Goal: Contribute content: Contribute content

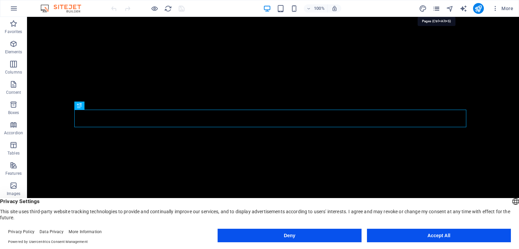
click at [439, 10] on icon "pages" at bounding box center [437, 9] width 8 height 8
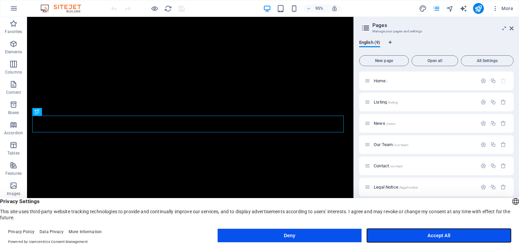
click at [392, 238] on button "Accept All" at bounding box center [439, 236] width 144 height 14
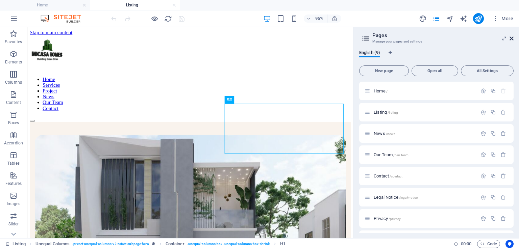
click at [0, 0] on icon at bounding box center [0, 0] width 0 height 0
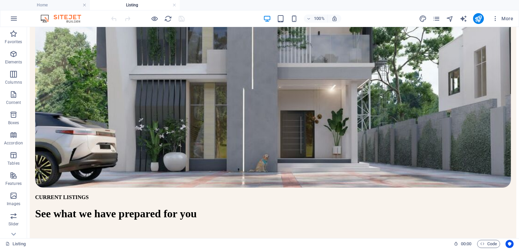
scroll to position [217, 0]
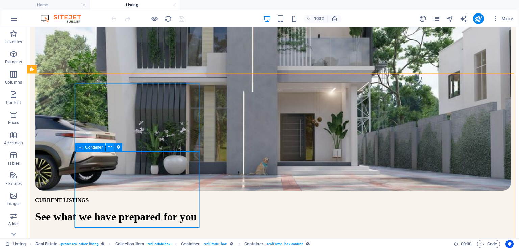
click at [109, 148] on icon at bounding box center [110, 147] width 4 height 7
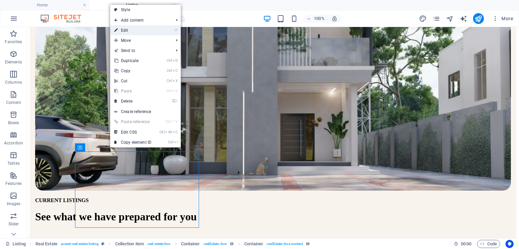
click at [132, 28] on link "⏎ Edit" at bounding box center [132, 30] width 45 height 10
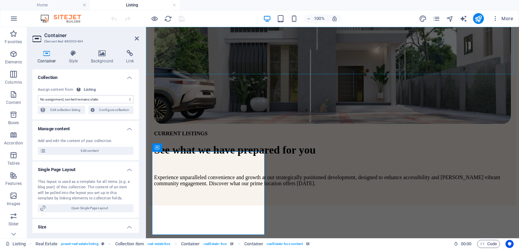
scroll to position [210, 0]
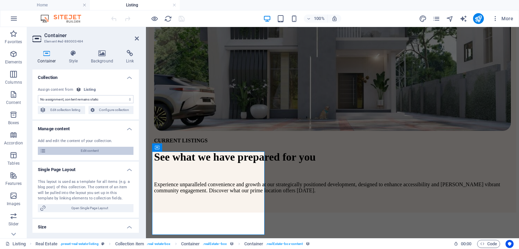
click at [90, 152] on span "Edit content" at bounding box center [89, 151] width 83 height 8
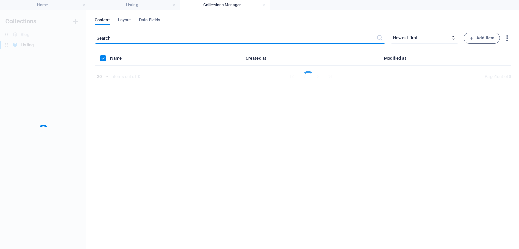
scroll to position [0, 0]
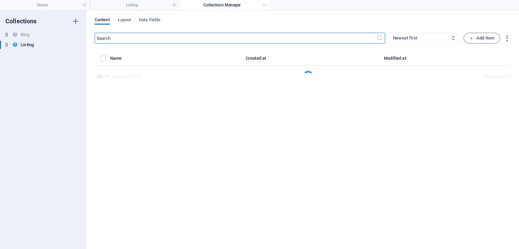
select select "Apartment"
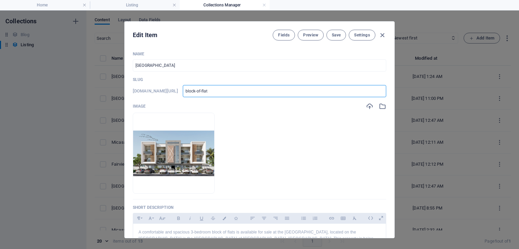
click at [303, 88] on input "block-of-flat" at bounding box center [284, 91] width 203 height 12
type input "block-of-flat-"
type input "block-of-flat-3"
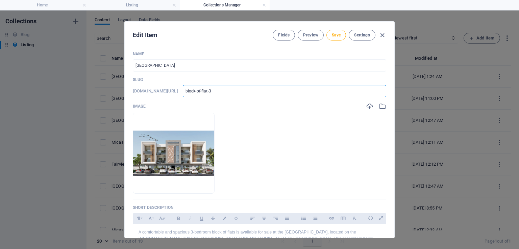
type input "block-of-flat-3-"
type input "block-of-flat-3-b"
type input "block-of-flat-3-be"
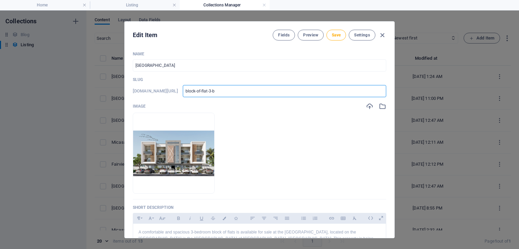
type input "block-of-flat-3-be"
type input "block-of-flat-3-bee"
type input "block-of-flat-3-beed"
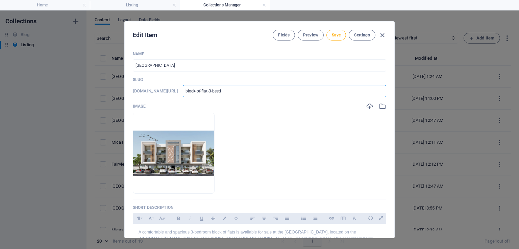
type input "block-of-flat-3-bee"
type input "block-of-flat-3-be"
type input "block-of-flat-3-bed"
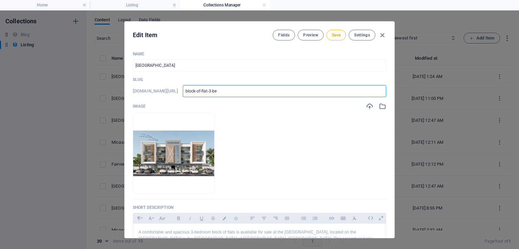
type input "block-of-flat-3-bed"
type input "block-of-flat-3-bedr"
type input "block-of-flat-3-bedro"
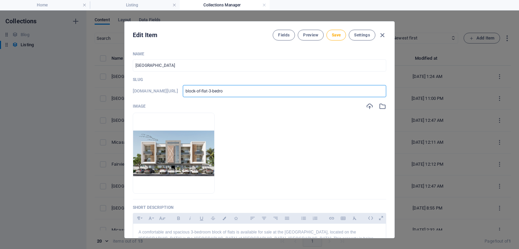
type input "block-of-flat-3-bedroo"
type input "block-of-flat-3-bedroom"
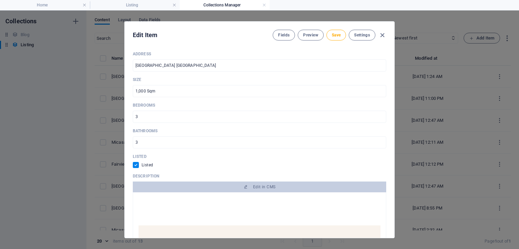
scroll to position [282, 0]
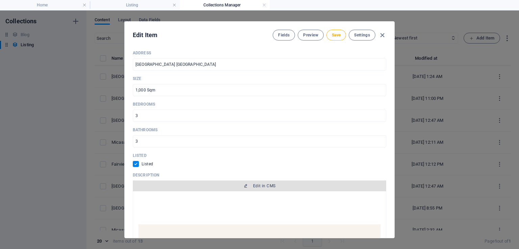
click at [243, 188] on span "Edit in CMS" at bounding box center [260, 185] width 248 height 5
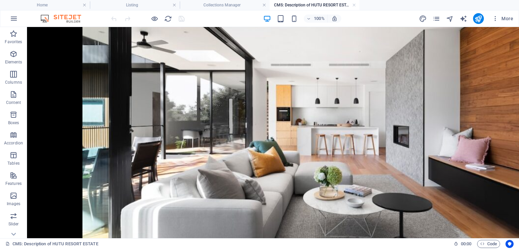
scroll to position [572, 0]
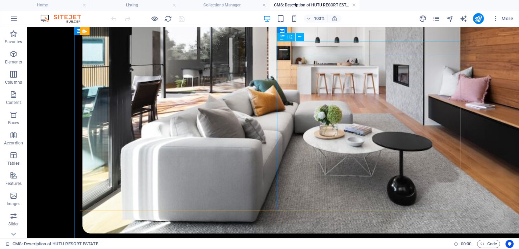
click at [299, 37] on icon at bounding box center [300, 36] width 4 height 7
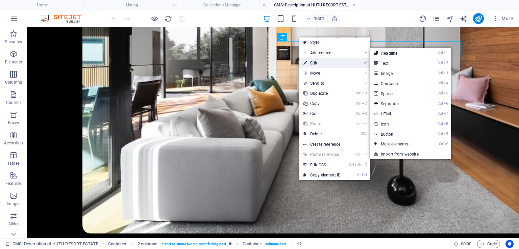
click at [313, 63] on link "⏎ Edit" at bounding box center [321, 63] width 45 height 10
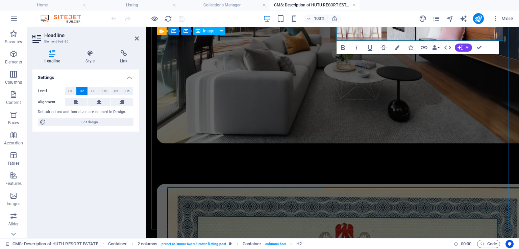
scroll to position [535, 0]
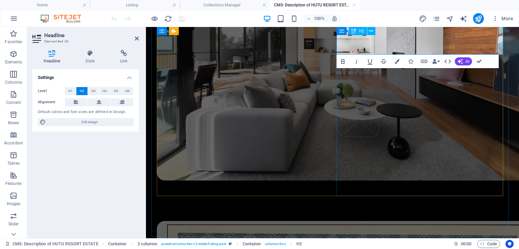
scroll to position [528, 0]
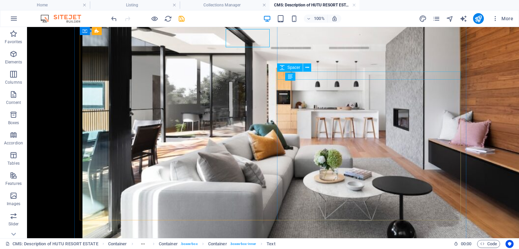
scroll to position [563, 0]
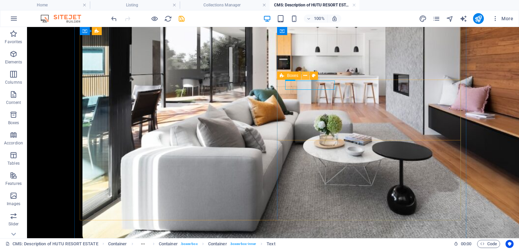
click at [303, 77] on icon at bounding box center [305, 75] width 4 height 7
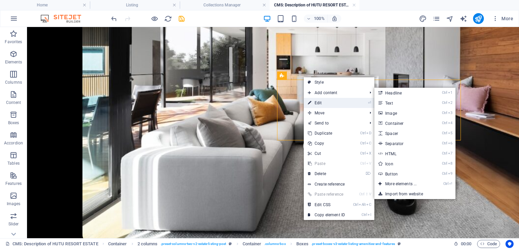
click at [320, 101] on link "⏎ Edit" at bounding box center [326, 103] width 45 height 10
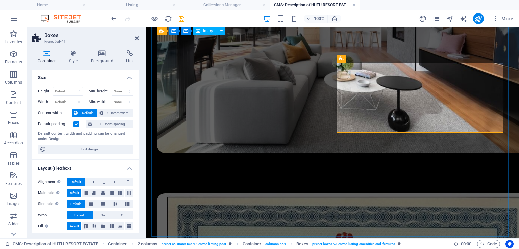
scroll to position [528, 0]
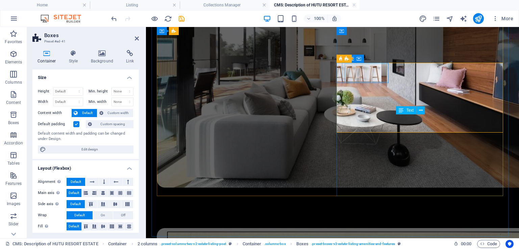
click at [348, 61] on div "Boxes" at bounding box center [349, 59] width 24 height 8
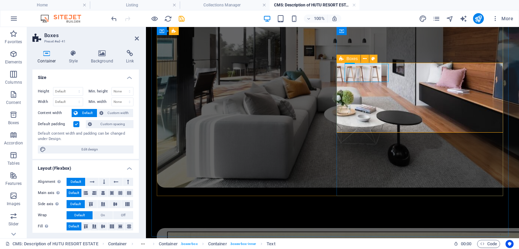
click at [346, 59] on span "Boxes" at bounding box center [351, 59] width 11 height 4
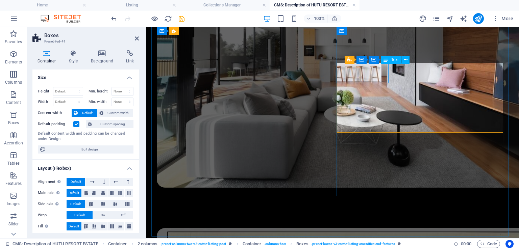
click at [404, 61] on icon at bounding box center [406, 59] width 4 height 7
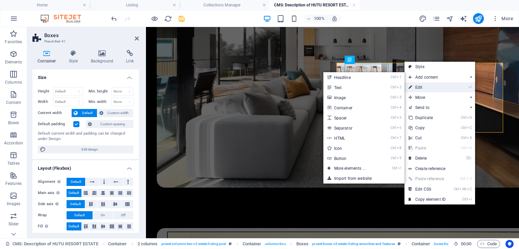
click at [418, 85] on link "⏎ Edit" at bounding box center [426, 87] width 45 height 10
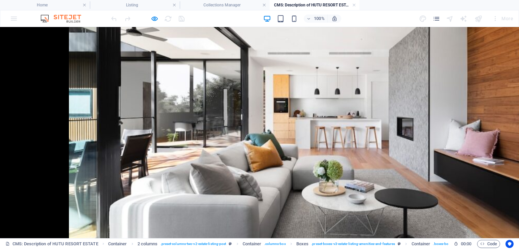
scroll to position [580, 0]
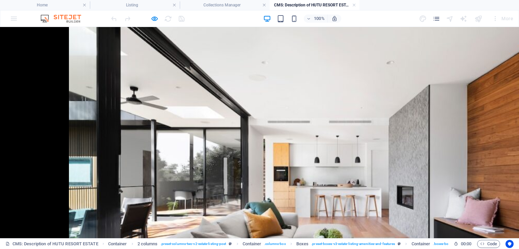
scroll to position [468, 0]
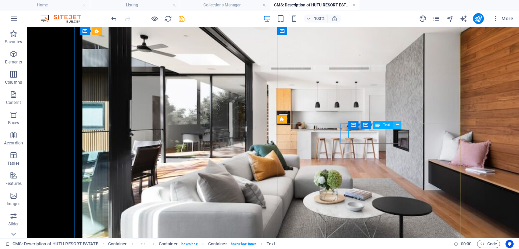
click at [396, 125] on icon at bounding box center [398, 125] width 4 height 7
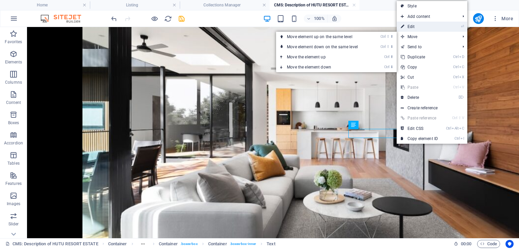
click at [415, 30] on link "⏎ Edit" at bounding box center [419, 27] width 45 height 10
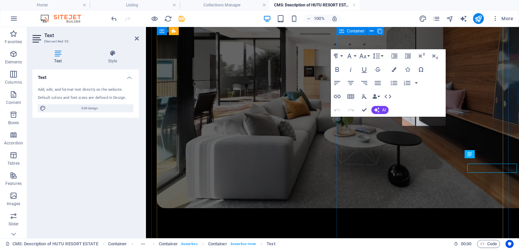
scroll to position [473, 0]
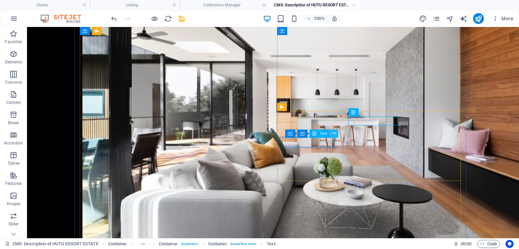
click at [333, 134] on icon at bounding box center [335, 133] width 4 height 7
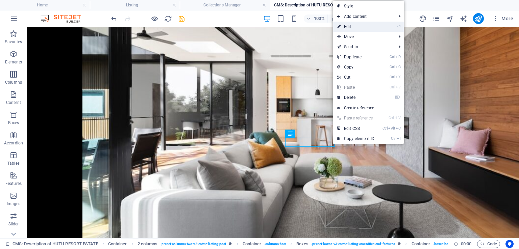
drag, startPoint x: 349, startPoint y: 26, endPoint x: 163, endPoint y: 70, distance: 191.2
click at [349, 26] on link "⏎ Edit" at bounding box center [355, 27] width 45 height 10
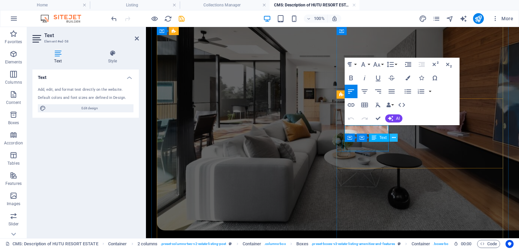
click at [395, 138] on icon at bounding box center [394, 137] width 4 height 7
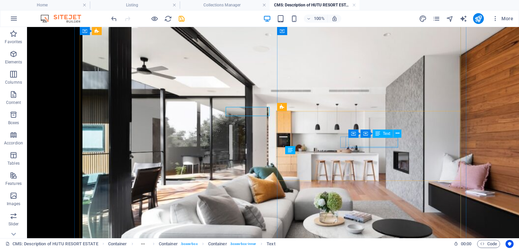
scroll to position [520, 0]
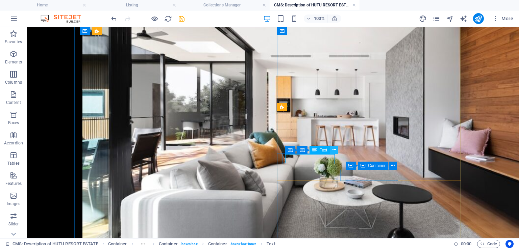
click at [333, 150] on icon at bounding box center [335, 150] width 4 height 7
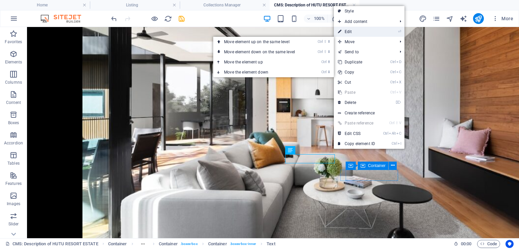
click at [369, 31] on link "⏎ Edit" at bounding box center [356, 32] width 45 height 10
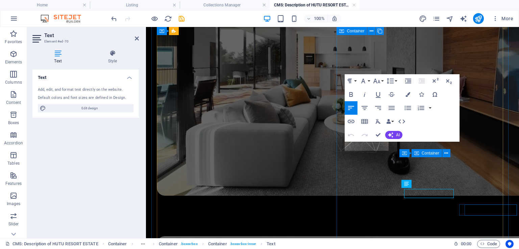
scroll to position [485, 0]
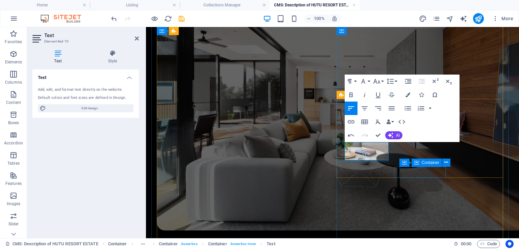
scroll to position [481, 0]
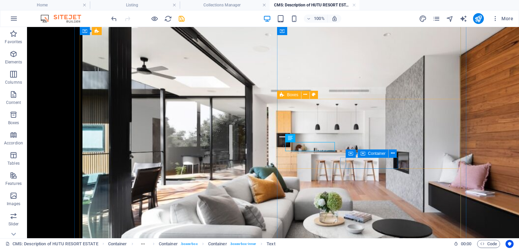
scroll to position [532, 0]
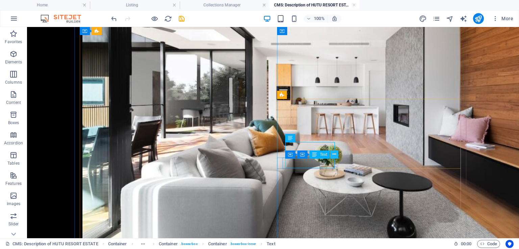
click at [334, 158] on icon at bounding box center [335, 154] width 4 height 7
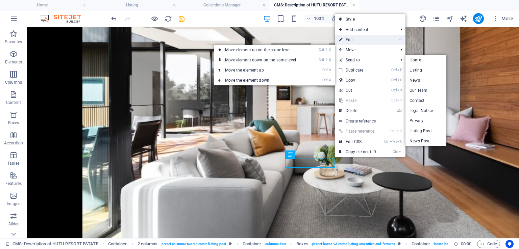
click at [351, 41] on link "⏎ Edit" at bounding box center [357, 40] width 45 height 10
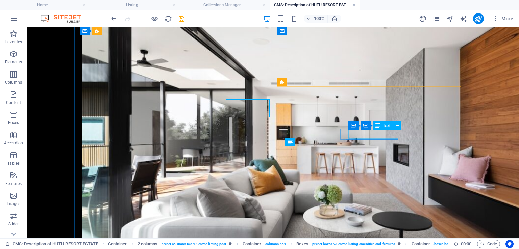
scroll to position [540, 0]
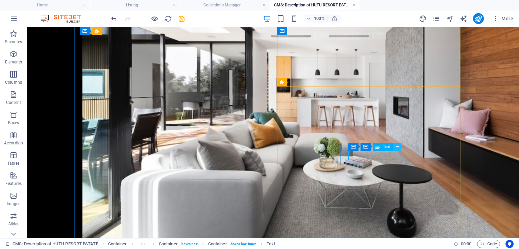
click at [396, 147] on icon at bounding box center [398, 146] width 4 height 7
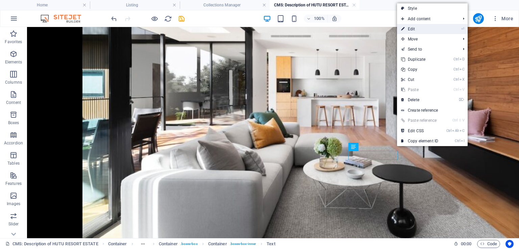
click at [422, 29] on link "⏎ Edit" at bounding box center [419, 29] width 45 height 10
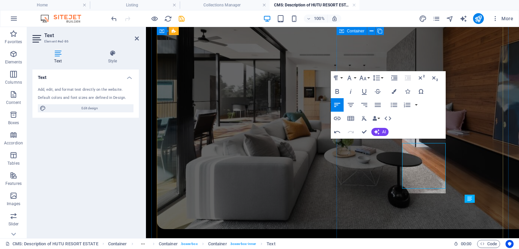
scroll to position [482, 0]
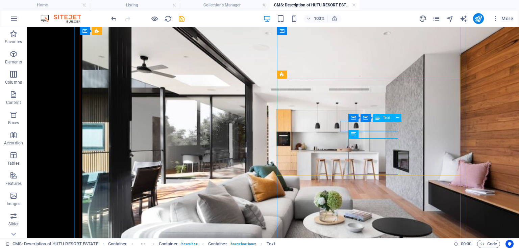
scroll to position [539, 0]
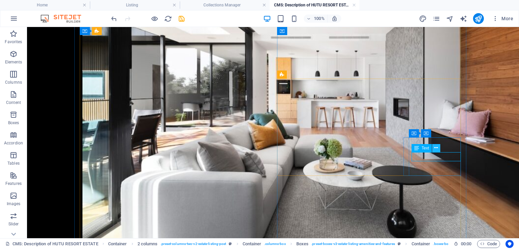
click at [437, 149] on icon at bounding box center [436, 148] width 4 height 7
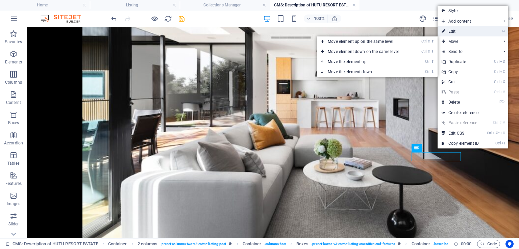
click at [454, 33] on link "⏎ Edit" at bounding box center [460, 31] width 45 height 10
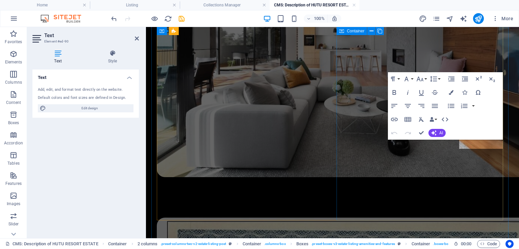
scroll to position [504, 0]
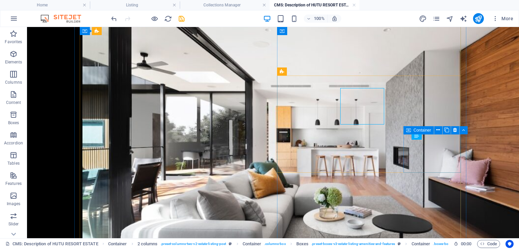
scroll to position [542, 0]
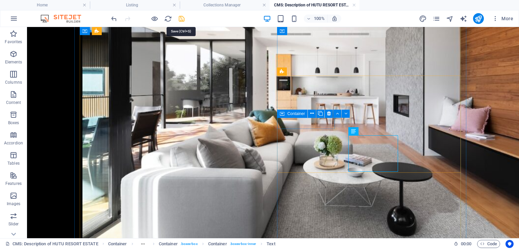
click at [180, 18] on icon "save" at bounding box center [182, 19] width 8 height 8
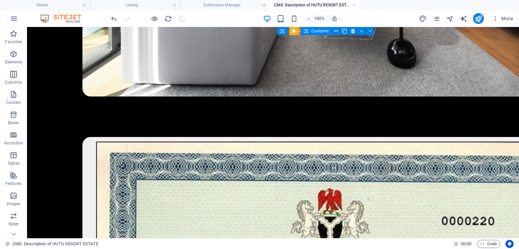
scroll to position [743, 0]
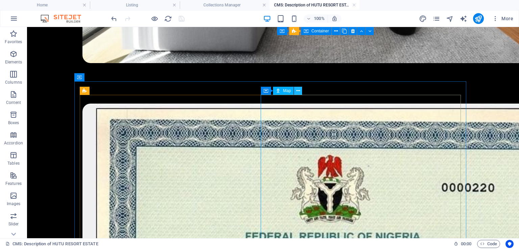
click at [301, 93] on button at bounding box center [298, 91] width 8 height 8
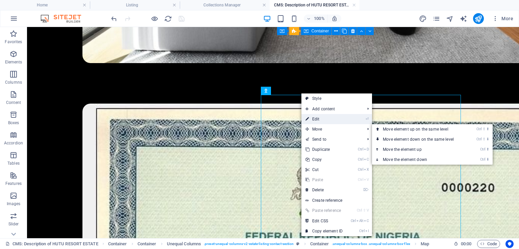
click at [322, 121] on link "⏎ Edit" at bounding box center [323, 119] width 45 height 10
select select "1"
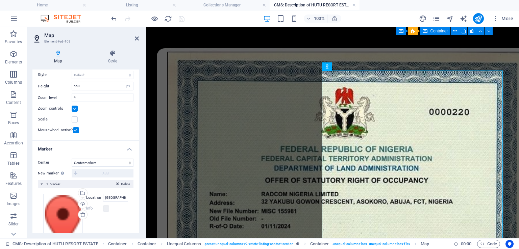
scroll to position [50, 0]
click at [113, 196] on input "San Francisco" at bounding box center [115, 197] width 25 height 8
type input "Airport Road, FCT Abuja, Nigeria"
click at [181, 18] on icon "save" at bounding box center [182, 19] width 8 height 8
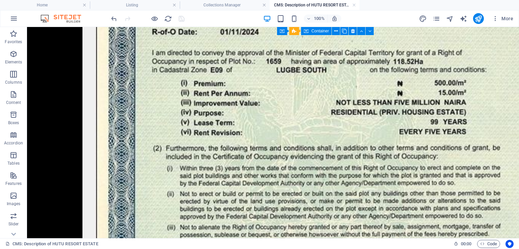
scroll to position [1041, 0]
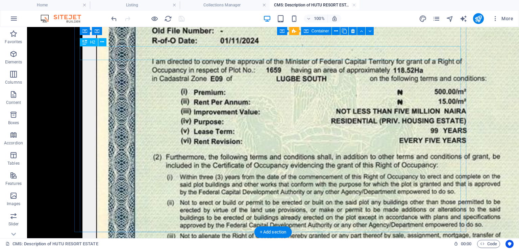
click at [100, 41] on icon at bounding box center [102, 42] width 4 height 7
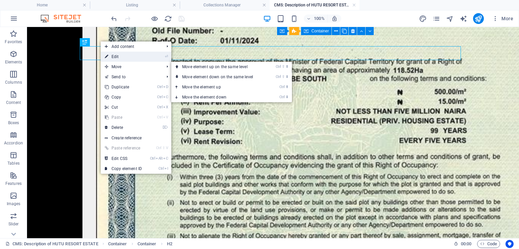
click at [126, 57] on link "⏎ Edit" at bounding box center [123, 57] width 45 height 10
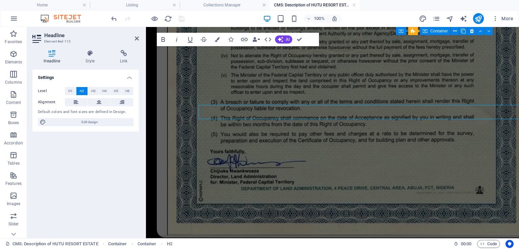
scroll to position [982, 0]
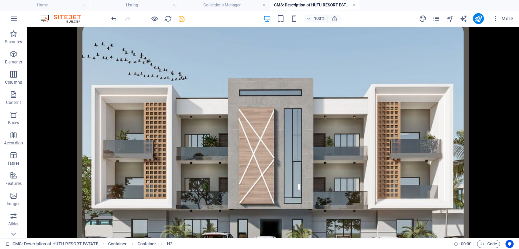
scroll to position [0, 0]
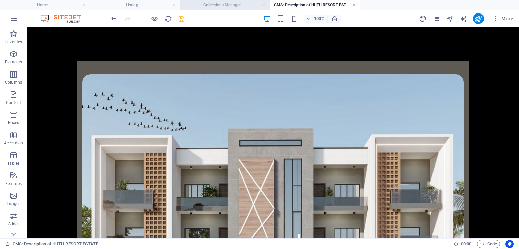
click at [222, 2] on h4 "Collections Manager" at bounding box center [225, 4] width 90 height 7
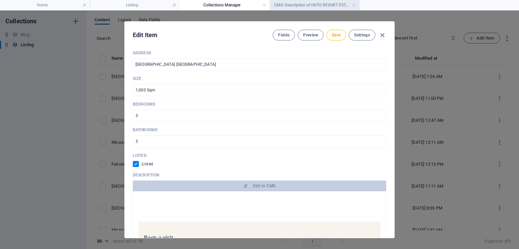
click at [327, 4] on h4 "CMS: Description of HUTU RESORT ESTATE" at bounding box center [315, 4] width 90 height 7
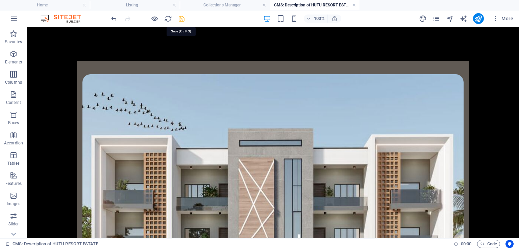
click at [178, 21] on icon "save" at bounding box center [182, 19] width 8 height 8
click at [221, 6] on h4 "Collections Manager" at bounding box center [225, 4] width 90 height 7
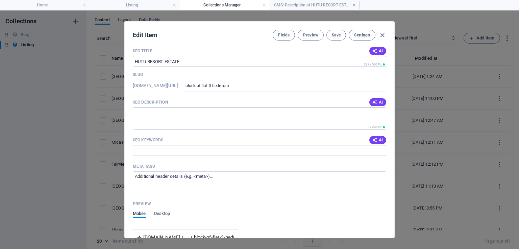
scroll to position [681, 0]
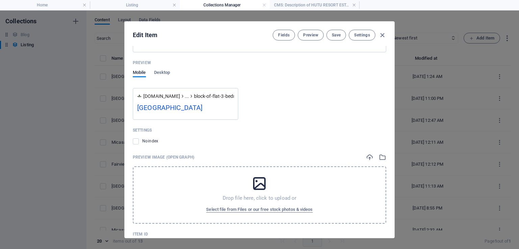
click at [254, 195] on p "Drop file here, click to upload or" at bounding box center [260, 198] width 74 height 7
click at [379, 157] on icon "button" at bounding box center [382, 157] width 7 height 7
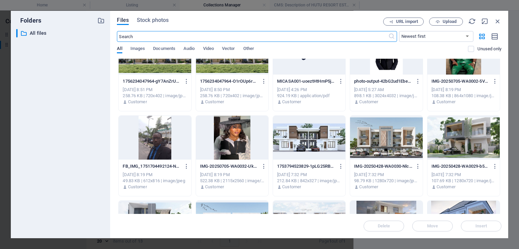
scroll to position [374, 0]
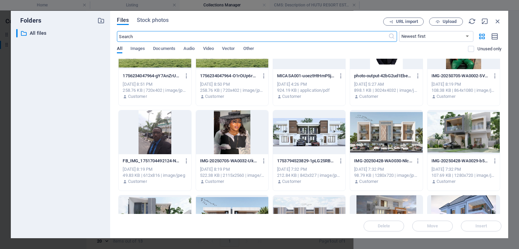
click at [501, 200] on div "Files Stock photos URL import Upload ​ Newest first Oldest first Name (A-Z) Nam…" at bounding box center [309, 125] width 398 height 228
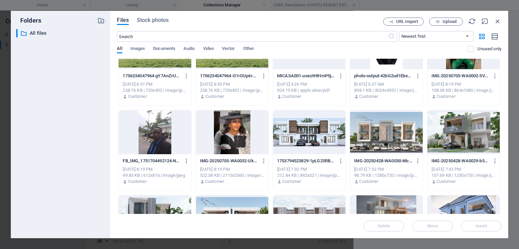
drag, startPoint x: 501, startPoint y: 200, endPoint x: 382, endPoint y: 126, distance: 140.7
click at [382, 126] on div "Files Stock photos URL import Upload ​ Newest first Oldest first Name (A-Z) Nam…" at bounding box center [309, 125] width 398 height 228
click at [385, 118] on div at bounding box center [386, 132] width 72 height 44
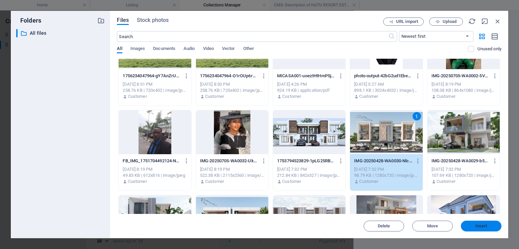
click at [467, 224] on button "Insert" at bounding box center [481, 226] width 41 height 11
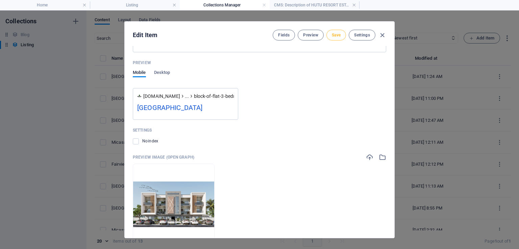
click at [336, 34] on span "Save" at bounding box center [336, 34] width 9 height 5
click at [381, 37] on icon "button" at bounding box center [382, 35] width 8 height 8
checkbox input "false"
type input "block-of-flat-3-bedroom"
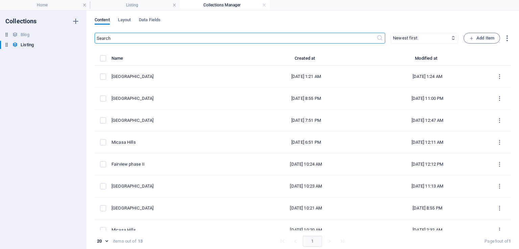
scroll to position [0, 0]
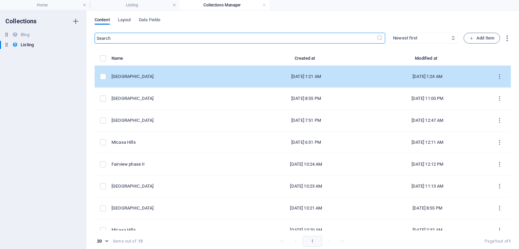
click at [143, 77] on div "[GEOGRAPHIC_DATA]" at bounding box center [176, 77] width 129 height 6
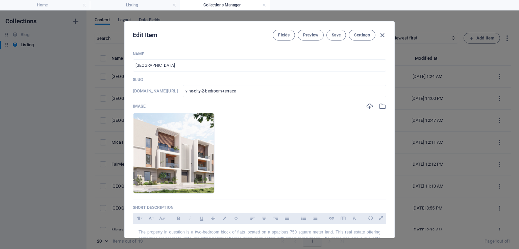
drag, startPoint x: 393, startPoint y: 58, endPoint x: 384, endPoint y: 155, distance: 97.4
click at [384, 155] on div "Name Vine City ​ Slug www.example.com/listing-post/ vine-city-2-bedroom-terrace…" at bounding box center [260, 142] width 270 height 192
click at [394, 106] on div "Edit Item Fields Preview Save Settings Name Vine City ​ Slug www.example.com/li…" at bounding box center [259, 129] width 270 height 217
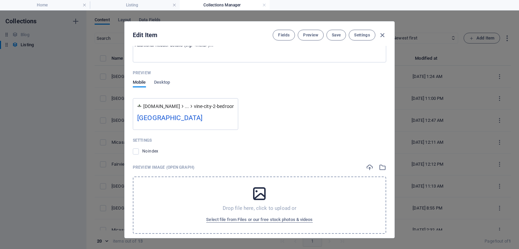
scroll to position [649, 0]
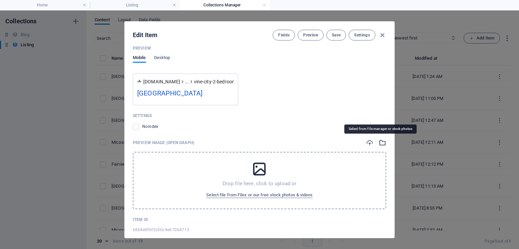
click at [379, 142] on icon "button" at bounding box center [382, 142] width 7 height 7
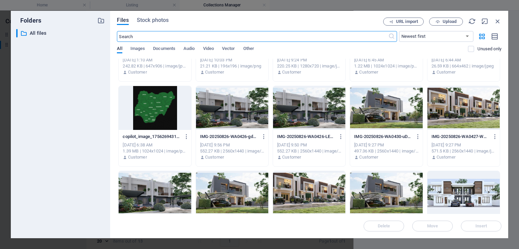
scroll to position [0, 0]
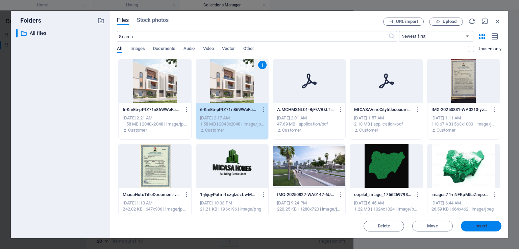
click at [482, 226] on span "Insert" at bounding box center [481, 226] width 12 height 4
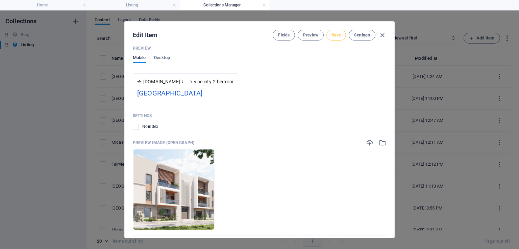
click at [339, 31] on button "Save" at bounding box center [336, 35] width 20 height 11
click at [382, 35] on icon "button" at bounding box center [382, 35] width 8 height 8
checkbox input "false"
type input "vine-city-2-bedroom-terrace"
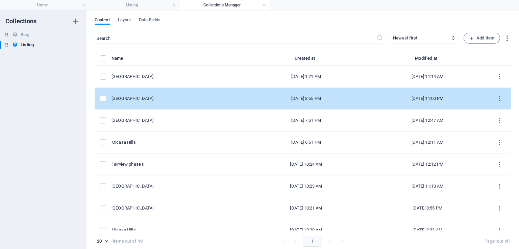
click at [176, 98] on div "[GEOGRAPHIC_DATA]" at bounding box center [176, 99] width 129 height 6
select select "House"
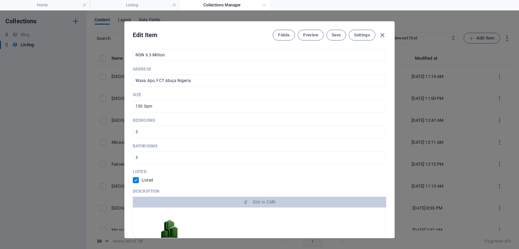
scroll to position [244, 0]
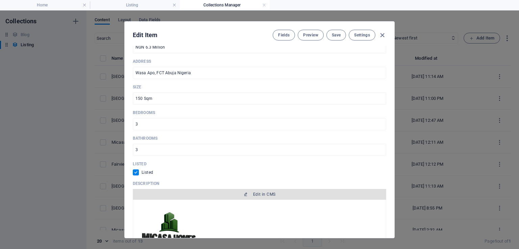
click at [289, 197] on button "Edit in CMS" at bounding box center [259, 194] width 253 height 11
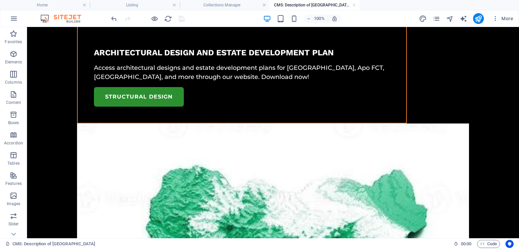
scroll to position [372, 0]
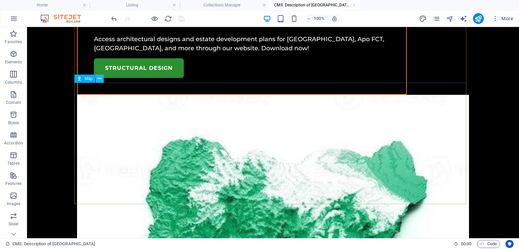
click at [99, 76] on icon at bounding box center [100, 78] width 4 height 7
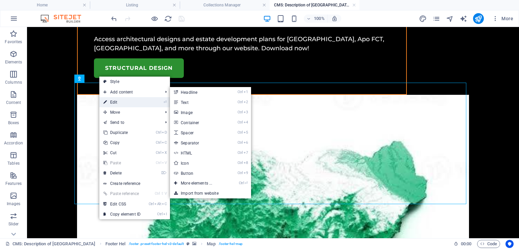
click at [116, 100] on link "⏎ Edit" at bounding box center [121, 102] width 45 height 10
select select "1"
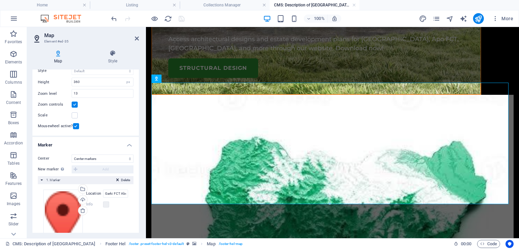
scroll to position [54, 0]
click at [113, 193] on input "Garki FCT Abuja, 900108 Abuja" at bounding box center [115, 193] width 25 height 8
type input "Wasa Apo, FCT Abuja, 900108 Abuja"
click at [184, 19] on icon "save" at bounding box center [182, 19] width 8 height 8
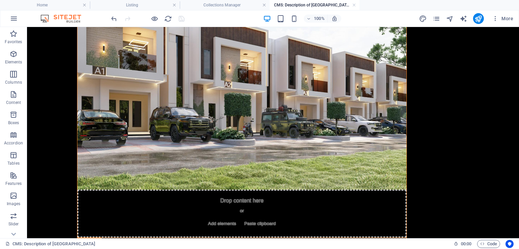
scroll to position [0, 0]
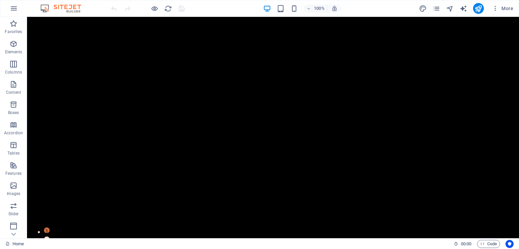
click at [439, 5] on icon "pages" at bounding box center [437, 9] width 8 height 8
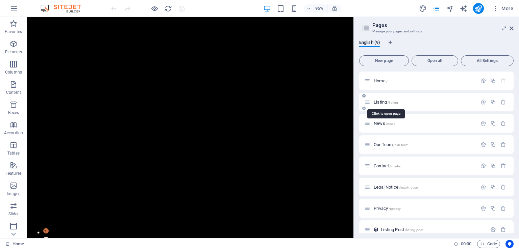
click at [392, 104] on span "/listing" at bounding box center [393, 103] width 10 height 4
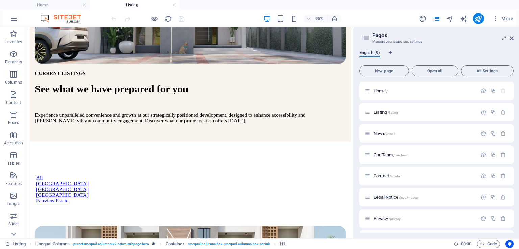
scroll to position [236, 0]
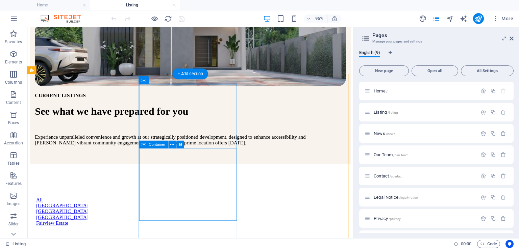
click at [0, 0] on icon at bounding box center [0, 0] width 0 height 0
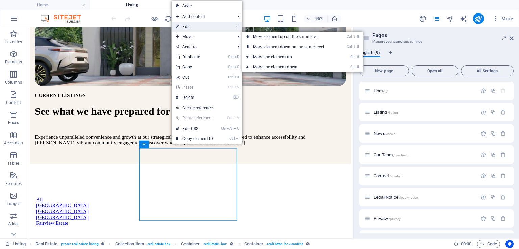
click at [199, 27] on link "⏎ Edit" at bounding box center [194, 27] width 45 height 10
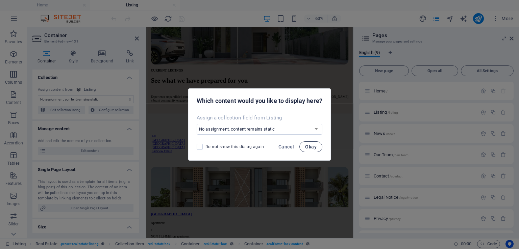
click at [319, 148] on button "Okay" at bounding box center [310, 147] width 23 height 11
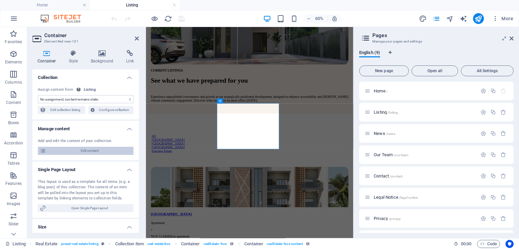
click at [97, 152] on span "Edit content" at bounding box center [89, 151] width 83 height 8
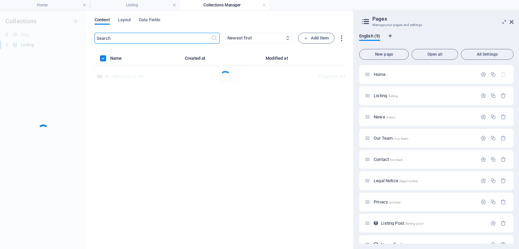
scroll to position [0, 0]
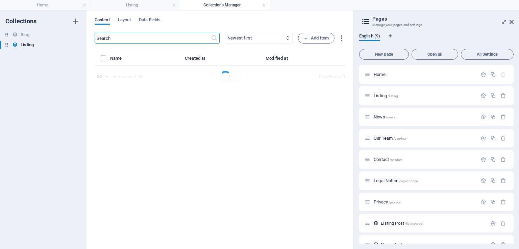
select select "House"
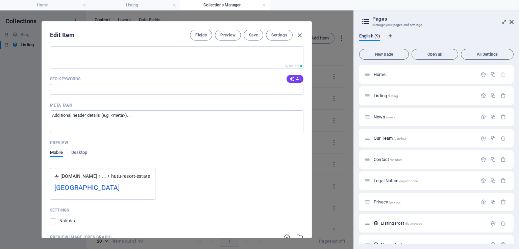
scroll to position [706, 0]
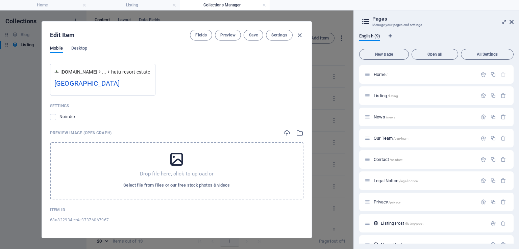
click at [298, 125] on div "SEO Title AI ​ 227 / 580 Px Slug [DOMAIN_NAME][URL] hutu-resort-estate ​ SEO De…" at bounding box center [176, 55] width 253 height 350
click at [298, 130] on icon "button" at bounding box center [299, 132] width 7 height 7
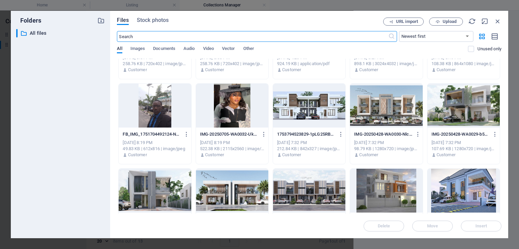
scroll to position [460, 0]
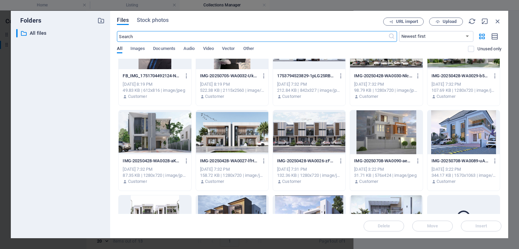
click at [324, 137] on div at bounding box center [309, 132] width 72 height 44
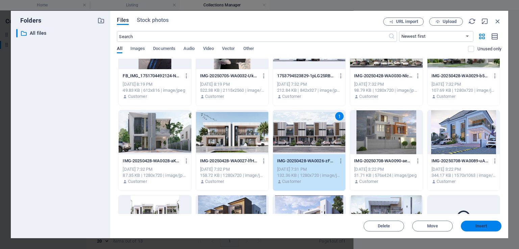
click at [483, 226] on span "Insert" at bounding box center [481, 226] width 12 height 4
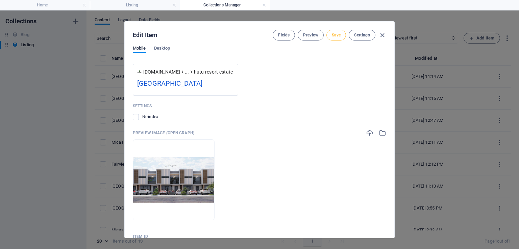
click at [338, 35] on span "Save" at bounding box center [336, 34] width 9 height 5
drag, startPoint x: 394, startPoint y: 206, endPoint x: 395, endPoint y: 180, distance: 26.1
click at [395, 180] on div "Edit Item Fields Preview Save Settings Name HUTU RESORT ESTATE ​ Slug [DOMAIN_N…" at bounding box center [259, 129] width 519 height 239
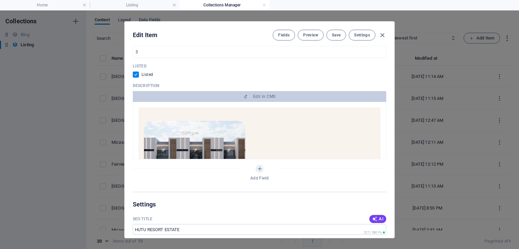
scroll to position [368, 0]
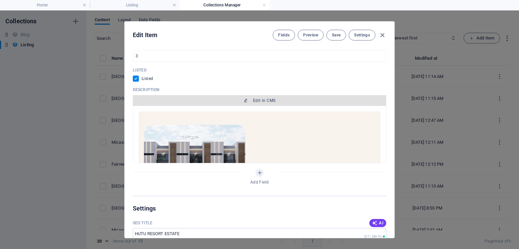
click at [260, 103] on button "Edit in CMS" at bounding box center [259, 100] width 253 height 11
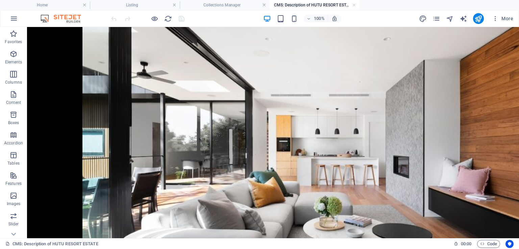
scroll to position [471, 0]
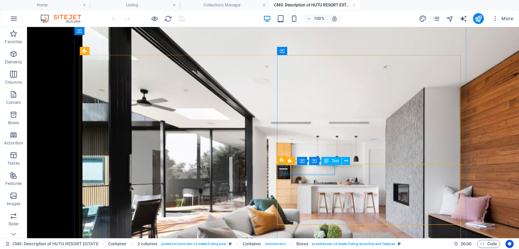
click at [347, 163] on icon at bounding box center [346, 161] width 4 height 7
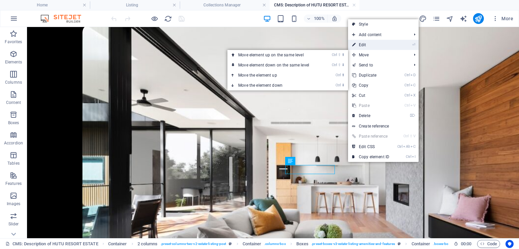
drag, startPoint x: 368, startPoint y: 44, endPoint x: 158, endPoint y: 110, distance: 219.6
click at [368, 44] on link "⏎ Edit" at bounding box center [370, 45] width 45 height 10
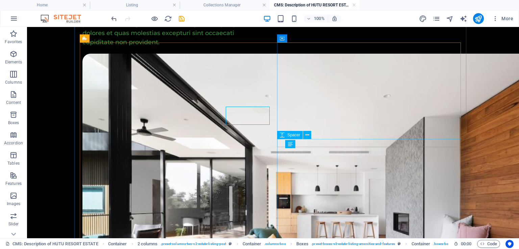
scroll to position [484, 0]
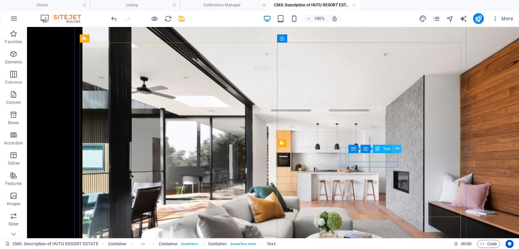
click at [398, 150] on icon at bounding box center [398, 148] width 4 height 7
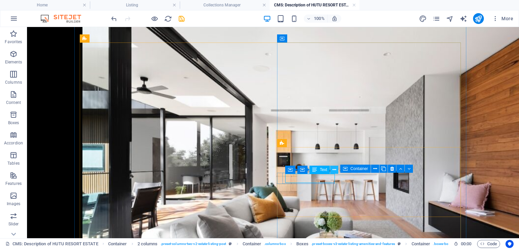
click at [333, 172] on icon at bounding box center [335, 170] width 4 height 7
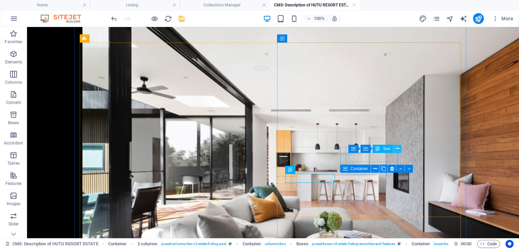
click at [396, 149] on icon at bounding box center [398, 148] width 4 height 7
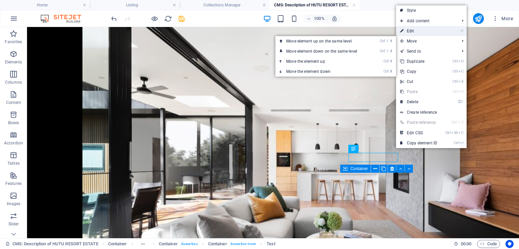
click at [420, 30] on link "⏎ Edit" at bounding box center [418, 31] width 45 height 10
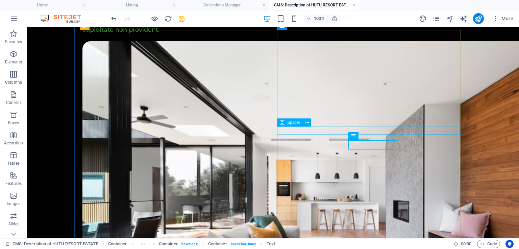
scroll to position [496, 0]
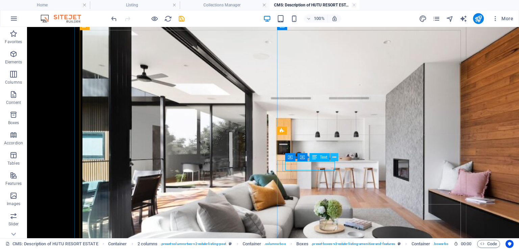
click at [335, 155] on icon at bounding box center [335, 157] width 4 height 7
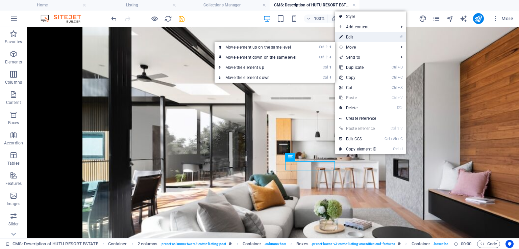
drag, startPoint x: 356, startPoint y: 41, endPoint x: 199, endPoint y: 19, distance: 159.0
click at [356, 41] on link "⏎ Edit" at bounding box center [357, 37] width 45 height 10
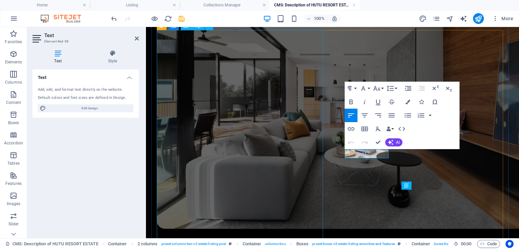
scroll to position [467, 0]
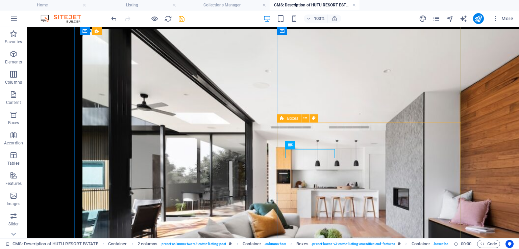
scroll to position [509, 0]
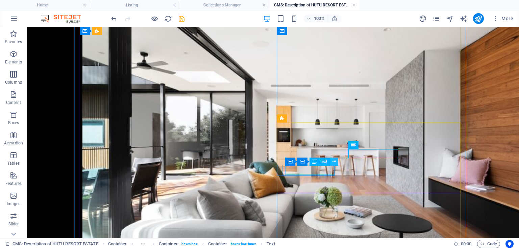
click at [334, 159] on icon at bounding box center [335, 161] width 4 height 7
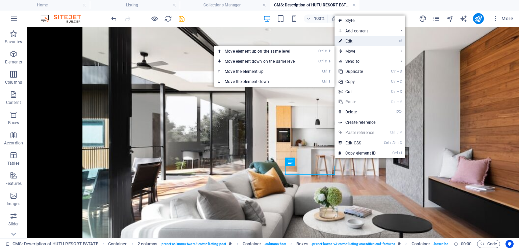
drag, startPoint x: 347, startPoint y: 42, endPoint x: 156, endPoint y: 73, distance: 193.0
click at [347, 42] on link "⏎ Edit" at bounding box center [357, 41] width 45 height 10
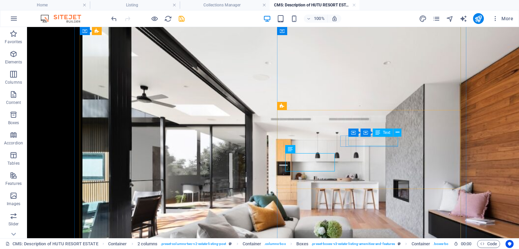
scroll to position [516, 0]
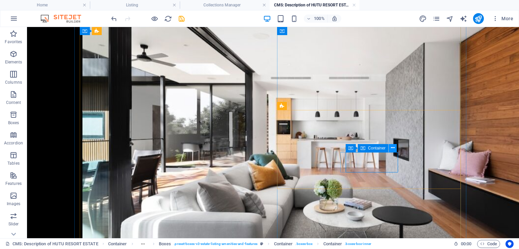
click at [393, 148] on icon at bounding box center [393, 148] width 4 height 7
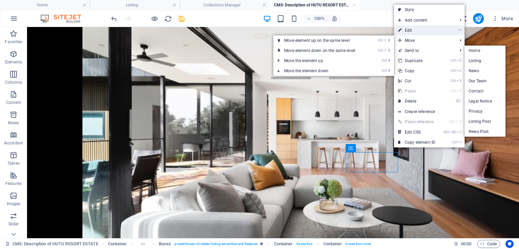
drag, startPoint x: 415, startPoint y: 29, endPoint x: 177, endPoint y: 129, distance: 257.7
click at [415, 28] on link "⏎ Edit" at bounding box center [416, 30] width 45 height 10
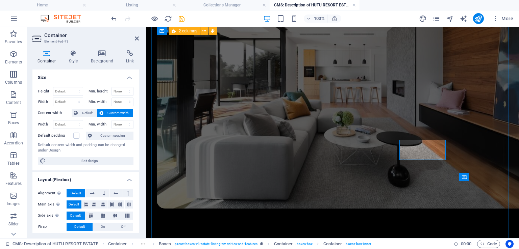
scroll to position [487, 0]
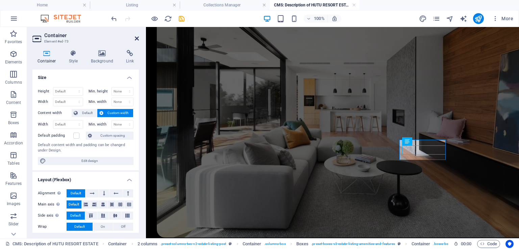
click at [138, 38] on icon at bounding box center [137, 38] width 4 height 5
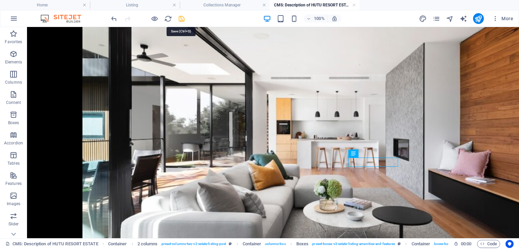
click at [182, 21] on icon "save" at bounding box center [182, 19] width 8 height 8
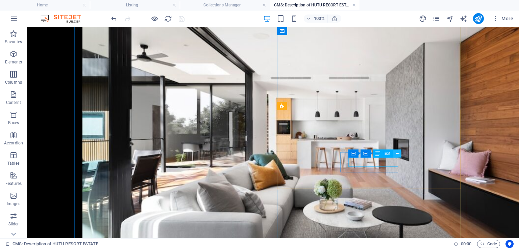
click at [397, 154] on icon at bounding box center [398, 153] width 4 height 7
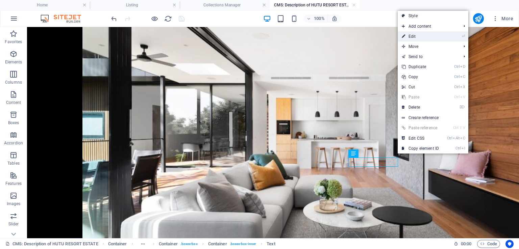
click at [412, 38] on link "⏎ Edit" at bounding box center [420, 36] width 45 height 10
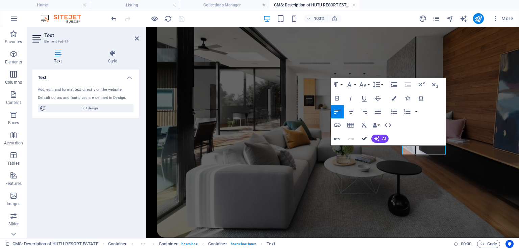
scroll to position [529, 0]
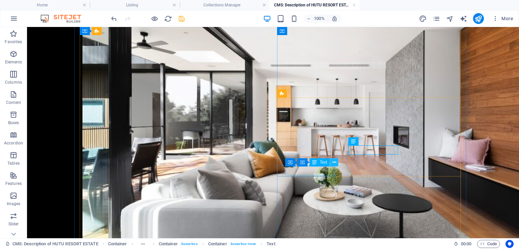
click at [333, 164] on icon at bounding box center [335, 162] width 4 height 7
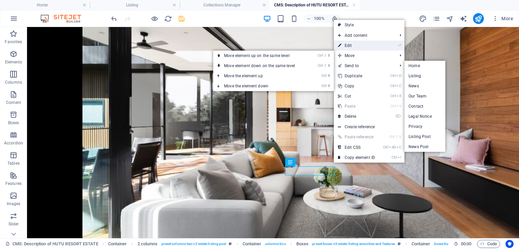
click at [347, 45] on link "⏎ Edit" at bounding box center [356, 46] width 45 height 10
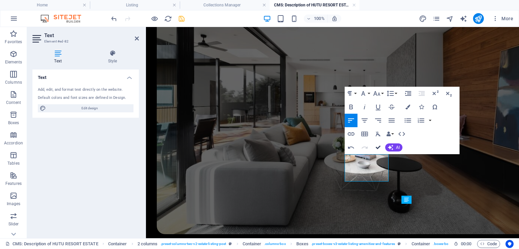
scroll to position [537, 0]
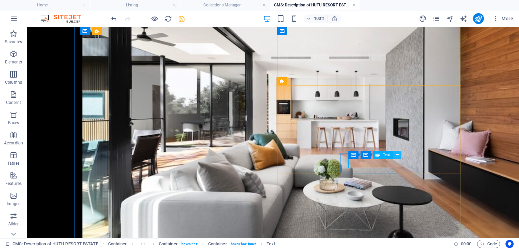
click at [397, 156] on icon at bounding box center [398, 154] width 4 height 7
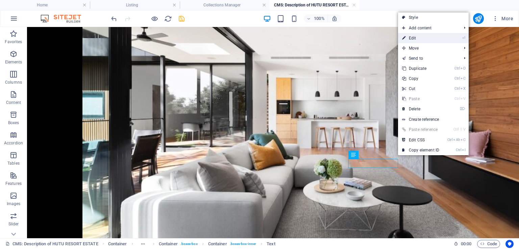
click at [423, 35] on link "⏎ Edit" at bounding box center [420, 38] width 45 height 10
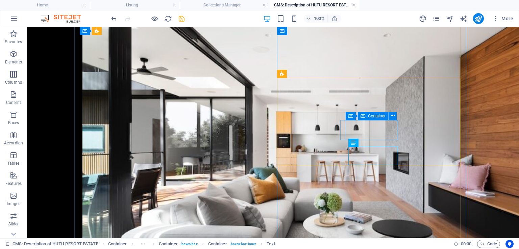
scroll to position [544, 0]
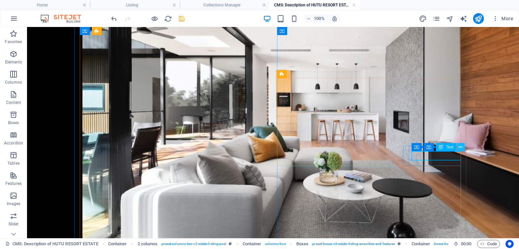
click at [462, 145] on button at bounding box center [461, 147] width 8 height 8
click at [459, 148] on icon at bounding box center [461, 147] width 4 height 7
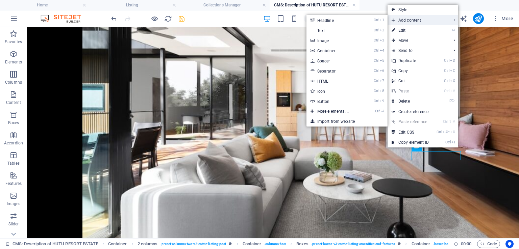
click at [409, 25] on span "Add content" at bounding box center [418, 20] width 60 height 10
drag, startPoint x: 409, startPoint y: 25, endPoint x: 405, endPoint y: 27, distance: 4.6
click at [406, 27] on ul "Style Add content Ctrl 1 Headline Ctrl 2 Text Ctrl 3 Image Ctrl 4 Container Ctr…" at bounding box center [423, 76] width 71 height 143
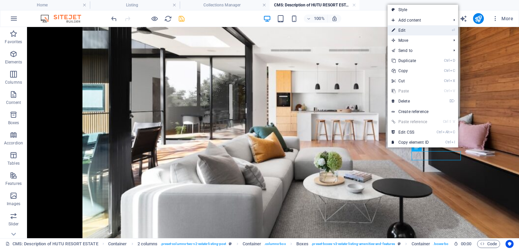
click at [404, 27] on link "⏎ Edit" at bounding box center [410, 30] width 45 height 10
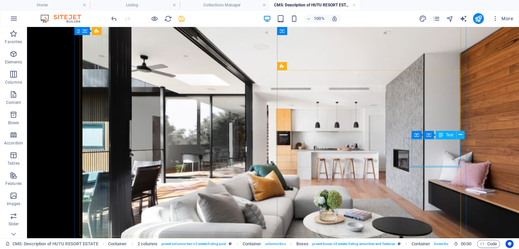
scroll to position [547, 0]
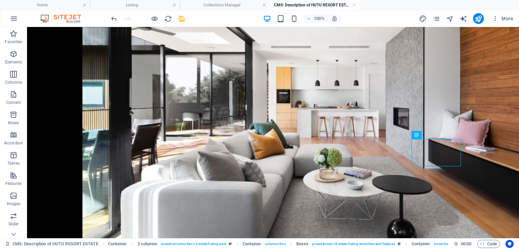
click at [184, 19] on icon "save" at bounding box center [182, 19] width 8 height 8
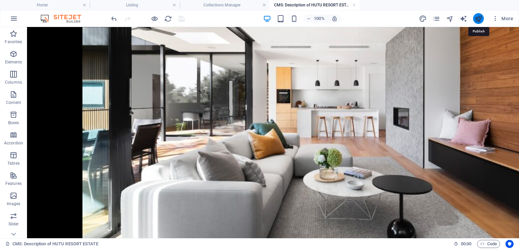
click at [482, 21] on icon "publish" at bounding box center [478, 19] width 8 height 8
click at [354, 7] on link at bounding box center [354, 5] width 4 height 6
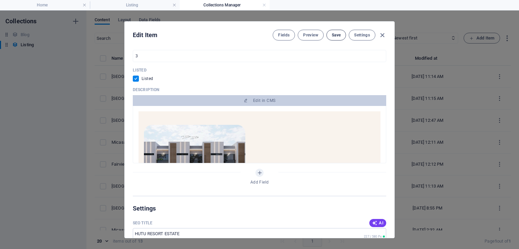
click at [334, 39] on button "Save" at bounding box center [336, 35] width 20 height 11
click at [385, 35] on icon "button" at bounding box center [382, 35] width 8 height 8
checkbox input "false"
type input "hutu-resort-estate"
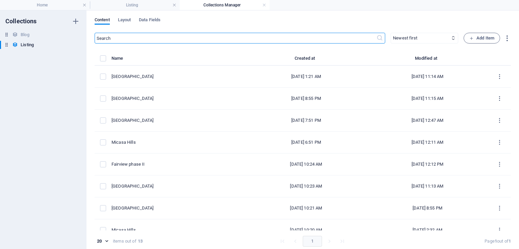
scroll to position [341, 0]
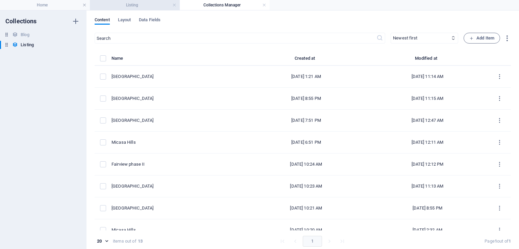
click at [147, 5] on h4 "Listing" at bounding box center [135, 4] width 90 height 7
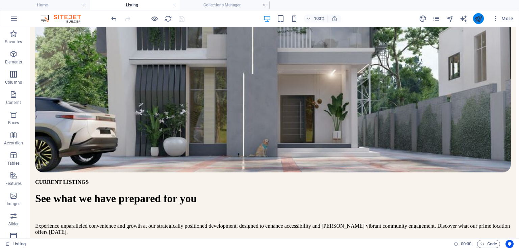
click at [0, 0] on icon "publish" at bounding box center [0, 0] width 0 height 0
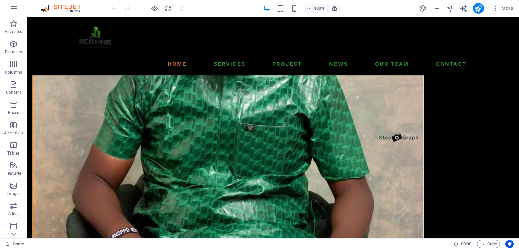
scroll to position [2478, 0]
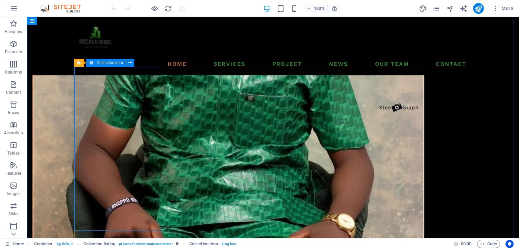
click at [125, 63] on button at bounding box center [127, 63] width 8 height 8
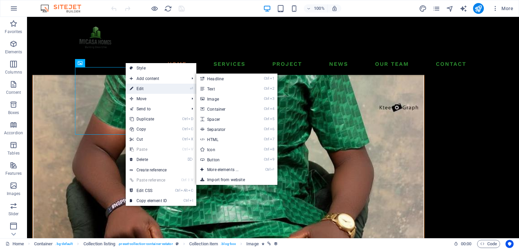
select select "%"
select select "px"
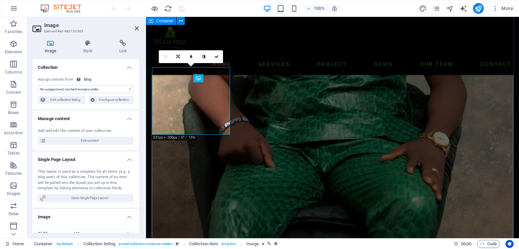
scroll to position [2460, 0]
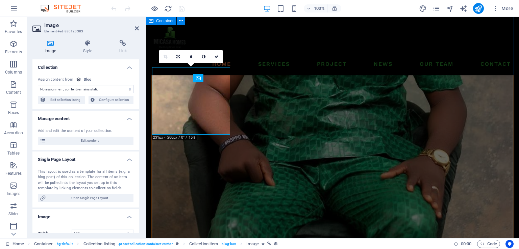
select select "image"
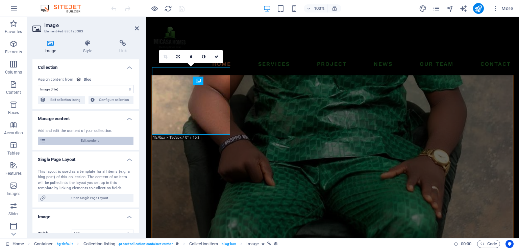
click at [104, 143] on span "Edit content" at bounding box center [89, 141] width 83 height 8
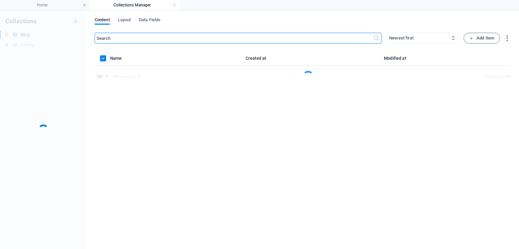
scroll to position [0, 0]
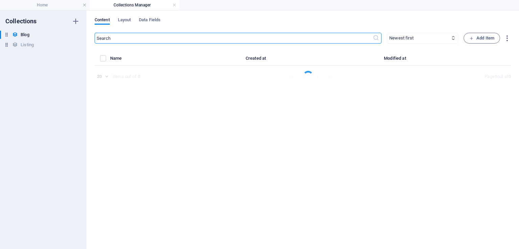
select select "Investment"
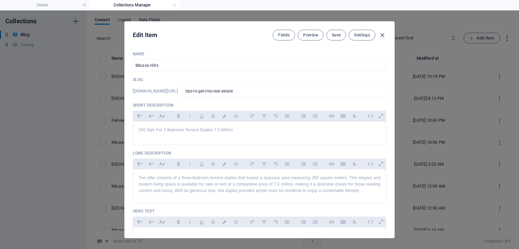
drag, startPoint x: 394, startPoint y: 75, endPoint x: 392, endPoint y: 102, distance: 27.4
click at [392, 102] on div "Edit Item Fields Preview Save Settings Name Micasa Hills ​ Slug www.example.com…" at bounding box center [259, 129] width 270 height 217
click at [389, 95] on div "Name Micasa Hills ​ Slug www.example.com/example-page/ tips-to-get-into-real-es…" at bounding box center [260, 142] width 270 height 192
drag, startPoint x: 394, startPoint y: 82, endPoint x: 393, endPoint y: 114, distance: 32.1
click at [393, 114] on div "Edit Item Fields Preview Save Settings Name Micasa Hills ​ Slug www.example.com…" at bounding box center [259, 129] width 519 height 239
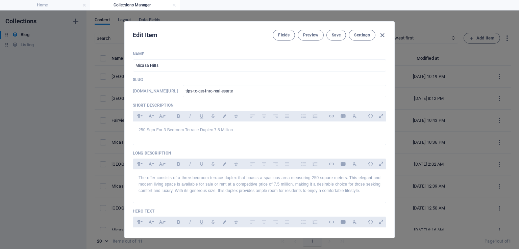
click at [390, 85] on div "Name Micasa Hills ​ Slug www.example.com/example-page/ tips-to-get-into-real-es…" at bounding box center [260, 142] width 270 height 192
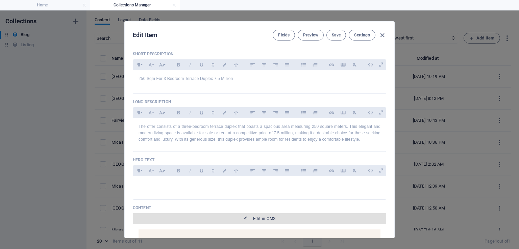
click at [271, 217] on span "Edit in CMS" at bounding box center [264, 218] width 22 height 5
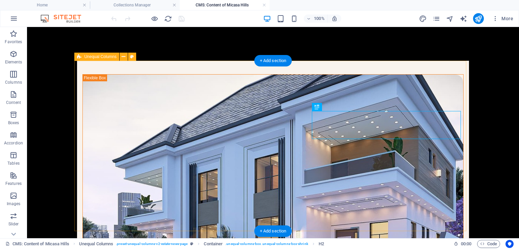
scroll to position [0, 0]
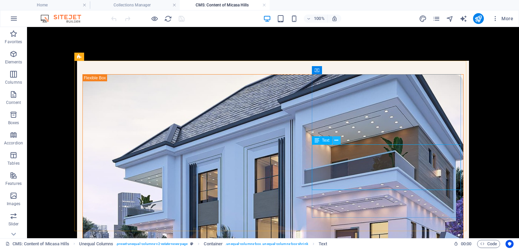
click at [338, 138] on icon at bounding box center [337, 140] width 4 height 7
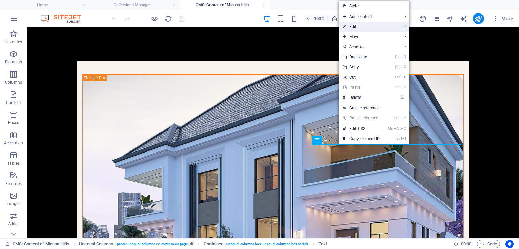
click at [362, 27] on link "⏎ Edit" at bounding box center [361, 27] width 45 height 10
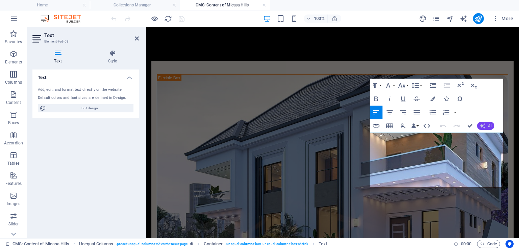
click at [490, 124] on span "AI" at bounding box center [490, 126] width 4 height 4
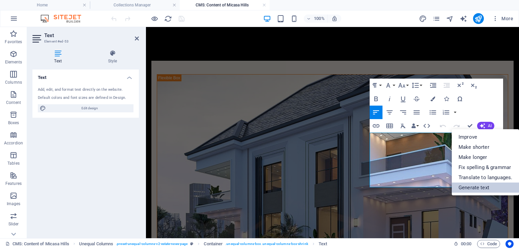
click at [476, 188] on link "Generate text" at bounding box center [485, 188] width 67 height 10
select select "English"
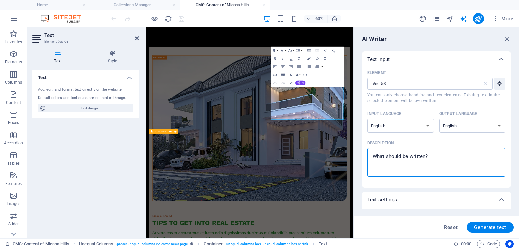
drag, startPoint x: 590, startPoint y: 186, endPoint x: 409, endPoint y: 237, distance: 188.5
type textarea "x"
click at [454, 157] on textarea "Description x ​" at bounding box center [436, 163] width 131 height 22
type textarea "2"
type textarea "x"
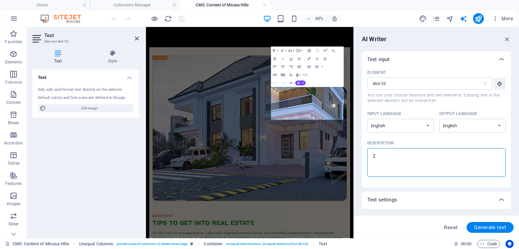
type textarea "25"
type textarea "x"
type textarea "250"
type textarea "x"
type textarea "250"
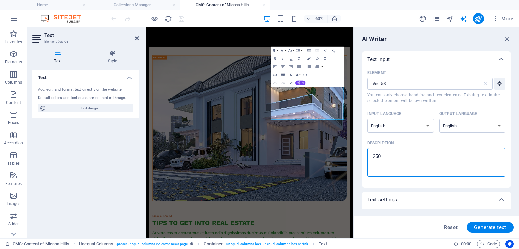
type textarea "x"
type textarea "250 s"
type textarea "x"
type textarea "250 sq"
type textarea "x"
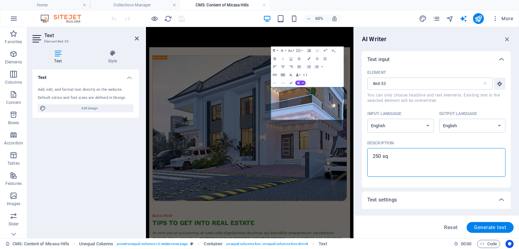
type textarea "250 sqm"
type textarea "x"
type textarea "250 sqm"
type textarea "x"
type textarea "250 sqm o"
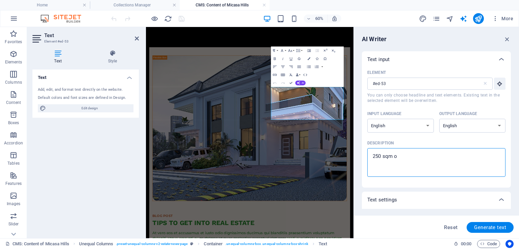
type textarea "x"
type textarea "250 sqm of"
type textarea "x"
type textarea "250 sqm of"
type textarea "x"
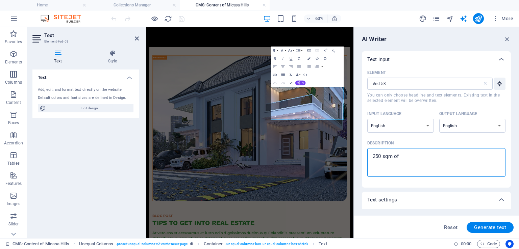
type textarea "250 sqm of 3"
type textarea "x"
type textarea "250 sqm of 3b"
type textarea "x"
type textarea "250 sqm of 3be"
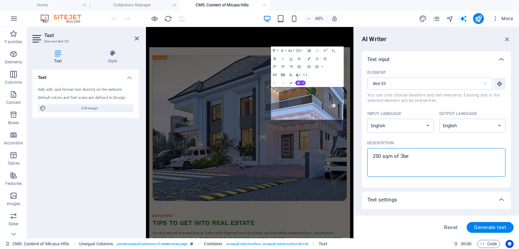
type textarea "x"
type textarea "250 sqm of 3bed"
type textarea "x"
type textarea "250 sqm of 3bedr"
type textarea "x"
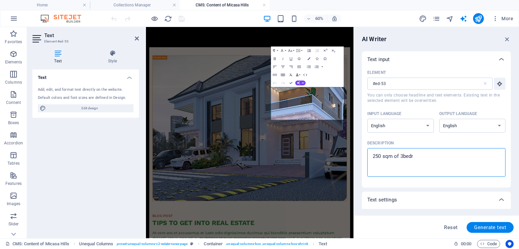
type textarea "250 sqm of 3bedro"
type textarea "x"
type textarea "250 sqm of 3bedroo"
type textarea "x"
type textarea "250 sqm of 3bedroom"
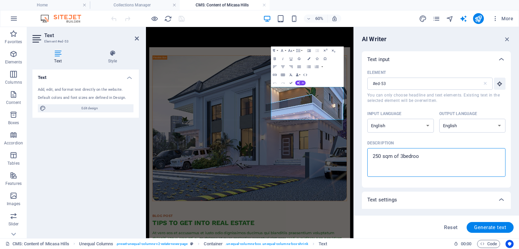
type textarea "x"
type textarea "250 sqm of 3bedroom"
type textarea "x"
type textarea "250 sqm of 3bedroom t"
type textarea "x"
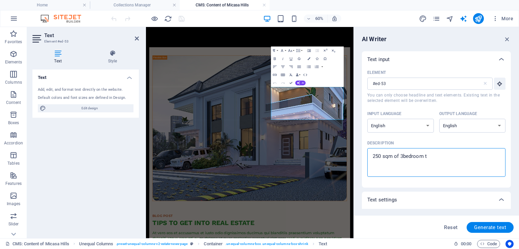
type textarea "250 sqm of 3bedroom te"
type textarea "x"
type textarea "250 sqm of 3bedroom ter"
type textarea "x"
type textarea "250 sqm of 3bedroom terr"
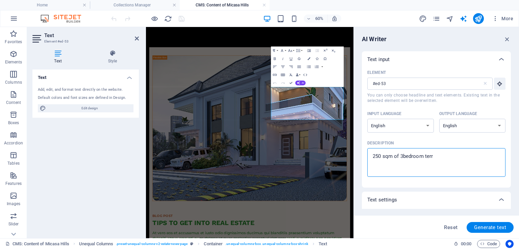
type textarea "x"
type textarea "250 sqm of 3bedroom terre"
type textarea "x"
type textarea "250 sqm of 3bedroom terr"
type textarea "x"
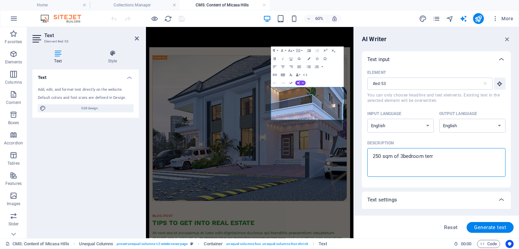
type textarea "250 sqm of 3bedroom terra"
type textarea "x"
type textarea "250 sqm of 3bedroom terrac"
type textarea "x"
type textarea "250 sqm of 3bedroom terra"
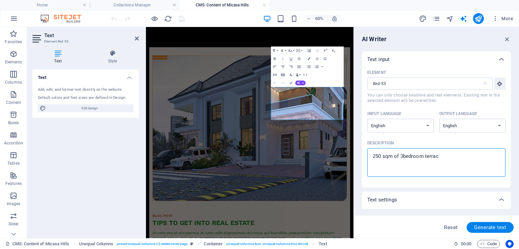
type textarea "x"
type textarea "250 sqm of 3bedroom terrac"
type textarea "x"
type textarea "250 sqm of 3bedroom terrace"
type textarea "x"
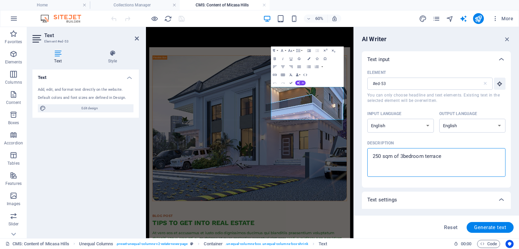
type textarea "250 sqm of 3bedroom terrace"
type textarea "x"
type textarea "250 sqm of 3bedroom terrace d"
type textarea "x"
type textarea "250 sqm of 3bedroom terrace du"
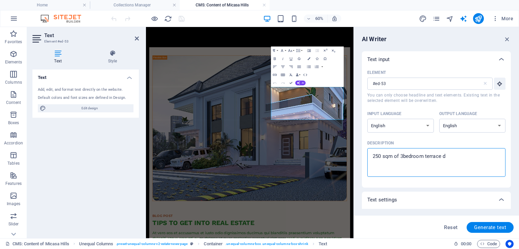
type textarea "x"
type textarea "250 sqm of 3bedroom terrace dup"
type textarea "x"
type textarea "250 sqm of 3bedroom terrace dupl"
type textarea "x"
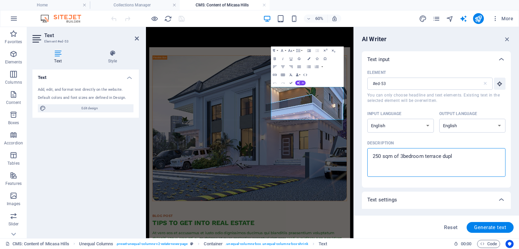
type textarea "250 sqm of 3bedroom terrace duple"
type textarea "x"
type textarea "250 sqm of 3bedroom terrace duplex"
type textarea "x"
type textarea "250 sqm of 3bedroom terrace duplex"
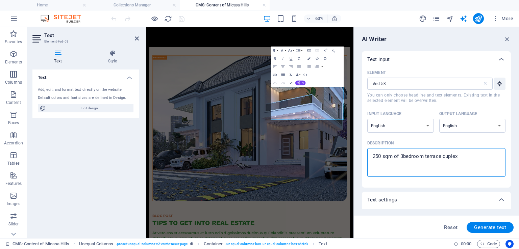
type textarea "x"
type textarea "250 sqm of 3bedroom terrace duplex i"
type textarea "x"
type textarea "250 sqm of 3bedroom terrace duplex in"
type textarea "x"
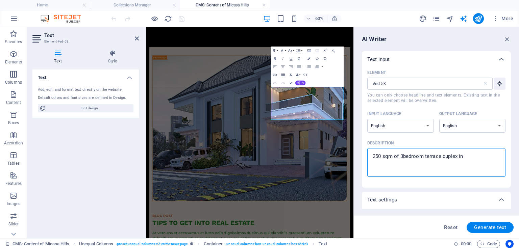
type textarea "250 sqm of 3bedroom terrace duplex in"
type textarea "x"
type textarea "250 sqm of 3bedroom terrace duplex in k"
type textarea "x"
type textarea "250 sqm of 3bedroom terrace duplex in ka"
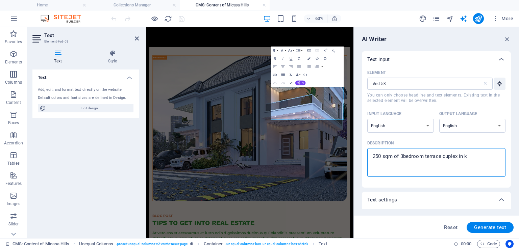
type textarea "x"
type textarea "250 sqm of 3bedroom terrace duplex in kab"
type textarea "x"
type textarea "250 sqm of 3bedroom terrace duplex in kabu"
type textarea "x"
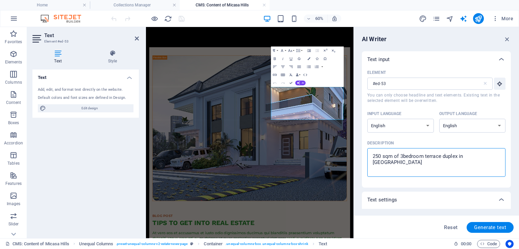
type textarea "250 sqm of 3bedroom terrace duplex in kabus"
type textarea "x"
type textarea "250 sqm of 3bedroom terrace duplex in kabusa"
type textarea "x"
type textarea "250 sqm of 3bedroom terrace duplex in kabusa"
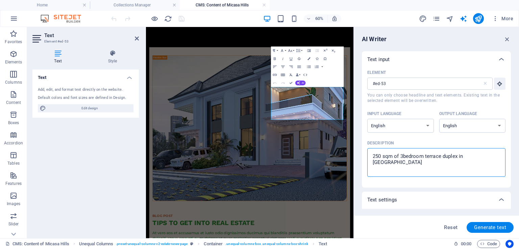
type textarea "x"
type textarea "250 sqm of 3bedroom terrace duplex in kabusa"
type textarea "x"
type textarea "250 sqm of 3bedroom terrace duplex in kabusa,"
type textarea "x"
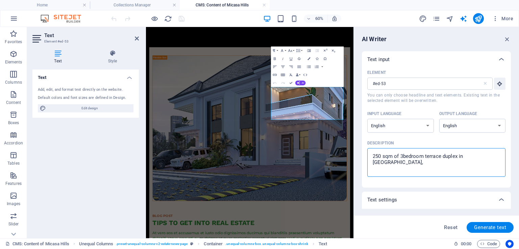
type textarea "250 sqm of 3bedroom terrace duplex in kabusa,"
type textarea "x"
type textarea "250 sqm of 3bedroom terrace duplex in kabusa, f"
type textarea "x"
type textarea "250 sqm of 3bedroom terrace duplex in kabusa, fc"
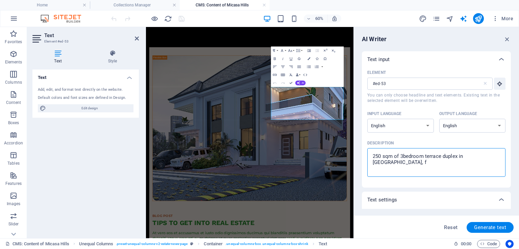
type textarea "x"
type textarea "250 sqm of 3bedroom terrace duplex in kabusa, fct"
type textarea "x"
type textarea "250 sqm of 3bedroom terrace duplex in kabusa, fct"
type textarea "x"
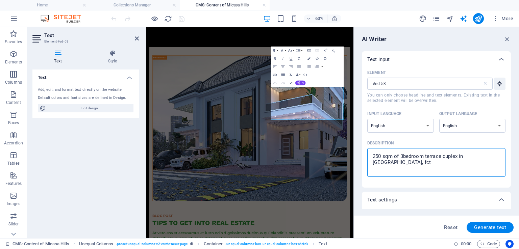
type textarea "250 sqm of 3bedroom terrace duplex in kabusa, fct a"
type textarea "x"
type textarea "250 sqm of 3bedroom terrace duplex in kabusa, fct ab"
type textarea "x"
type textarea "250 sqm of 3bedroom terrace duplex in kabusa, fct abu"
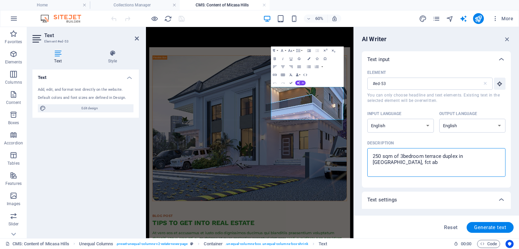
type textarea "x"
type textarea "250 sqm of 3bedroom terrace duplex in kabusa, fct abuj"
type textarea "x"
type textarea "250 sqm of 3bedroom terrace duplex in kabusa, fct abuja"
type textarea "x"
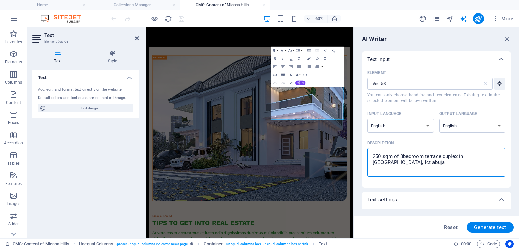
type textarea "250 s0qm of 3bedroom terrace duplex in kabusa, fct abuja"
type textarea "x"
type textarea "250 s00qm of 3bedroom terrace duplex in kabusa, fct abuja"
type textarea "x"
type textarea "250 s000qm of 3bedroom terrace duplex in kabusa, fct abuja"
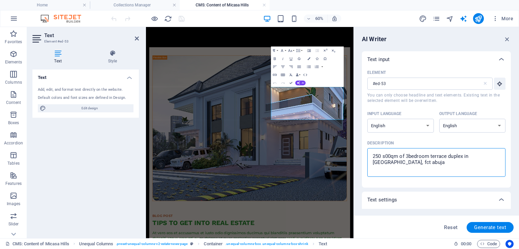
type textarea "x"
type textarea "250 s00qm of 3bedroom terrace duplex in kabusa, fct abuja"
type textarea "x"
type textarea "250 s0qm of 3bedroom terrace duplex in kabusa, fct abuja"
type textarea "x"
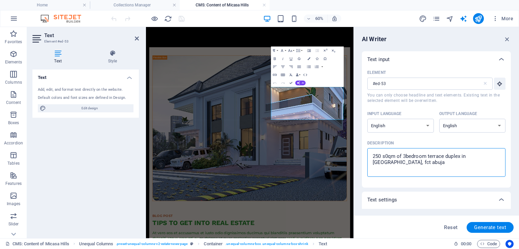
type textarea "250 sqm of 3bedroom terrace duplex in kabusa, fct abuja"
type textarea "x"
type textarea "v250 sqm of 3bedroom terrace duplex in kabusa, fct abuja"
type textarea "x"
type textarea "vi250 sqm of 3bedroom terrace duplex in kabusa, fct abuja"
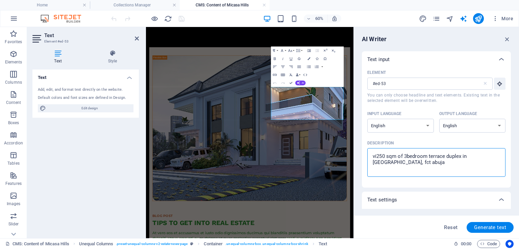
type textarea "x"
type textarea "vin250 sqm of 3bedroom terrace duplex in kabusa, fct abuja"
type textarea "x"
type textarea "vine250 sqm of 3bedroom terrace duplex in kabusa, fct abuja"
type textarea "x"
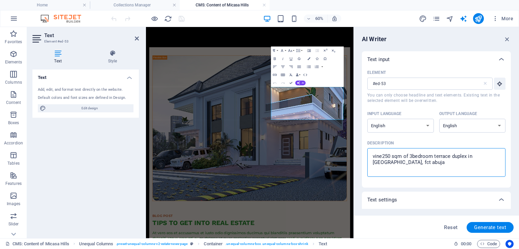
type textarea "vine 250 sqm of 3bedroom terrace duplex in kabusa, fct abuja"
type textarea "x"
type textarea "vine c250 sqm of 3bedroom terrace duplex in kabusa, fct abuja"
type textarea "x"
type textarea "vine ci250 sqm of 3bedroom terrace duplex in kabusa, fct abuja"
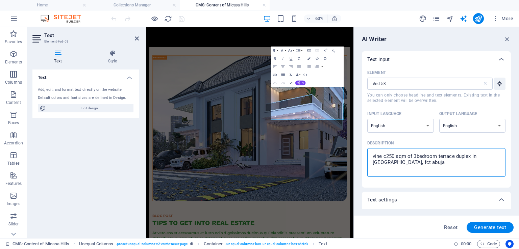
type textarea "x"
type textarea "vine cit250 sqm of 3bedroom terrace duplex in kabusa, fct abuja"
type textarea "x"
type textarea "vine city250 sqm of 3bedroom terrace duplex in kabusa, fct abuja"
type textarea "x"
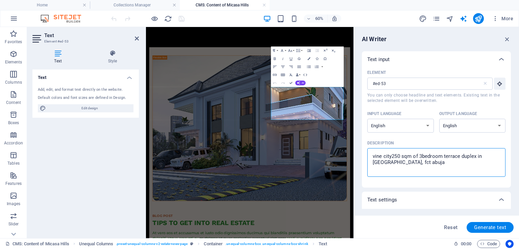
type textarea "vine city 250 sqm of 3bedroom terrace duplex in kabusa, fct abuja"
type textarea "x"
type textarea "vine city250 sqm of 3bedroom terrace duplex in kabusa, fct abuja"
type textarea "x"
type textarea "vine cit250 sqm of 3bedroom terrace duplex in kabusa, fct abuja"
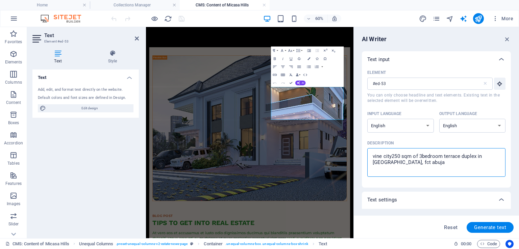
type textarea "x"
type textarea "vine ci250 sqm of 3bedroom terrace duplex in kabusa, fct abuja"
type textarea "x"
type textarea "vine c250 sqm of 3bedroom terrace duplex in kabusa, fct abuja"
type textarea "x"
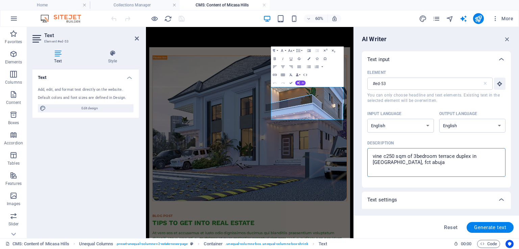
type textarea "vine 250 sqm of 3bedroom terrace duplex in kabusa, fct abuja"
type textarea "x"
type textarea "vine250 sqm of 3bedroom terrace duplex in kabusa, fct abuja"
type textarea "x"
type textarea "vin250 sqm of 3bedroom terrace duplex in kabusa, fct abuja"
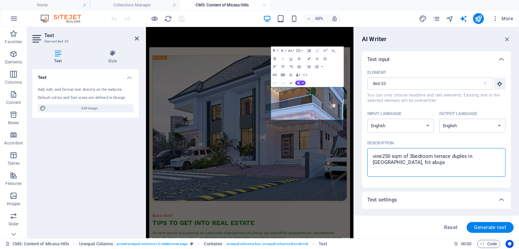
type textarea "x"
type textarea "vi250 sqm of 3bedroom terrace duplex in kabusa, fct abuja"
type textarea "x"
type textarea "v250 sqm of 3bedroom terrace duplex in kabusa, fct abuja"
type textarea "x"
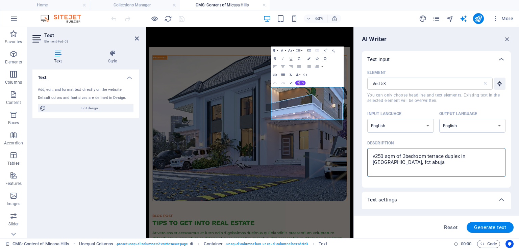
type textarea "250 sqm of 3bedroom terrace duplex in kabusa, fct abuja"
type textarea "x"
type textarea "m250 sqm of 3bedroom terrace duplex in kabusa, fct abuja"
type textarea "x"
type textarea "mi250 sqm of 3bedroom terrace duplex in kabusa, fct abuja"
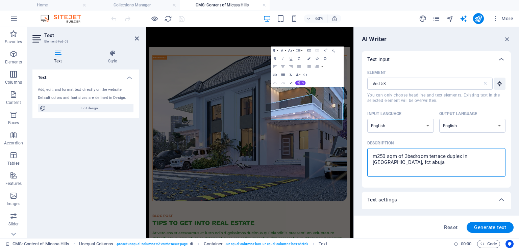
type textarea "x"
type textarea "mic250 sqm of 3bedroom terrace duplex in kabusa, fct abuja"
type textarea "x"
type textarea "mica250 sqm of 3bedroom terrace duplex in kabusa, fct abuja"
type textarea "x"
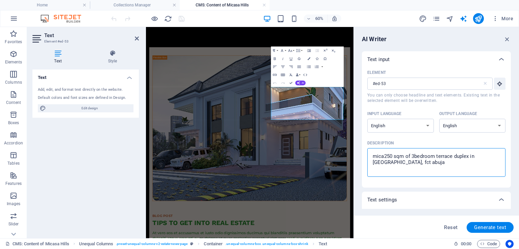
type textarea "micas250 sqm of 3bedroom terrace duplex in kabusa, fct abuja"
type textarea "x"
type textarea "micasa250 sqm of 3bedroom terrace duplex in kabusa, fct abuja"
type textarea "x"
type textarea "micasa 250 sqm of 3bedroom terrace duplex in kabusa, fct abuja"
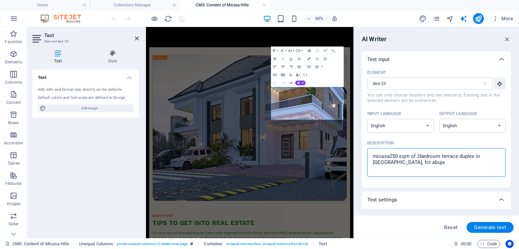
type textarea "x"
type textarea "micasa h250 sqm of 3bedroom terrace duplex in kabusa, fct abuja"
type textarea "x"
type textarea "micasa hi250 sqm of 3bedroom terrace duplex in kabusa, fct abuja"
type textarea "x"
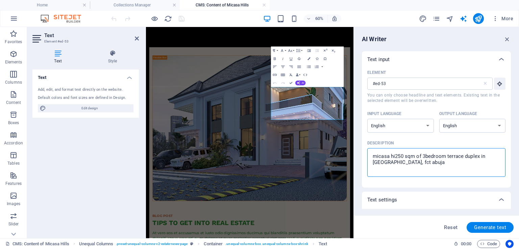
type textarea "micasa hil250 sqm of 3bedroom terrace duplex in kabusa, fct abuja"
click at [501, 229] on span "Generate text" at bounding box center [490, 227] width 32 height 5
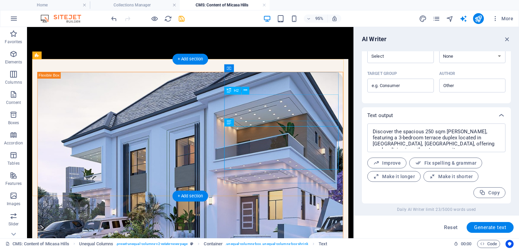
click at [246, 92] on icon at bounding box center [245, 90] width 3 height 7
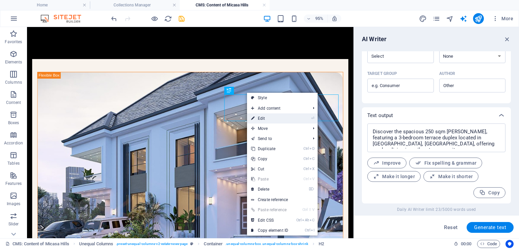
click at [266, 121] on link "⏎ Edit" at bounding box center [269, 119] width 45 height 10
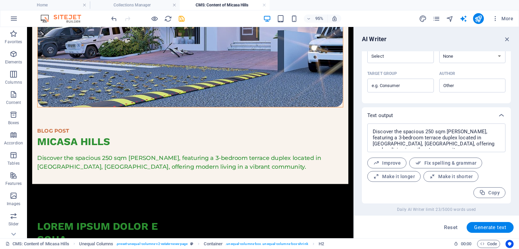
scroll to position [196, 0]
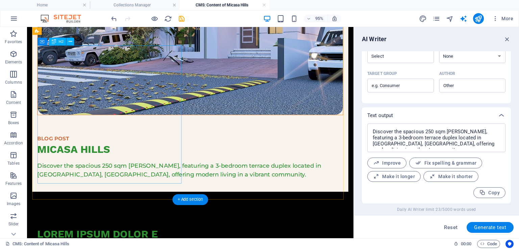
click at [81, 238] on div "Lorem ipsum dolor e soha" at bounding box center [115, 252] width 154 height 28
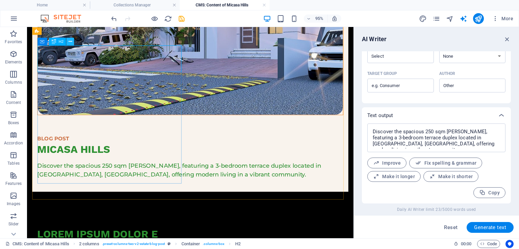
click at [69, 41] on icon at bounding box center [69, 41] width 3 height 7
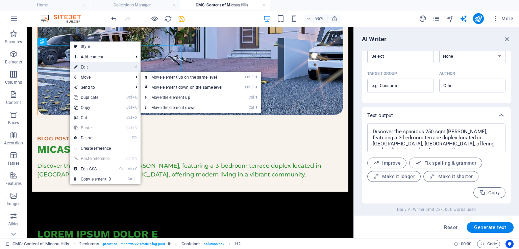
click at [95, 69] on link "⏎ Edit" at bounding box center [92, 67] width 45 height 10
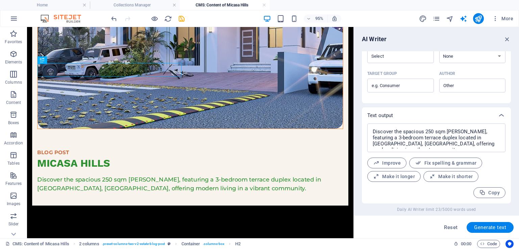
scroll to position [186, 0]
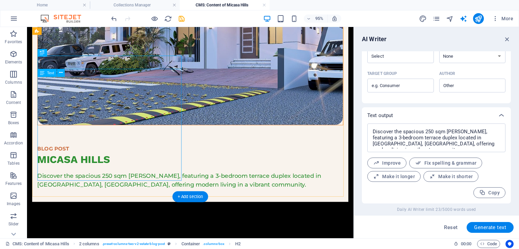
click at [61, 73] on icon at bounding box center [60, 73] width 3 height 7
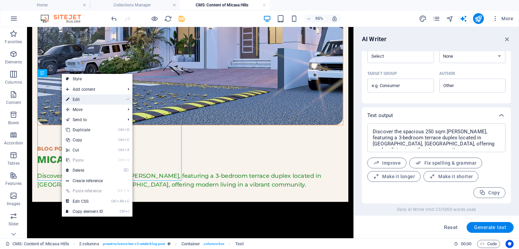
click at [90, 102] on link "⏎ Edit" at bounding box center [84, 100] width 45 height 10
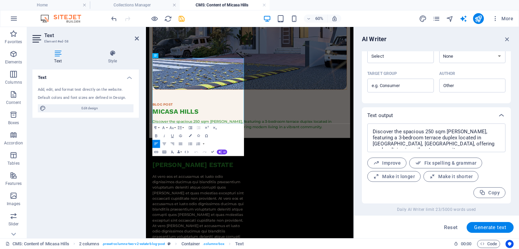
scroll to position [187, 0]
click at [223, 151] on span "AI" at bounding box center [224, 152] width 2 height 2
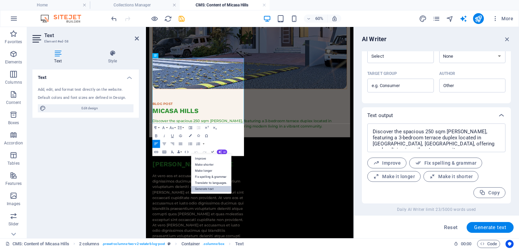
click at [208, 187] on link "Generate text" at bounding box center [211, 189] width 41 height 6
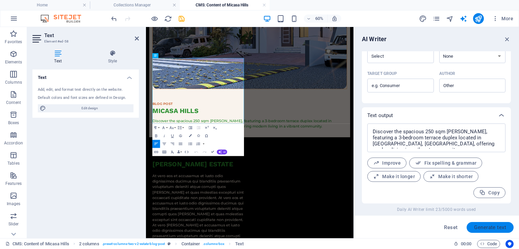
click at [490, 226] on span "Generate text" at bounding box center [490, 227] width 32 height 5
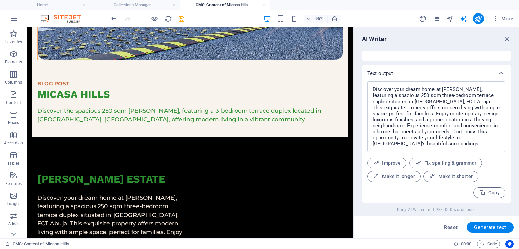
scroll to position [252, 0]
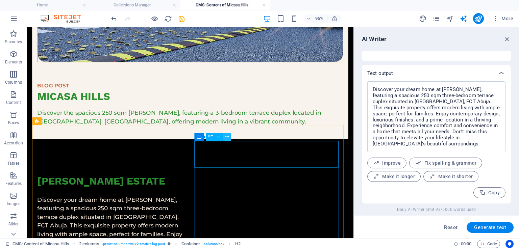
click at [226, 139] on icon at bounding box center [226, 137] width 3 height 7
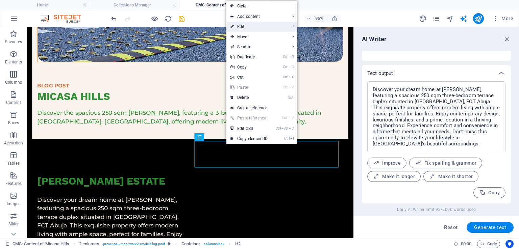
drag, startPoint x: 241, startPoint y: 25, endPoint x: 143, endPoint y: 69, distance: 107.5
click at [241, 25] on link "⏎ Edit" at bounding box center [248, 27] width 45 height 10
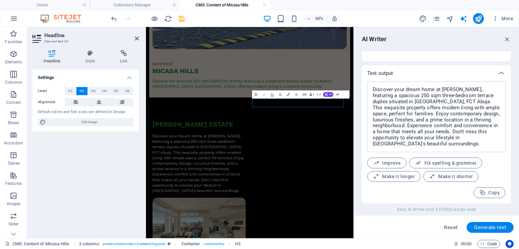
scroll to position [252, 0]
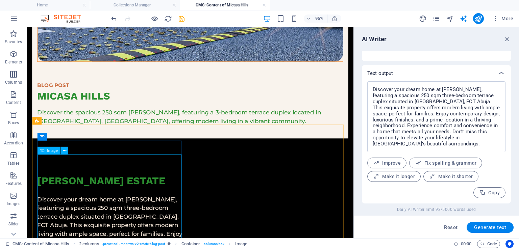
click at [58, 151] on div "Image" at bounding box center [48, 151] width 23 height 8
click at [63, 149] on icon at bounding box center [64, 150] width 3 height 7
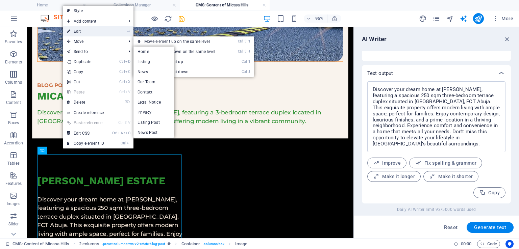
click at [80, 28] on link "⏎ Edit" at bounding box center [85, 31] width 45 height 10
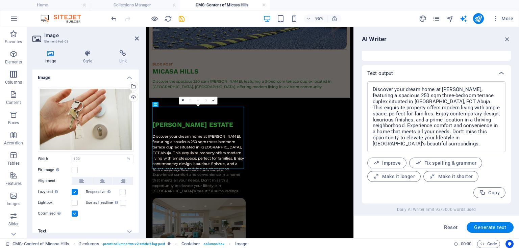
scroll to position [253, 0]
click at [133, 87] on div "Select files from the file manager, stock photos, or upload file(s)" at bounding box center [133, 87] width 10 height 10
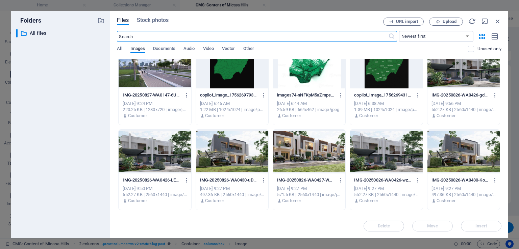
scroll to position [139, 0]
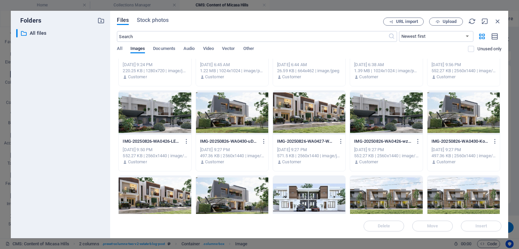
click at [470, 113] on div at bounding box center [463, 113] width 72 height 44
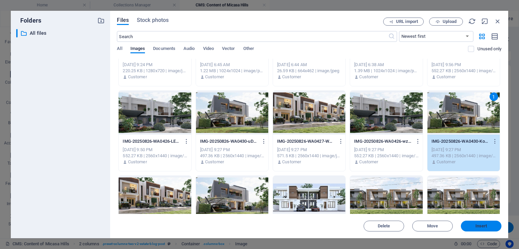
click at [476, 231] on button "Insert" at bounding box center [481, 226] width 41 height 11
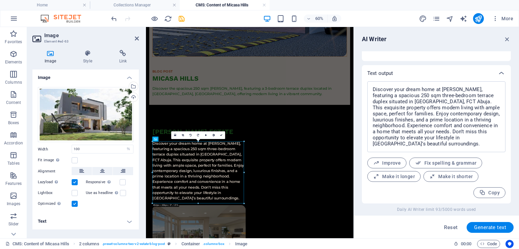
scroll to position [263, 0]
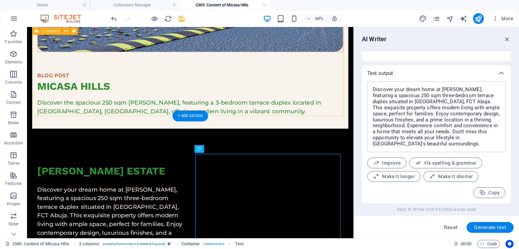
scroll to position [262, 0]
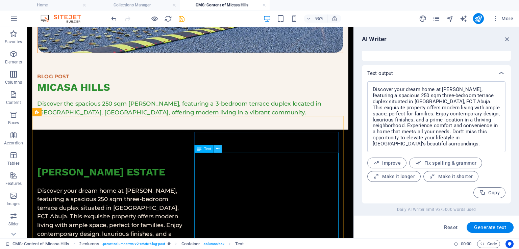
click at [220, 148] on button at bounding box center [218, 149] width 8 height 8
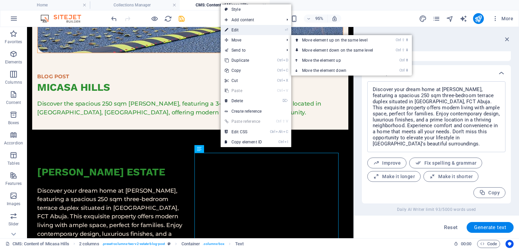
click at [241, 29] on link "⏎ Edit" at bounding box center [243, 30] width 45 height 10
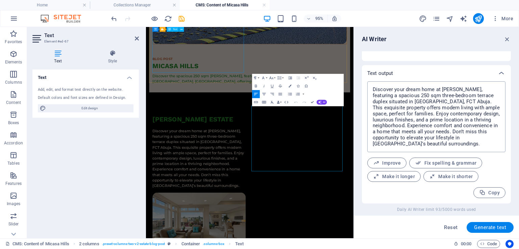
scroll to position [263, 0]
click at [402, 95] on textarea "Discover your dream home at Micasa Hill, featuring a spacious 250 sqm three-bed…" at bounding box center [436, 117] width 131 height 64
drag, startPoint x: 511, startPoint y: 159, endPoint x: 510, endPoint y: 124, distance: 34.5
click at [510, 125] on div "AI Writer Text input Element #ed-67 ​ You can only choose headline and text ele…" at bounding box center [436, 133] width 165 height 212
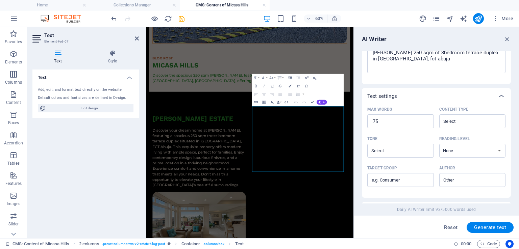
scroll to position [59, 0]
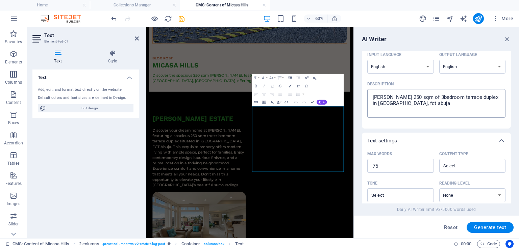
click at [407, 99] on textarea "micasa hill 250 sqm of 3bedroom terrace duplex in kabusa, fct abuja" at bounding box center [436, 104] width 131 height 22
click at [428, 98] on textarea "micasa hill 450 sqm of 3bedroom terrace duplex in kabusa, fct abuja" at bounding box center [436, 104] width 131 height 22
click at [468, 96] on textarea "micasa hill 450 sqm of 4bedroom terrace duplex in kabusa, fct abuja" at bounding box center [436, 104] width 131 height 22
click at [483, 226] on span "Generate text" at bounding box center [490, 227] width 32 height 5
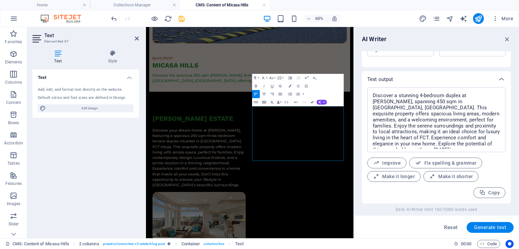
scroll to position [262, 0]
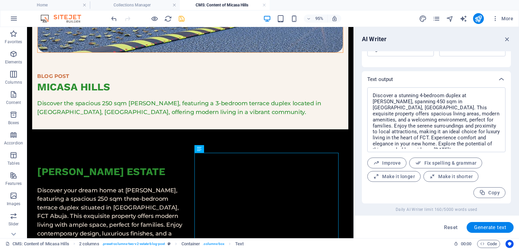
click at [178, 17] on icon "save" at bounding box center [182, 19] width 8 height 8
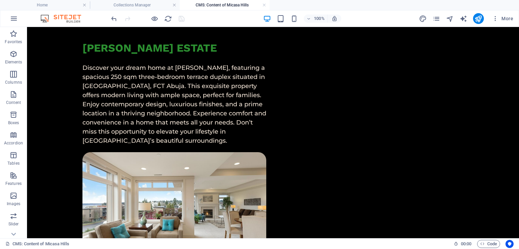
scroll to position [481, 0]
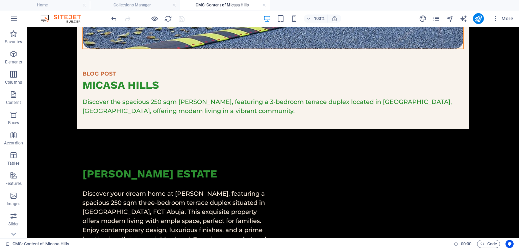
scroll to position [333, 0]
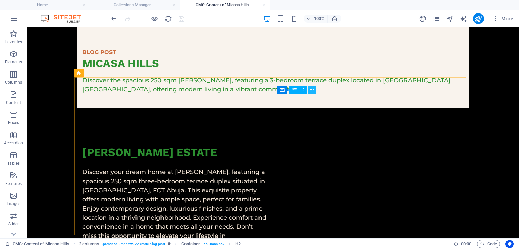
click at [314, 91] on button at bounding box center [312, 90] width 8 height 8
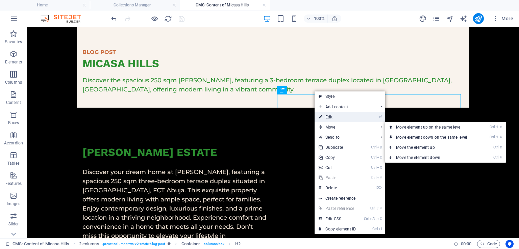
click at [337, 118] on link "⏎ Edit" at bounding box center [337, 117] width 45 height 10
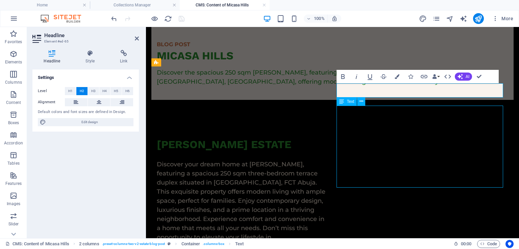
scroll to position [333, 0]
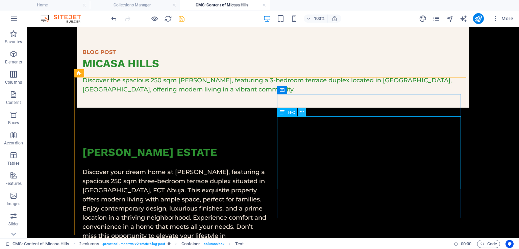
click at [301, 114] on icon at bounding box center [302, 112] width 4 height 7
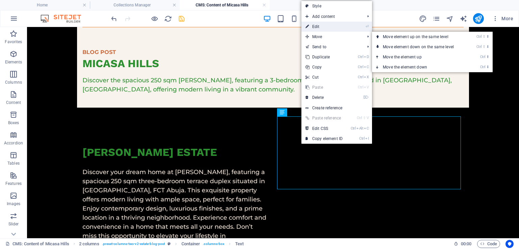
click at [320, 25] on link "⏎ Edit" at bounding box center [323, 27] width 45 height 10
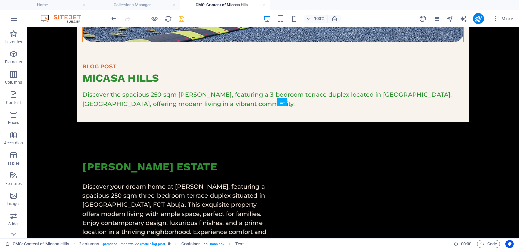
scroll to position [344, 0]
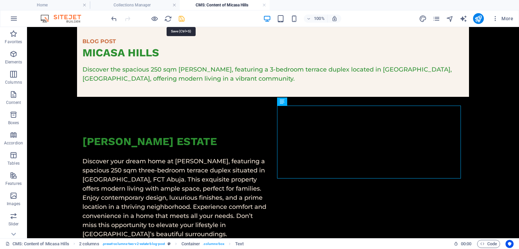
click at [181, 19] on icon "save" at bounding box center [182, 19] width 8 height 8
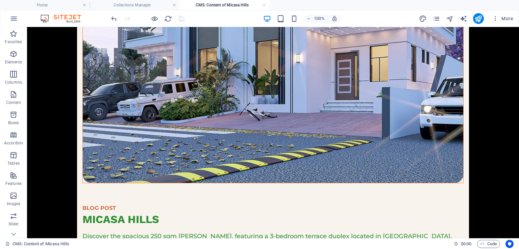
scroll to position [172, 0]
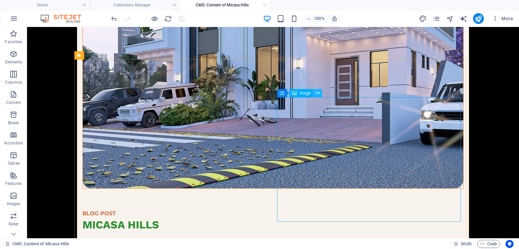
click at [320, 95] on button at bounding box center [318, 93] width 8 height 8
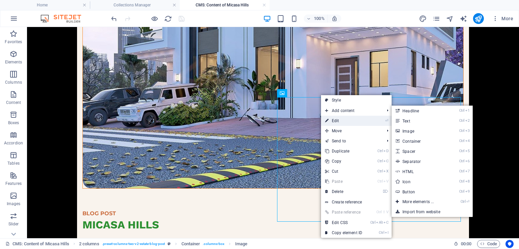
click at [350, 119] on link "⏎ Edit" at bounding box center [343, 121] width 45 height 10
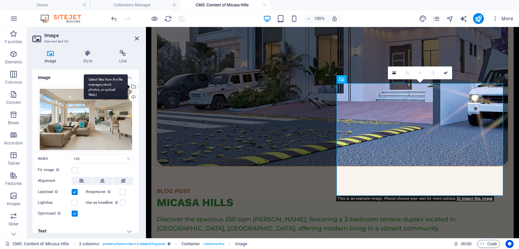
click at [134, 84] on div "Select files from the file manager, stock photos, or upload file(s)" at bounding box center [133, 87] width 10 height 10
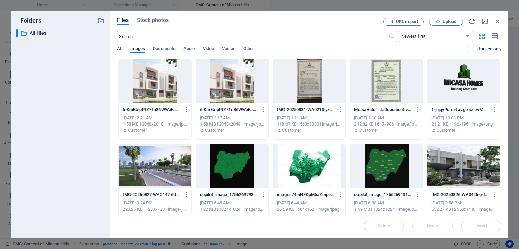
drag, startPoint x: 501, startPoint y: 98, endPoint x: 503, endPoint y: 118, distance: 20.3
click at [503, 118] on div "Files Stock photos URL import Upload ​ Newest first Oldest first Name (A-Z) Nam…" at bounding box center [309, 125] width 398 height 228
click at [502, 109] on div "Files Stock photos URL import Upload ​ Newest first Oldest first Name (A-Z) Nam…" at bounding box center [309, 125] width 398 height 228
drag, startPoint x: 501, startPoint y: 97, endPoint x: 501, endPoint y: 116, distance: 18.6
click at [501, 116] on div "Files Stock photos URL import Upload ​ Newest first Oldest first Name (A-Z) Nam…" at bounding box center [309, 125] width 398 height 228
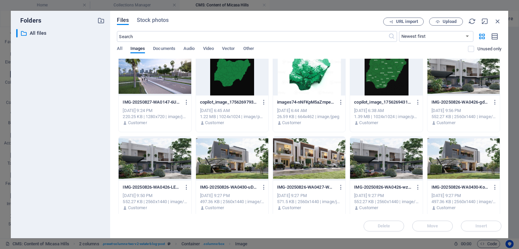
scroll to position [95, 0]
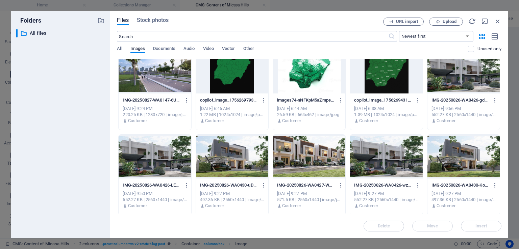
click at [153, 141] on div at bounding box center [155, 157] width 72 height 44
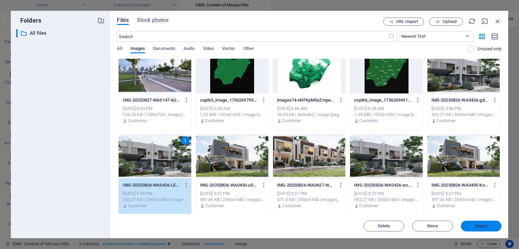
click at [493, 225] on span "Insert" at bounding box center [481, 226] width 35 height 4
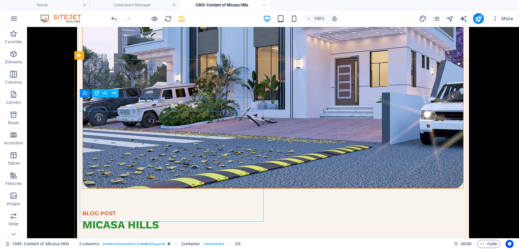
click at [116, 92] on icon at bounding box center [115, 93] width 4 height 7
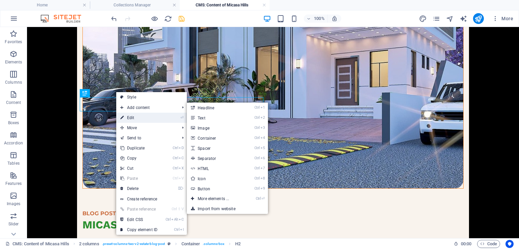
click at [140, 120] on link "⏎ Edit" at bounding box center [138, 118] width 45 height 10
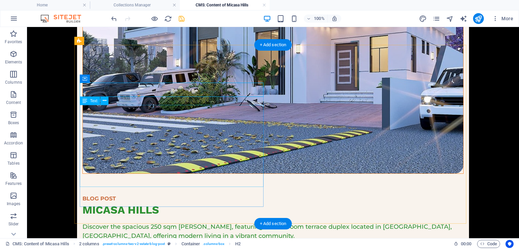
click at [104, 102] on icon at bounding box center [105, 100] width 4 height 7
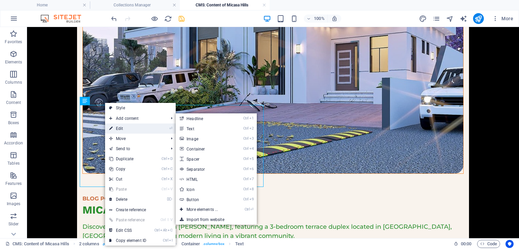
click at [123, 128] on link "⏎ Edit" at bounding box center [127, 129] width 45 height 10
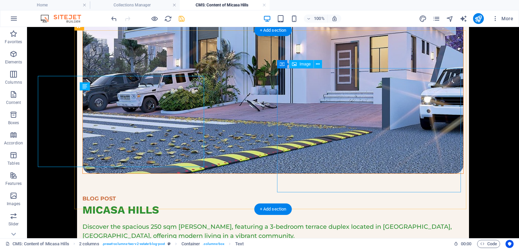
scroll to position [201, 0]
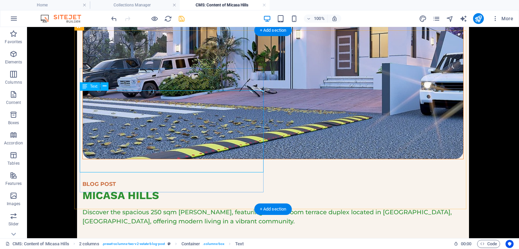
click at [105, 86] on icon at bounding box center [105, 86] width 4 height 7
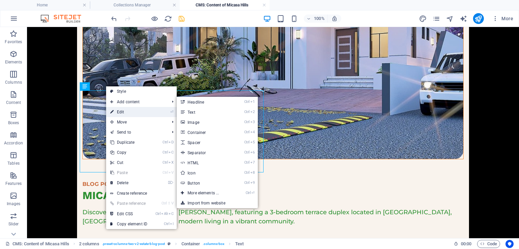
click at [124, 114] on link "⏎ Edit" at bounding box center [128, 112] width 45 height 10
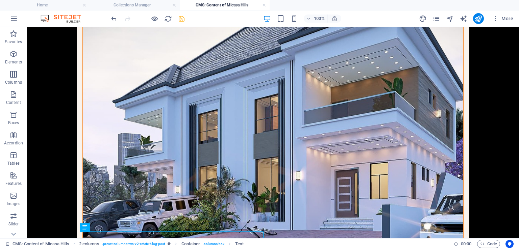
scroll to position [0, 0]
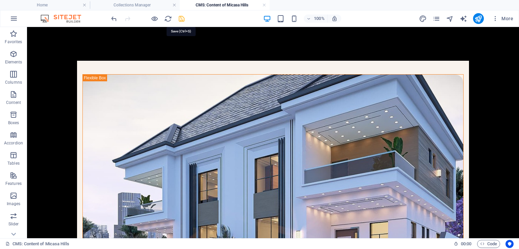
click at [182, 20] on icon "save" at bounding box center [182, 19] width 8 height 8
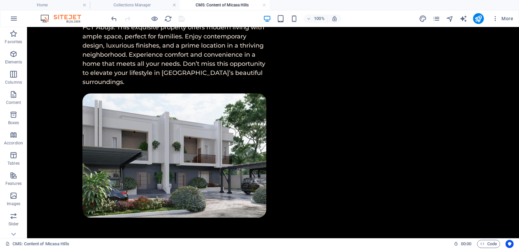
scroll to position [507, 0]
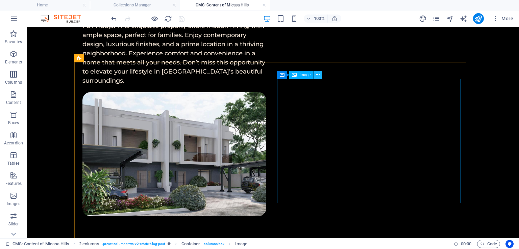
click at [315, 76] on button at bounding box center [318, 75] width 8 height 8
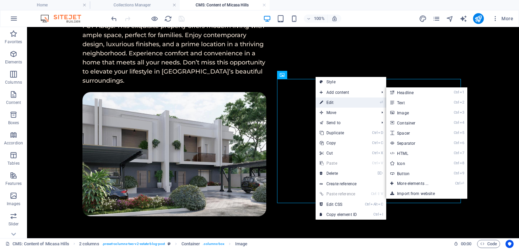
drag, startPoint x: 329, startPoint y: 106, endPoint x: 183, endPoint y: 79, distance: 148.5
click at [329, 106] on link "⏎ Edit" at bounding box center [338, 103] width 45 height 10
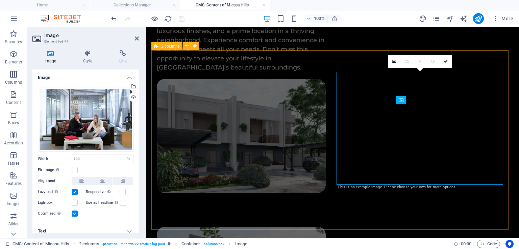
scroll to position [481, 0]
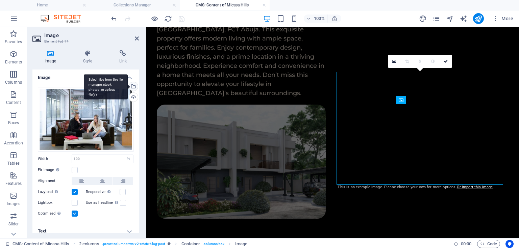
click at [132, 85] on div "Select files from the file manager, stock photos, or upload file(s)" at bounding box center [133, 87] width 10 height 10
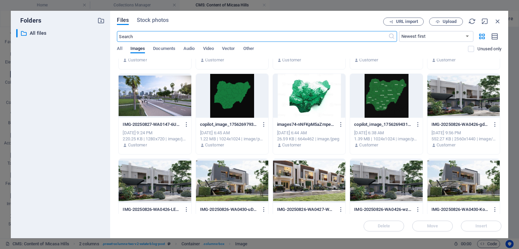
scroll to position [72, 0]
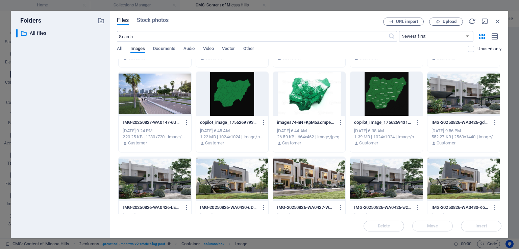
click at [308, 179] on div at bounding box center [309, 179] width 72 height 44
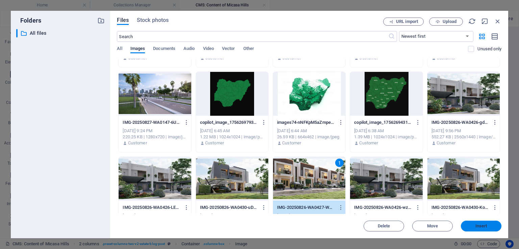
click at [485, 229] on button "Insert" at bounding box center [481, 226] width 41 height 11
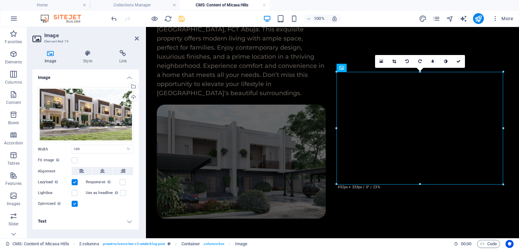
click at [183, 18] on icon "save" at bounding box center [182, 19] width 8 height 8
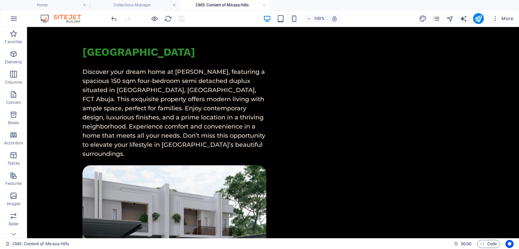
scroll to position [434, 0]
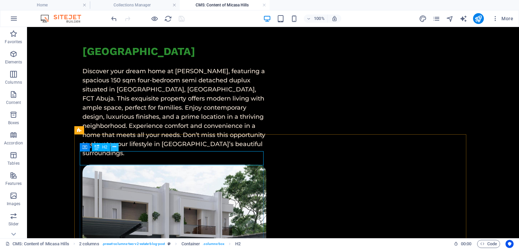
click at [114, 148] on icon at bounding box center [115, 147] width 4 height 7
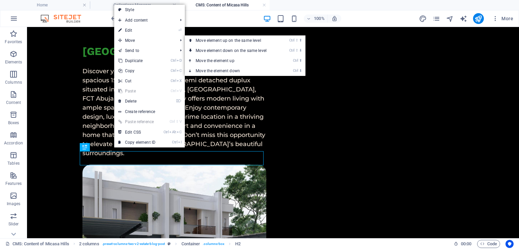
click at [133, 27] on link "⏎ Edit" at bounding box center [136, 30] width 45 height 10
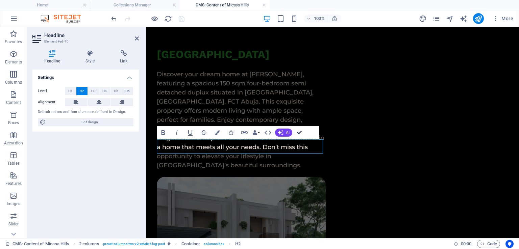
scroll to position [446, 0]
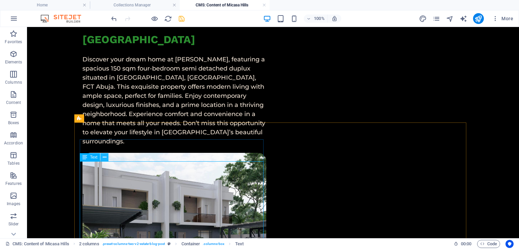
click at [103, 159] on icon at bounding box center [105, 157] width 4 height 7
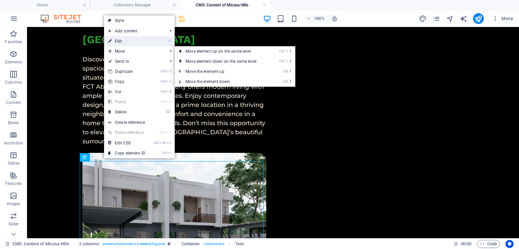
click at [157, 38] on li "⏎ Edit" at bounding box center [139, 41] width 71 height 10
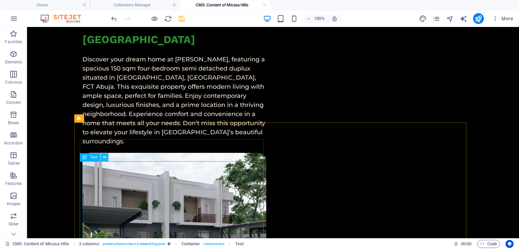
click at [104, 157] on icon at bounding box center [105, 157] width 4 height 7
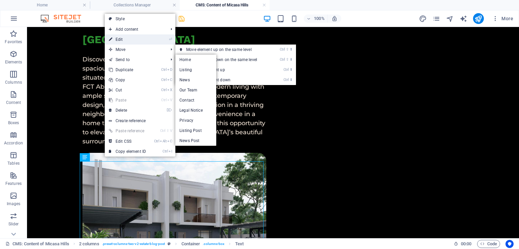
click at [141, 37] on link "⏎ Edit" at bounding box center [127, 39] width 45 height 10
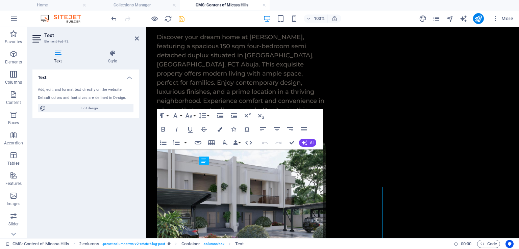
scroll to position [421, 0]
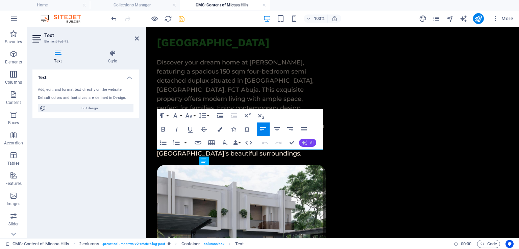
click at [302, 142] on icon "button" at bounding box center [304, 142] width 5 height 5
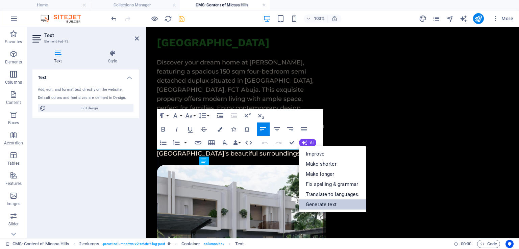
click at [336, 207] on link "Generate text" at bounding box center [332, 205] width 67 height 10
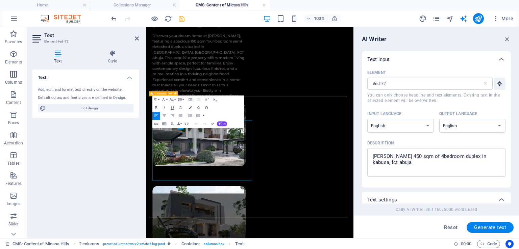
scroll to position [388, 0]
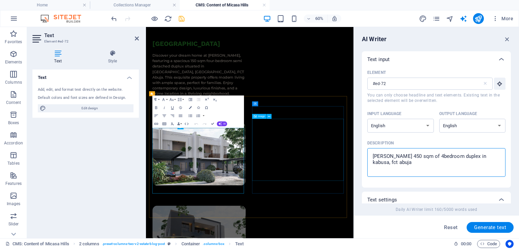
drag, startPoint x: 566, startPoint y: 199, endPoint x: 399, endPoint y: 184, distance: 167.6
click at [396, 161] on textarea "micasa hill 450 sqm of 4bedroom duplex in kabusa, fct abuja" at bounding box center [436, 163] width 131 height 22
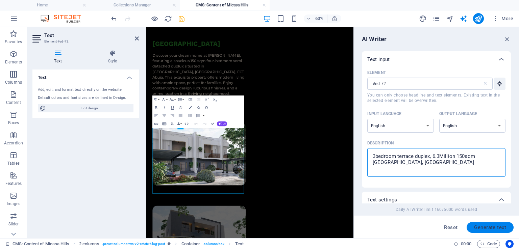
click at [500, 230] on span "Generate text" at bounding box center [490, 227] width 32 height 5
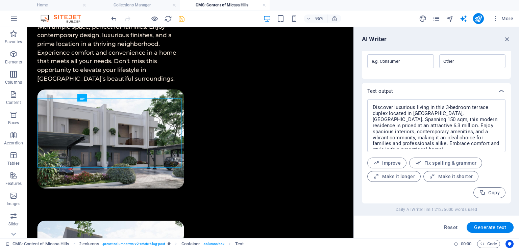
scroll to position [0, 0]
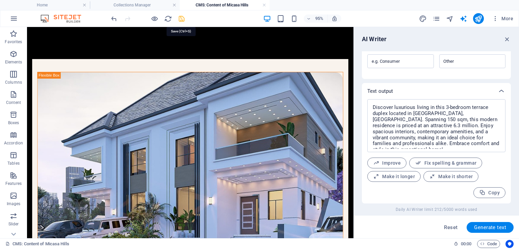
click at [180, 21] on icon "save" at bounding box center [182, 19] width 8 height 8
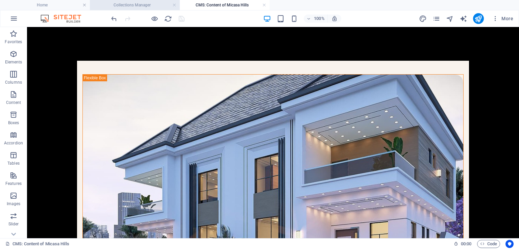
click at [143, 7] on h4 "Collections Manager" at bounding box center [135, 4] width 90 height 7
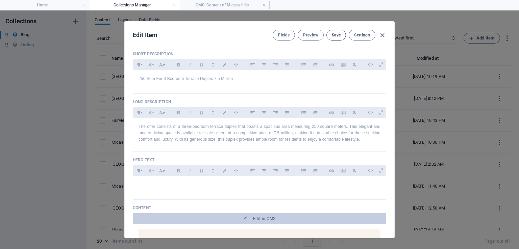
click at [340, 36] on button "Save" at bounding box center [336, 35] width 20 height 11
click at [382, 33] on icon "button" at bounding box center [382, 35] width 8 height 8
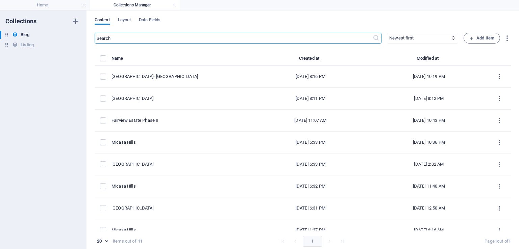
scroll to position [76, 0]
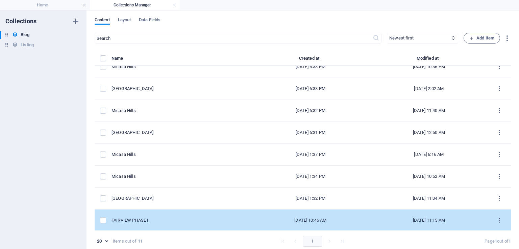
click at [169, 221] on div "FAIRVIEW PHASE II" at bounding box center [179, 221] width 134 height 6
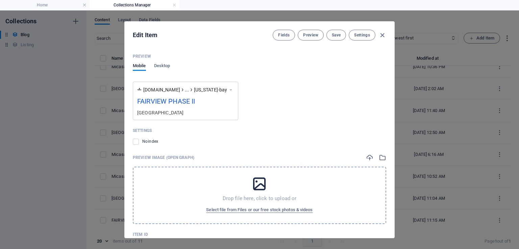
scroll to position [765, 0]
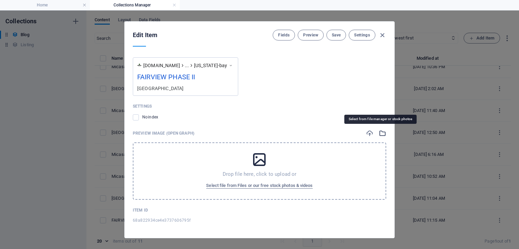
click at [379, 131] on icon "button" at bounding box center [382, 133] width 7 height 7
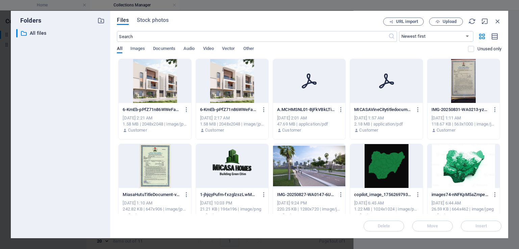
drag, startPoint x: 501, startPoint y: 96, endPoint x: 503, endPoint y: 134, distance: 37.9
click at [503, 134] on div "Files Stock photos URL import Upload ​ Newest first Oldest first Name (A-Z) Nam…" at bounding box center [309, 125] width 398 height 228
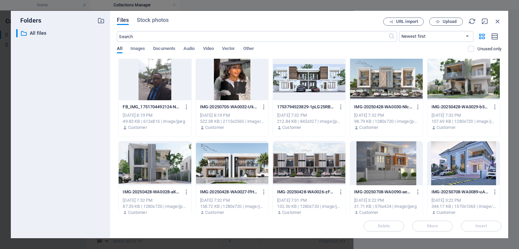
scroll to position [432, 0]
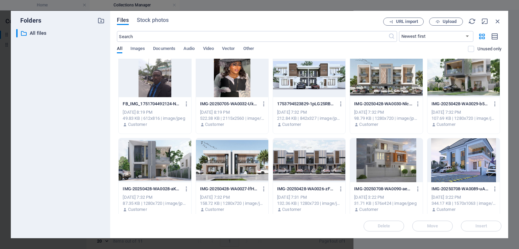
click at [380, 163] on div at bounding box center [386, 161] width 72 height 44
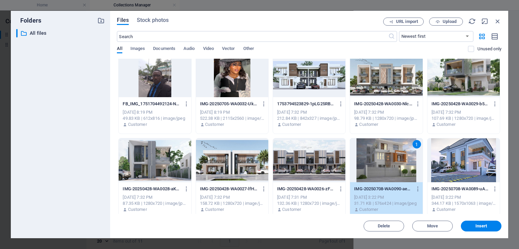
click at [490, 227] on span "Insert" at bounding box center [481, 226] width 35 height 4
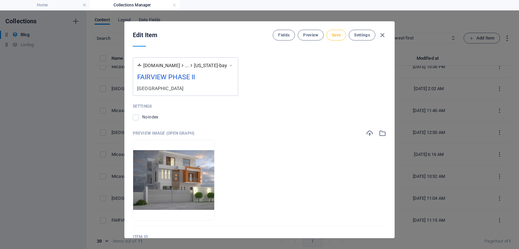
click at [339, 32] on span "Save" at bounding box center [336, 34] width 9 height 5
click at [385, 35] on icon "button" at bounding box center [382, 35] width 8 height 8
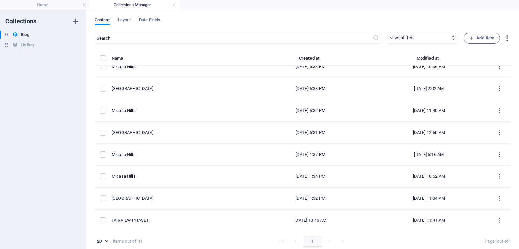
scroll to position [656, 0]
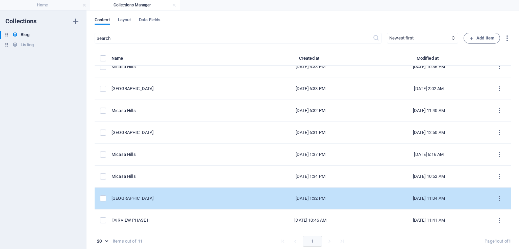
click at [158, 196] on div "[GEOGRAPHIC_DATA]" at bounding box center [179, 199] width 134 height 6
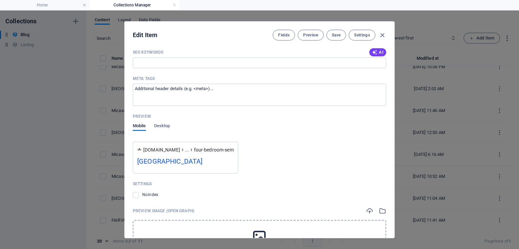
scroll to position [758, 0]
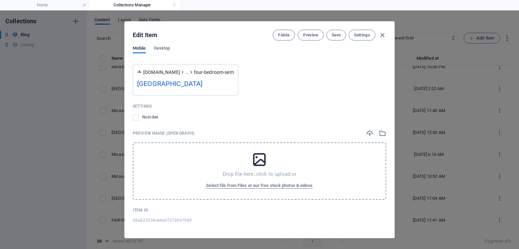
click at [388, 137] on div "Name Hutu Resort Estate ​ Slug www.example.com/news-post/ four-bedroom-semi-det…" at bounding box center [260, 142] width 270 height 192
click at [384, 133] on icon "button" at bounding box center [382, 133] width 7 height 7
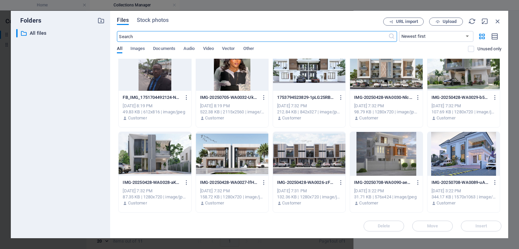
scroll to position [441, 0]
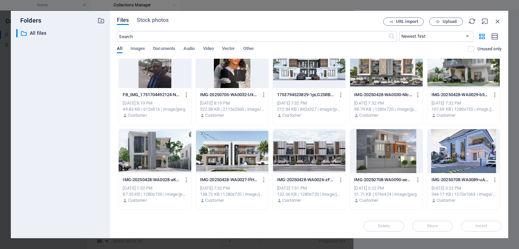
click at [503, 212] on div "Files Stock photos URL import Upload ​ Newest first Oldest first Name (A-Z) Nam…" at bounding box center [309, 125] width 398 height 228
click at [249, 145] on div at bounding box center [232, 151] width 72 height 44
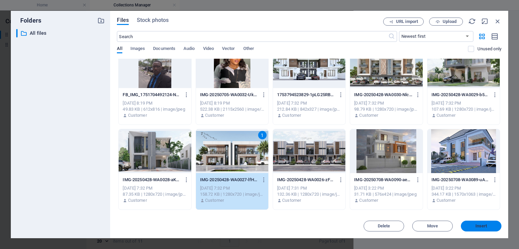
click at [482, 223] on button "Insert" at bounding box center [481, 226] width 41 height 11
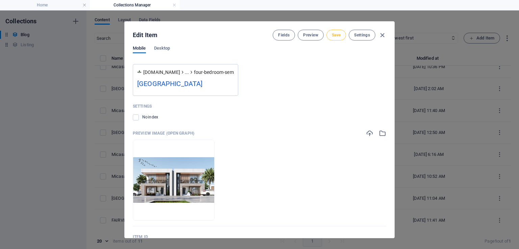
click at [338, 35] on span "Save" at bounding box center [336, 34] width 9 height 5
click at [381, 35] on icon "button" at bounding box center [382, 35] width 8 height 8
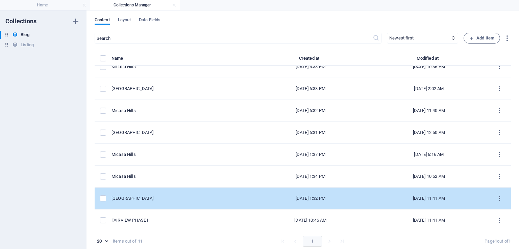
click at [173, 197] on div "[GEOGRAPHIC_DATA]" at bounding box center [179, 199] width 134 height 6
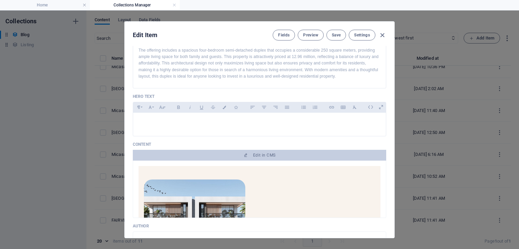
scroll to position [129, 0]
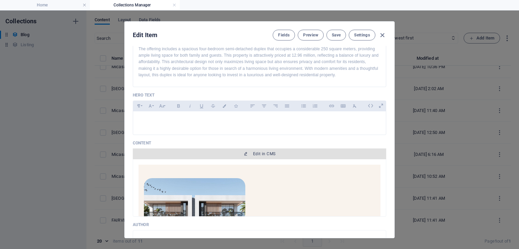
click at [283, 152] on span "Edit in CMS" at bounding box center [260, 153] width 248 height 5
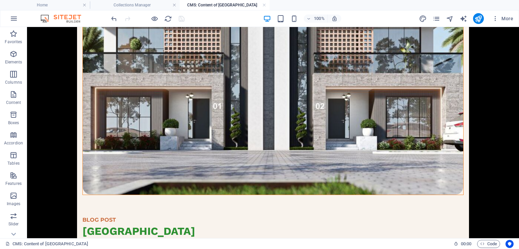
scroll to position [193, 0]
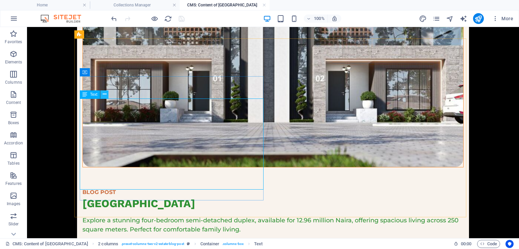
click at [105, 96] on icon at bounding box center [105, 94] width 4 height 7
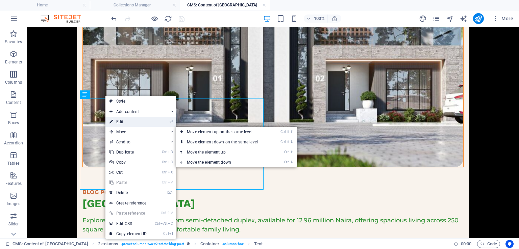
click at [123, 124] on link "⏎ Edit" at bounding box center [127, 122] width 45 height 10
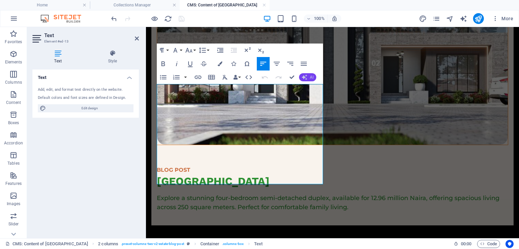
click at [311, 76] on span "AI" at bounding box center [312, 77] width 4 height 4
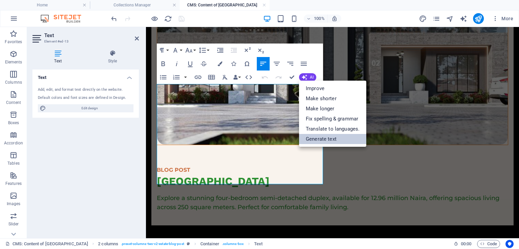
click at [335, 137] on link "Generate text" at bounding box center [332, 139] width 67 height 10
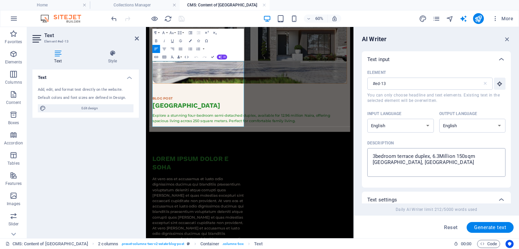
click at [375, 156] on textarea "3bedroom terrace duplex, 6.3Million 150sqm Vine City Apo, wasa" at bounding box center [436, 163] width 131 height 22
drag, startPoint x: 397, startPoint y: 156, endPoint x: 430, endPoint y: 159, distance: 33.2
click at [430, 159] on textarea "4bedroom terrace duplex, 6.3Million 150sqm Vine City Apo, wasa" at bounding box center [436, 163] width 131 height 22
click at [376, 163] on textarea "4bedroom semi-detatched duplex, 12.96Million 150sqm Vine City Apo, wasa" at bounding box center [436, 163] width 131 height 22
click at [440, 165] on textarea "4bedroom semi-detatched duplex, 12.96Million 250sqm Vine City Apo, wasa" at bounding box center [436, 163] width 131 height 22
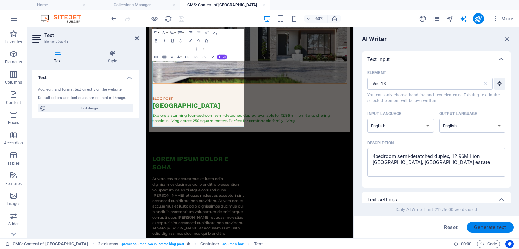
click at [487, 227] on span "Generate text" at bounding box center [490, 227] width 32 height 5
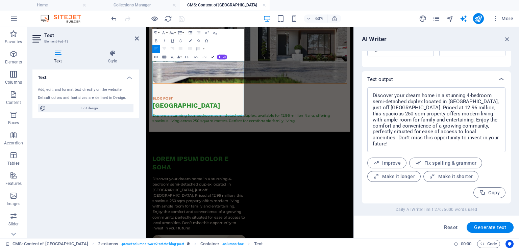
scroll to position [195, 0]
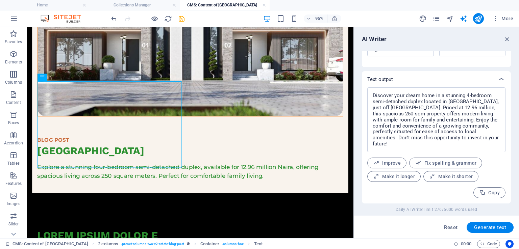
drag, startPoint x: 511, startPoint y: 173, endPoint x: 514, endPoint y: 99, distance: 74.1
click at [514, 99] on div "AI Writer Text input Element #ed-13 ​ You can only choose headline and text ele…" at bounding box center [436, 133] width 165 height 212
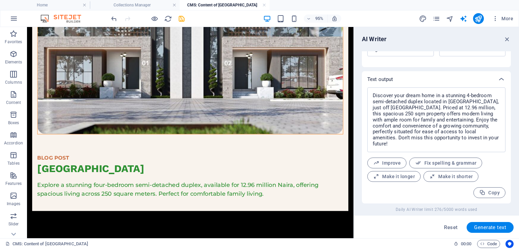
scroll to position [167, 0]
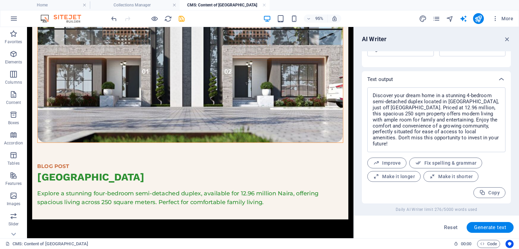
drag, startPoint x: 367, startPoint y: 125, endPoint x: 382, endPoint y: 140, distance: 21.3
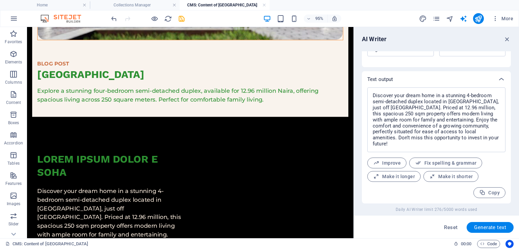
scroll to position [319, 0]
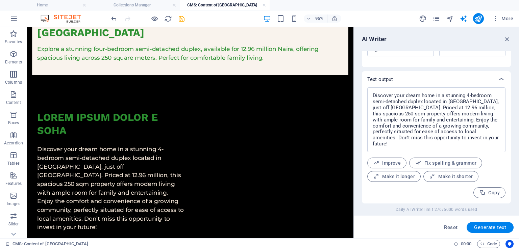
drag, startPoint x: 365, startPoint y: 169, endPoint x: 371, endPoint y: 55, distance: 114.4
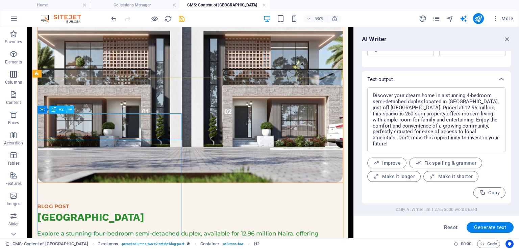
click at [73, 111] on button at bounding box center [70, 110] width 8 height 8
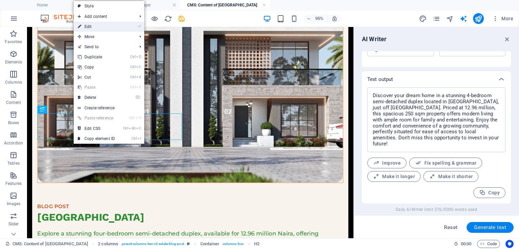
click at [98, 23] on link "⏎ Edit" at bounding box center [96, 27] width 45 height 10
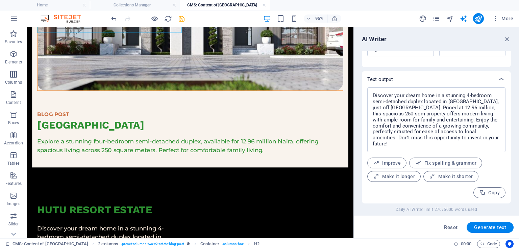
scroll to position [295, 0]
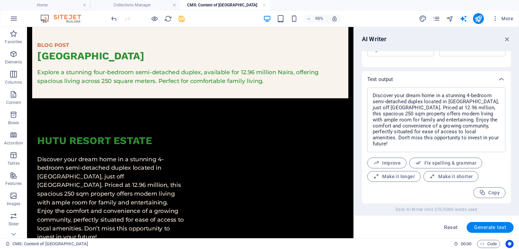
drag, startPoint x: 370, startPoint y: 109, endPoint x: 383, endPoint y: 177, distance: 68.8
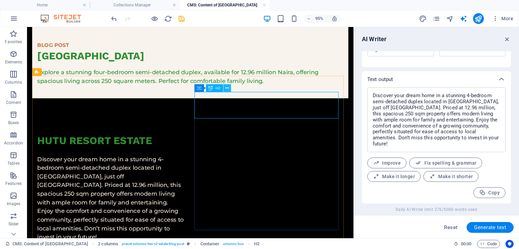
click at [226, 87] on icon at bounding box center [226, 88] width 3 height 7
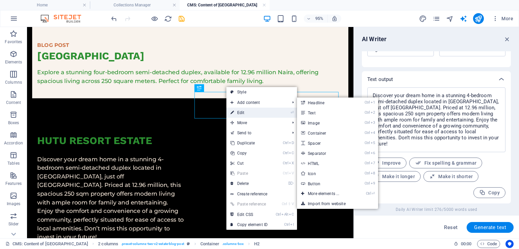
click at [249, 114] on link "⏎ Edit" at bounding box center [248, 113] width 45 height 10
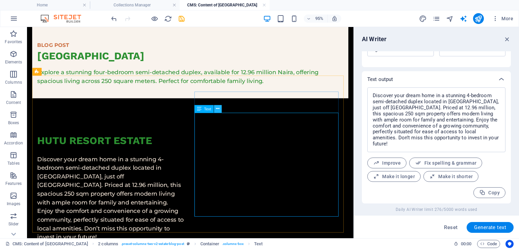
click at [218, 107] on icon at bounding box center [217, 108] width 3 height 7
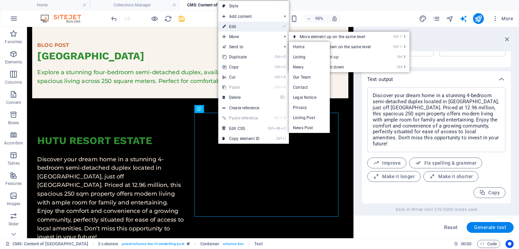
click at [235, 27] on link "⏎ Edit" at bounding box center [240, 27] width 45 height 10
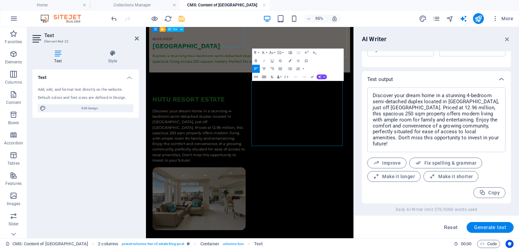
scroll to position [296, 0]
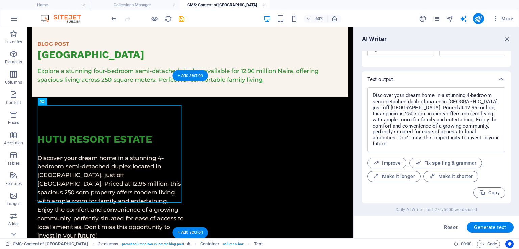
scroll to position [295, 0]
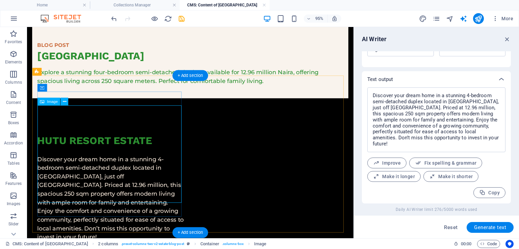
click at [61, 102] on button at bounding box center [64, 102] width 8 height 8
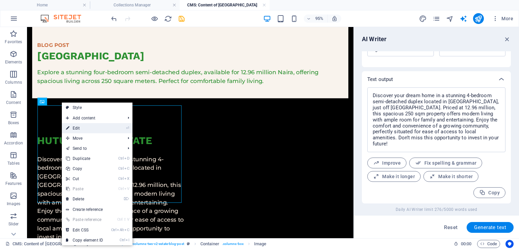
click at [85, 131] on link "⏎ Edit" at bounding box center [84, 128] width 45 height 10
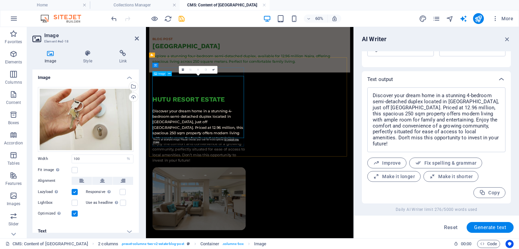
scroll to position [296, 0]
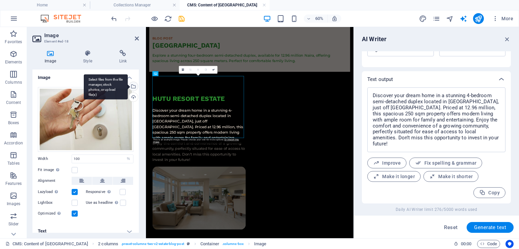
click at [134, 85] on div "Select files from the file manager, stock photos, or upload file(s)" at bounding box center [133, 87] width 10 height 10
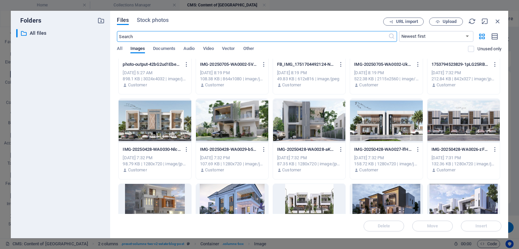
scroll to position [392, 0]
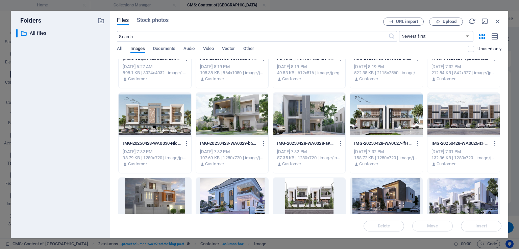
click at [290, 115] on div at bounding box center [309, 115] width 72 height 44
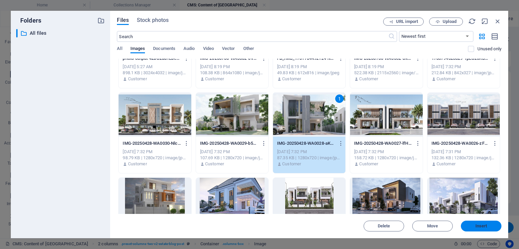
click at [483, 225] on span "Insert" at bounding box center [481, 226] width 12 height 4
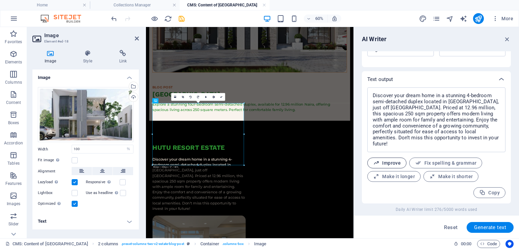
scroll to position [253, 0]
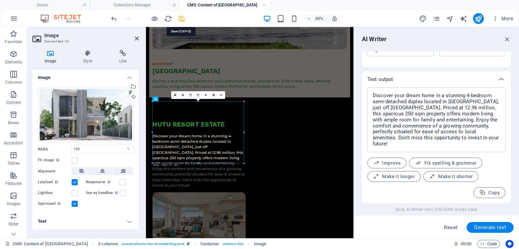
click at [182, 19] on icon "save" at bounding box center [182, 19] width 8 height 8
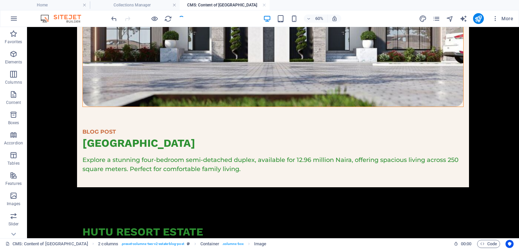
scroll to position [279, 0]
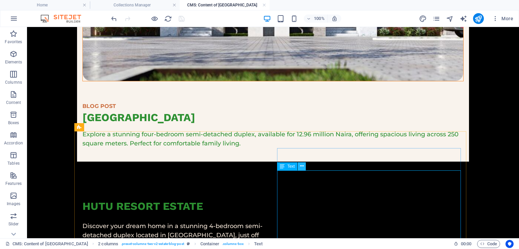
click at [304, 167] on button at bounding box center [302, 167] width 8 height 8
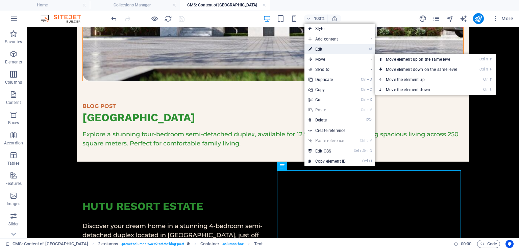
click at [327, 44] on link "⏎ Edit" at bounding box center [326, 49] width 45 height 10
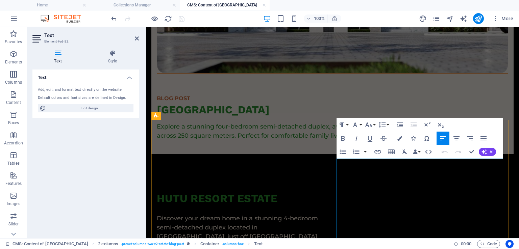
click at [490, 152] on span "AI" at bounding box center [492, 152] width 4 height 4
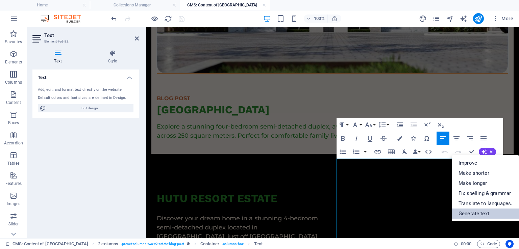
click at [480, 213] on link "Generate text" at bounding box center [485, 214] width 67 height 10
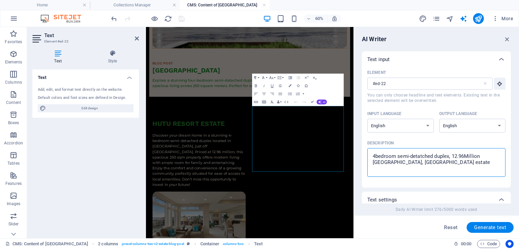
drag, startPoint x: 434, startPoint y: 156, endPoint x: 397, endPoint y: 157, distance: 36.5
click at [397, 157] on textarea "4bedroom semi-detatched duplex, 12.96Million 250sqm airport road, hutu resort e…" at bounding box center [436, 163] width 131 height 22
drag, startPoint x: 427, startPoint y: 156, endPoint x: 417, endPoint y: 156, distance: 9.8
click at [417, 156] on textarea "4bedroom duplex, 12.96Million 250sqm airport road, hutu resort estate" at bounding box center [436, 163] width 131 height 22
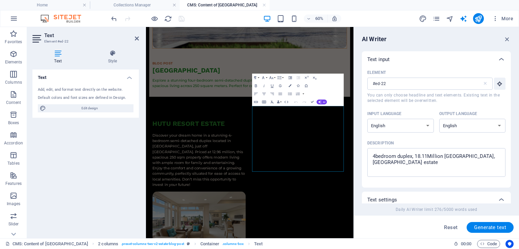
drag, startPoint x: 511, startPoint y: 95, endPoint x: 512, endPoint y: 118, distance: 23.0
click at [512, 118] on div "AI Writer Text input Element #ed-22 ​ You can only choose headline and text ele…" at bounding box center [436, 133] width 165 height 212
drag, startPoint x: 511, startPoint y: 107, endPoint x: 511, endPoint y: 138, distance: 30.7
click at [511, 138] on div "AI Writer Text input Element #ed-22 ​ You can only choose headline and text ele…" at bounding box center [436, 133] width 165 height 212
click at [458, 164] on textarea "4bedroom duplex, 18.11Million 250sqm airport road, hutu resort estate" at bounding box center [436, 163] width 131 height 22
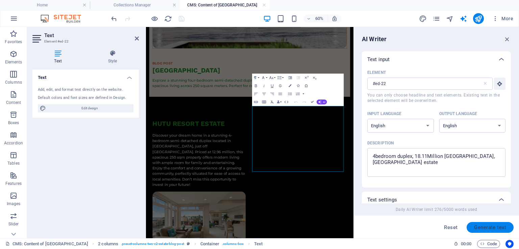
click at [491, 227] on span "Generate text" at bounding box center [490, 227] width 32 height 5
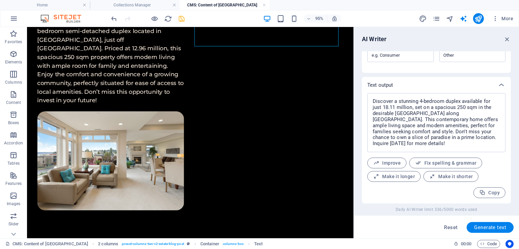
scroll to position [441, 0]
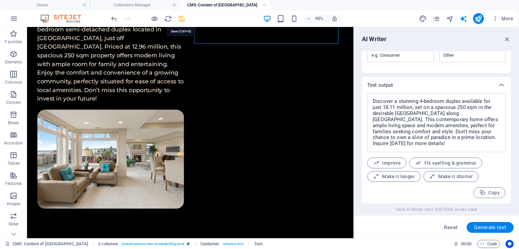
click at [182, 18] on icon "save" at bounding box center [182, 19] width 8 height 8
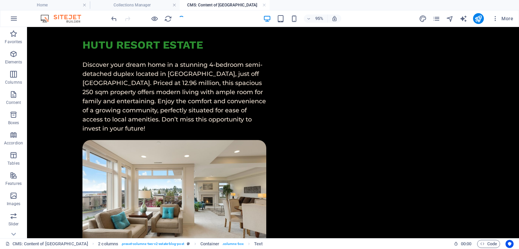
scroll to position [478, 0]
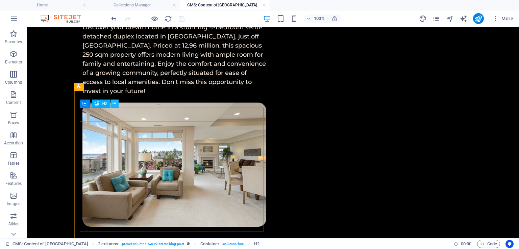
click at [114, 107] on button at bounding box center [114, 104] width 8 height 8
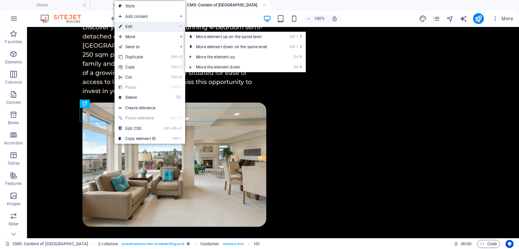
click at [139, 25] on link "⏎ Edit" at bounding box center [137, 27] width 45 height 10
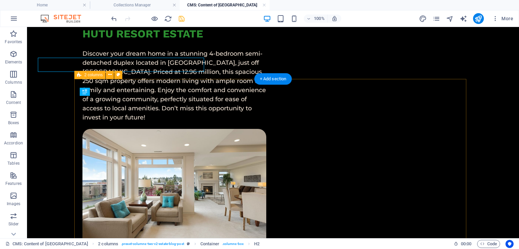
scroll to position [490, 0]
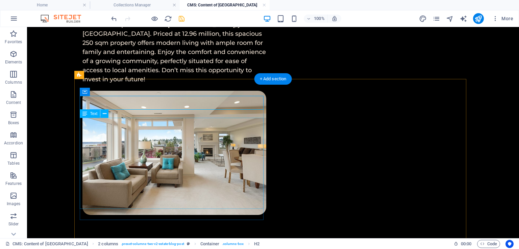
click at [104, 117] on icon at bounding box center [105, 113] width 4 height 7
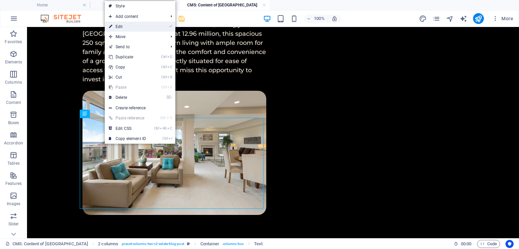
click at [126, 26] on link "⏎ Edit" at bounding box center [127, 27] width 45 height 10
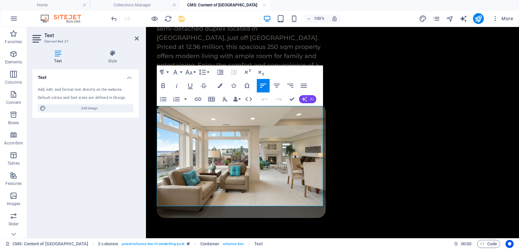
click at [311, 99] on span "AI" at bounding box center [312, 99] width 4 height 4
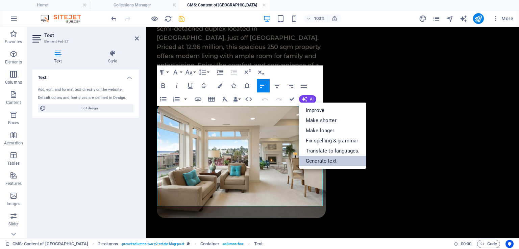
click at [335, 160] on link "Generate text" at bounding box center [332, 161] width 67 height 10
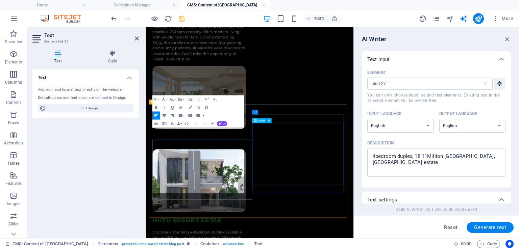
scroll to position [355, 0]
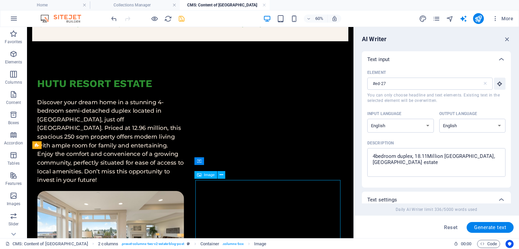
scroll to position [354, 0]
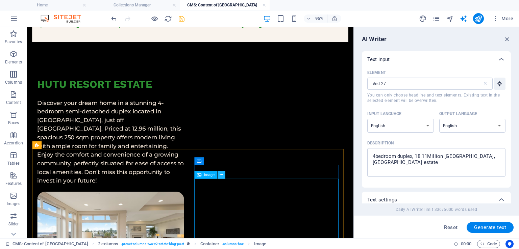
click at [222, 176] on icon at bounding box center [221, 175] width 3 height 7
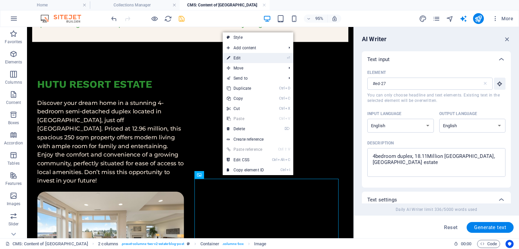
click at [240, 59] on link "⏎ Edit" at bounding box center [245, 58] width 45 height 10
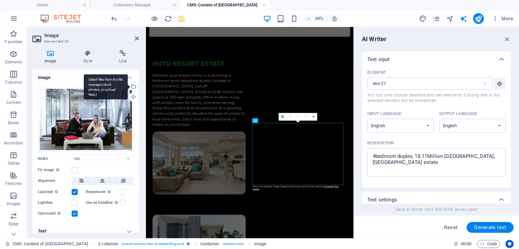
click at [134, 84] on div "Select files from the file manager, stock photos, or upload file(s)" at bounding box center [133, 87] width 10 height 10
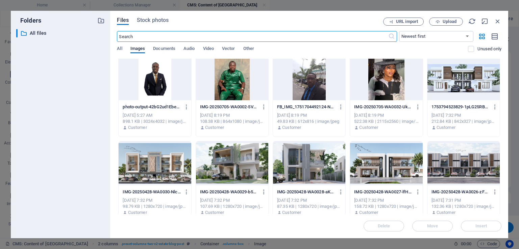
scroll to position [354, 0]
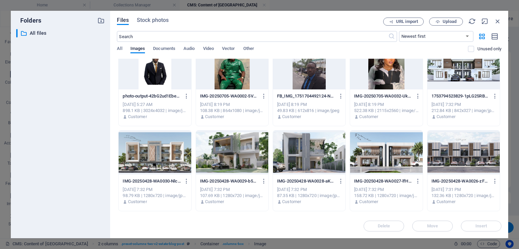
click at [240, 170] on div at bounding box center [232, 153] width 72 height 44
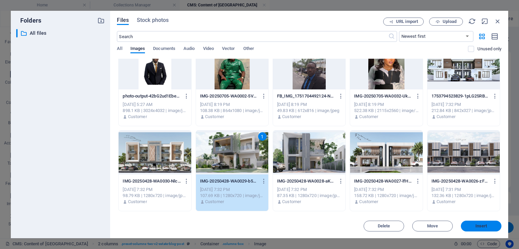
click at [472, 224] on button "Insert" at bounding box center [481, 226] width 41 height 11
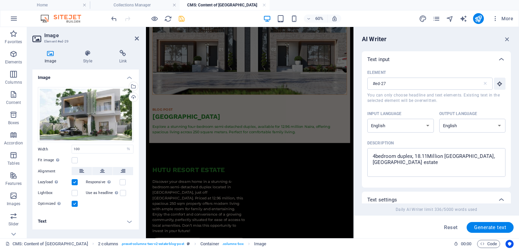
scroll to position [355, 0]
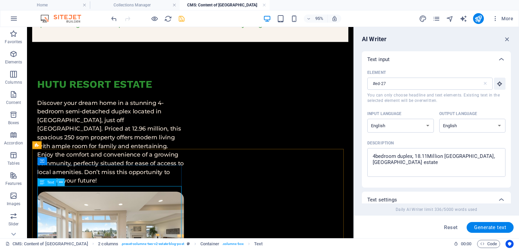
click at [59, 181] on icon at bounding box center [60, 182] width 3 height 7
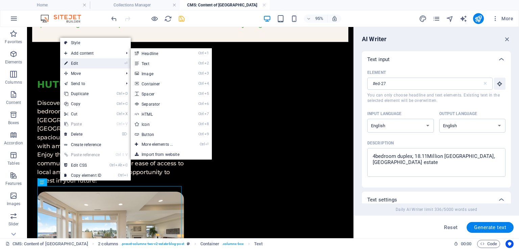
click at [78, 64] on link "⏎ Edit" at bounding box center [82, 63] width 45 height 10
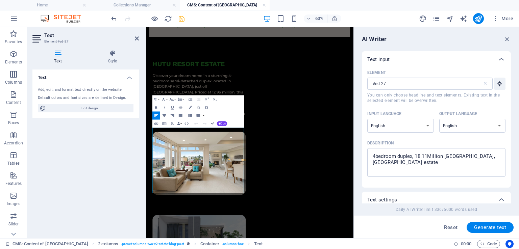
scroll to position [355, 0]
click at [222, 124] on button "AI" at bounding box center [222, 124] width 10 height 5
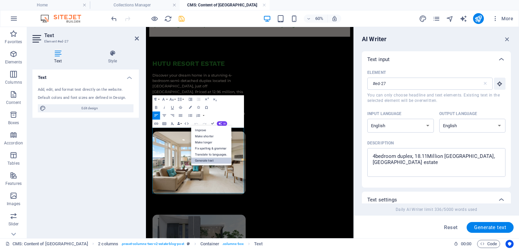
click at [220, 161] on link "Generate text" at bounding box center [211, 161] width 41 height 6
click at [375, 157] on textarea "4bedroom duplex, 18.11Million 250sqm airport road, hutu resort estate" at bounding box center [436, 163] width 131 height 22
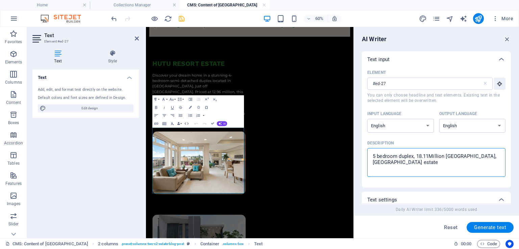
drag, startPoint x: 428, startPoint y: 156, endPoint x: 417, endPoint y: 154, distance: 10.6
click at [417, 154] on textarea "5 bedroom duplex, 18.11Million 250sqm airport road, hutu resort estate" at bounding box center [436, 163] width 131 height 22
click at [485, 229] on span "Generate text" at bounding box center [490, 227] width 32 height 5
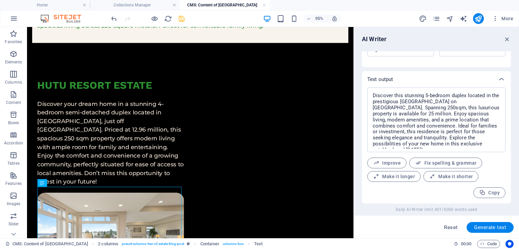
scroll to position [474, 0]
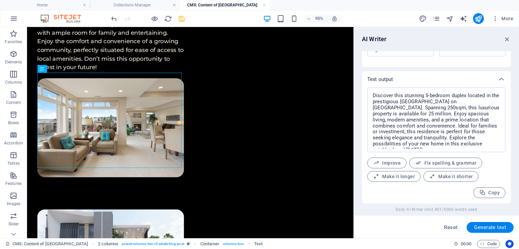
drag, startPoint x: 368, startPoint y: 169, endPoint x: 381, endPoint y: 258, distance: 90.8
click at [182, 22] on icon "save" at bounding box center [182, 19] width 8 height 8
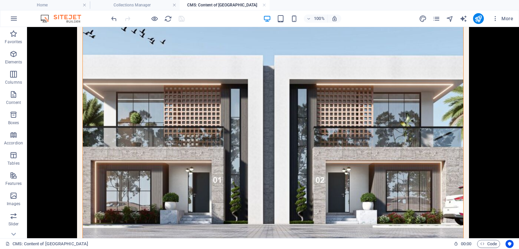
scroll to position [0, 0]
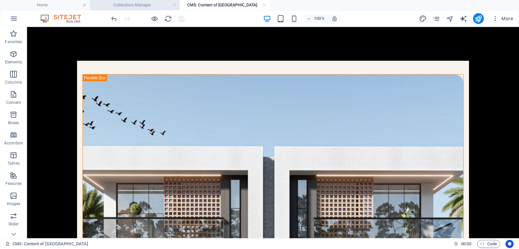
click at [128, 8] on h4 "Collections Manager" at bounding box center [135, 4] width 90 height 7
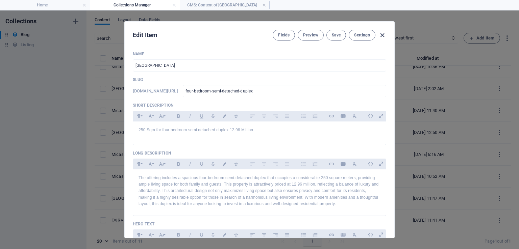
click at [384, 35] on icon "button" at bounding box center [382, 35] width 8 height 8
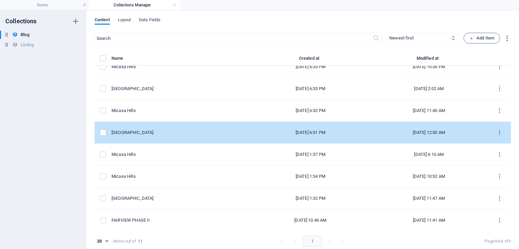
click at [179, 136] on td "[GEOGRAPHIC_DATA]" at bounding box center [182, 133] width 140 height 22
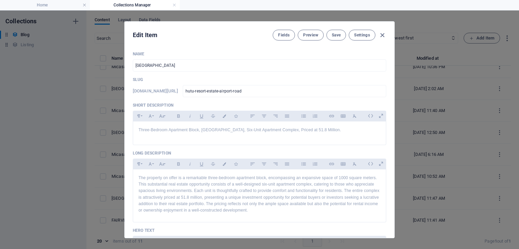
drag, startPoint x: 393, startPoint y: 70, endPoint x: 392, endPoint y: 126, distance: 55.4
click at [392, 125] on div "Name Hutu Resort Estate ​ Slug www.example.com/news-post/ hutu-resort-estate-ai…" at bounding box center [260, 142] width 270 height 192
click at [390, 126] on div "Name Hutu Resort Estate ​ Slug www.example.com/news-post/ hutu-resort-estate-ai…" at bounding box center [260, 142] width 270 height 192
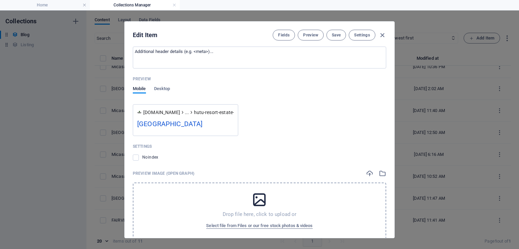
scroll to position [759, 0]
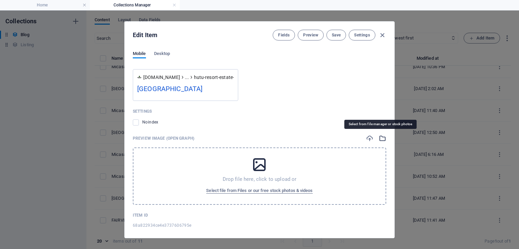
click at [384, 136] on icon "button" at bounding box center [382, 138] width 7 height 7
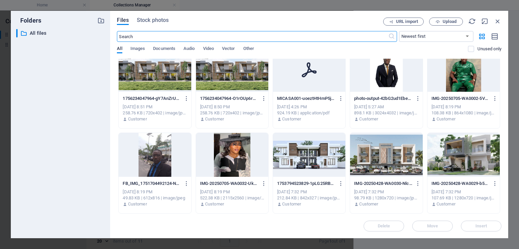
scroll to position [342, 0]
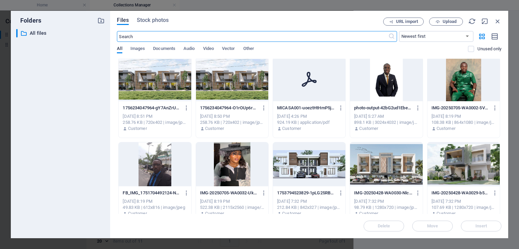
click at [466, 166] on div at bounding box center [463, 165] width 72 height 44
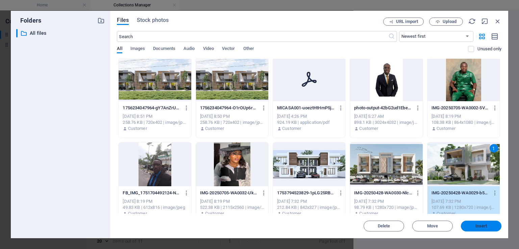
click at [477, 225] on span "Insert" at bounding box center [481, 226] width 12 height 4
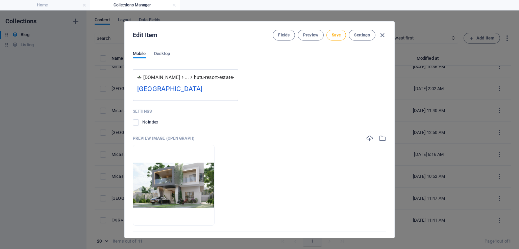
drag, startPoint x: 394, startPoint y: 203, endPoint x: 394, endPoint y: 163, distance: 40.2
click at [394, 163] on div "Edit Item Fields Preview Save Settings Name Hutu Resort Estate ​ Slug www.examp…" at bounding box center [259, 129] width 519 height 239
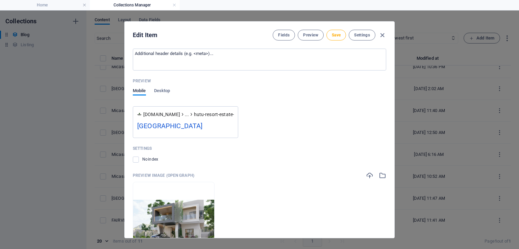
scroll to position [791, 0]
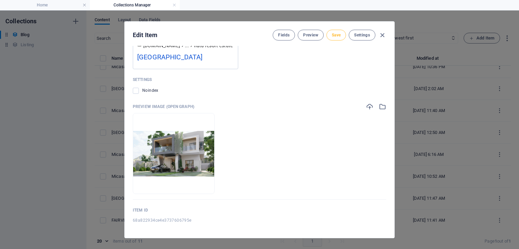
click at [337, 35] on span "Save" at bounding box center [336, 34] width 9 height 5
click at [383, 36] on icon "button" at bounding box center [382, 35] width 8 height 8
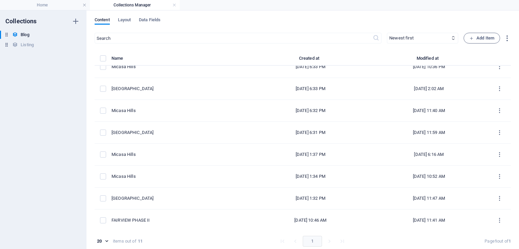
scroll to position [50, 0]
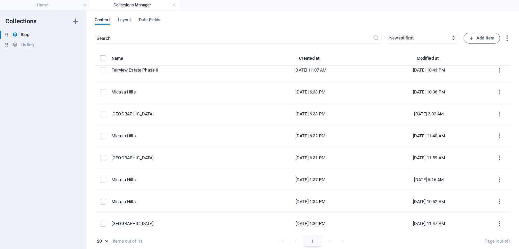
drag, startPoint x: 510, startPoint y: 108, endPoint x: 513, endPoint y: 80, distance: 28.3
click at [513, 80] on div "Content Layout Data Fields ​ Newest first Oldest first Last modified Name (asce…" at bounding box center [303, 129] width 433 height 239
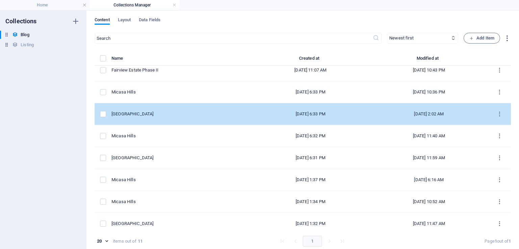
click at [169, 115] on div "[GEOGRAPHIC_DATA]" at bounding box center [179, 114] width 134 height 6
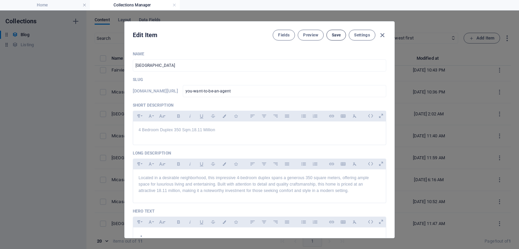
click at [336, 30] on button "Save" at bounding box center [336, 35] width 20 height 11
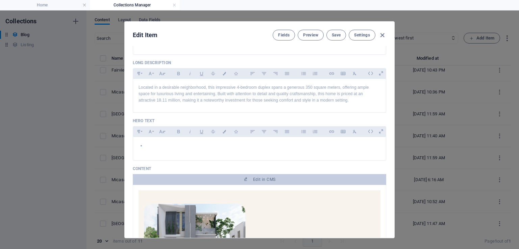
scroll to position [104, 0]
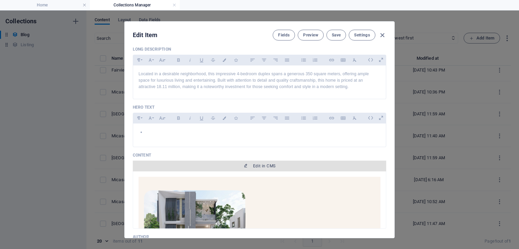
click at [295, 167] on span "Edit in CMS" at bounding box center [260, 166] width 248 height 5
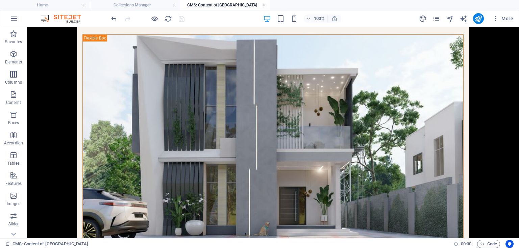
scroll to position [0, 0]
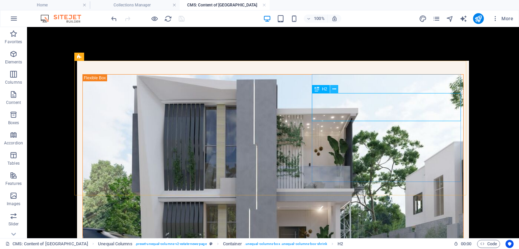
click at [336, 88] on icon at bounding box center [335, 89] width 4 height 7
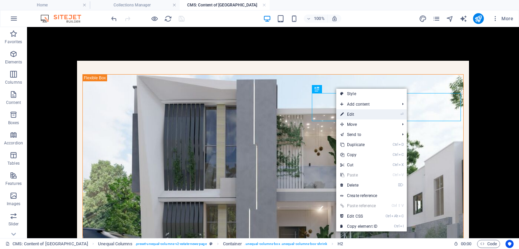
drag, startPoint x: 359, startPoint y: 117, endPoint x: 213, endPoint y: 90, distance: 148.4
click at [359, 117] on link "⏎ Edit" at bounding box center [358, 114] width 45 height 10
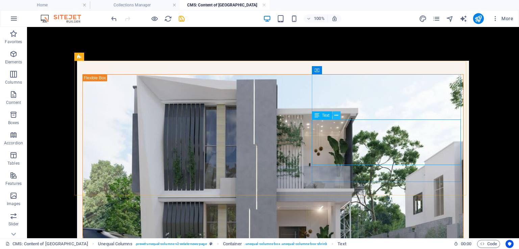
click at [336, 116] on icon at bounding box center [337, 115] width 4 height 7
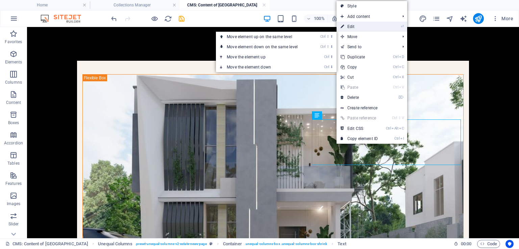
click at [353, 27] on link "⏎ Edit" at bounding box center [359, 27] width 45 height 10
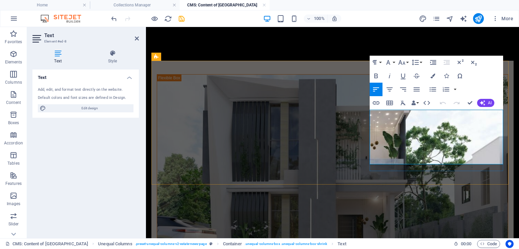
click at [490, 102] on span "AI" at bounding box center [490, 103] width 4 height 4
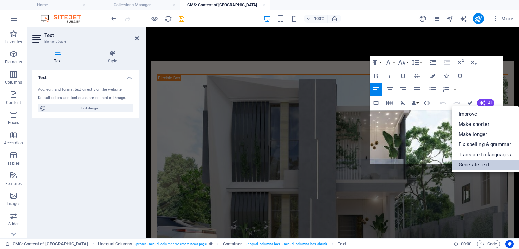
click at [477, 165] on link "Generate text" at bounding box center [485, 165] width 67 height 10
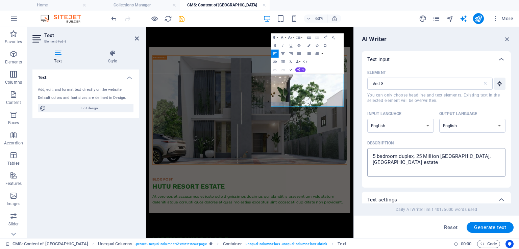
click at [374, 156] on textarea "5 bedroom duplex, 25 Million 250sqm airport road, hutu resort estate" at bounding box center [436, 163] width 131 height 22
click at [421, 157] on textarea "4 bedroom duplex, 25 Million 250sqm airport road, hutu resort estate" at bounding box center [436, 163] width 131 height 22
click at [488, 225] on span "Generate text" at bounding box center [490, 227] width 32 height 5
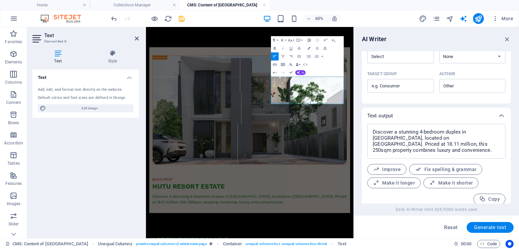
click at [461, 168] on div "Discover a stunning 4-bedroom duplex in Hutu Resort Estate, located on Airport …" at bounding box center [436, 164] width 138 height 81
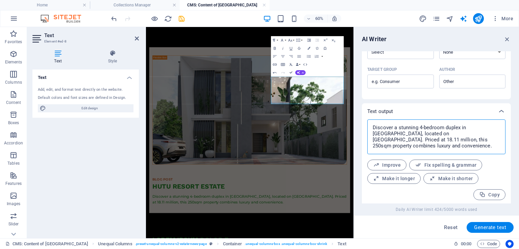
scroll to position [204, 0]
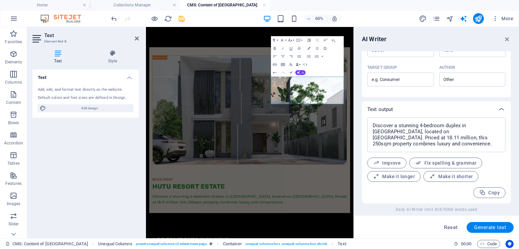
click at [511, 128] on div "Text input Element #ed-8 ​ You can only choose headline and text elements. Exis…" at bounding box center [436, 127] width 149 height 152
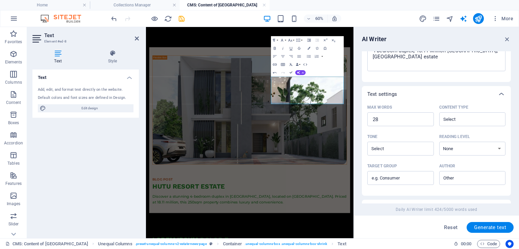
scroll to position [105, 0]
click at [454, 52] on textarea "4 bedroom duplex, 18.11 Million 250sqm airport road, hutu resort estate" at bounding box center [436, 58] width 131 height 22
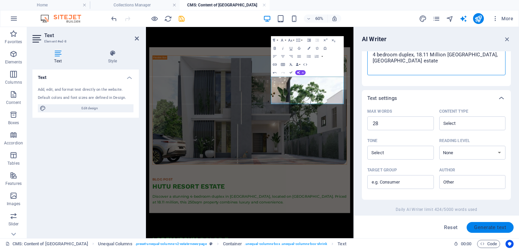
click at [490, 230] on button "Generate text" at bounding box center [490, 227] width 47 height 11
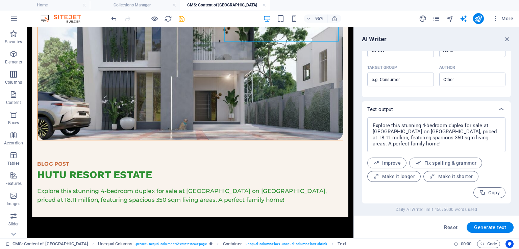
scroll to position [114, 0]
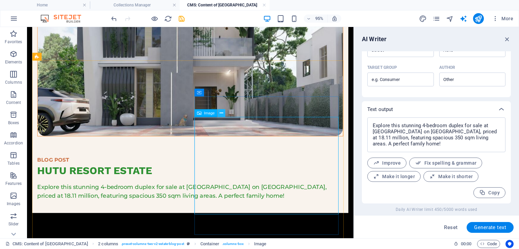
click at [223, 112] on icon at bounding box center [221, 113] width 3 height 7
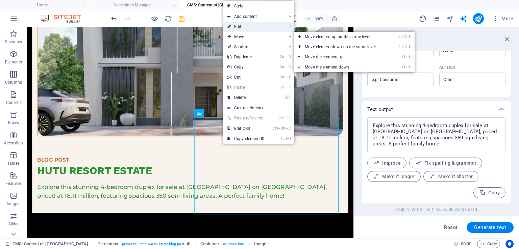
click at [254, 26] on link "⏎ Edit" at bounding box center [245, 27] width 45 height 10
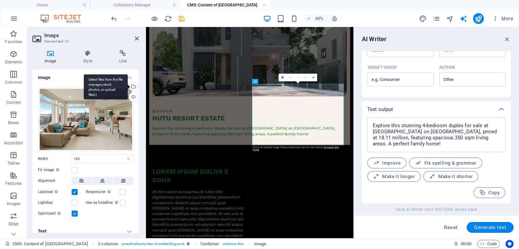
click at [132, 87] on div "Select files from the file manager, stock photos, or upload file(s)" at bounding box center [133, 87] width 10 height 10
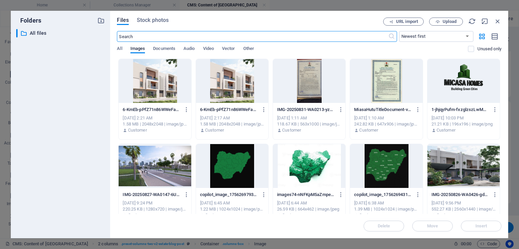
scroll to position [0, 0]
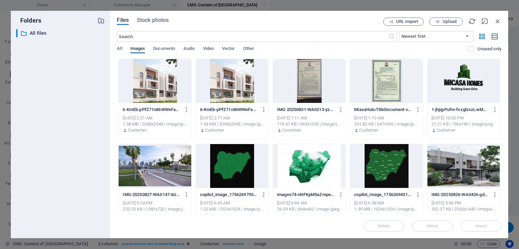
drag, startPoint x: 501, startPoint y: 81, endPoint x: 504, endPoint y: 119, distance: 37.9
click at [504, 119] on div "Files Stock photos URL import Upload ​ Newest first Oldest first Name (A-Z) Nam…" at bounding box center [309, 125] width 398 height 228
click at [502, 106] on div "Files Stock photos URL import Upload ​ Newest first Oldest first Name (A-Z) Nam…" at bounding box center [309, 125] width 398 height 228
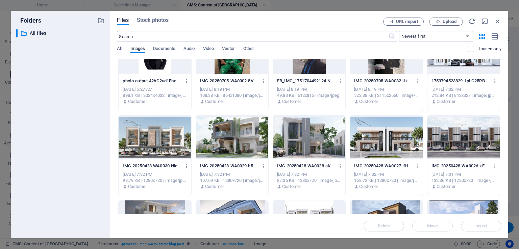
scroll to position [381, 0]
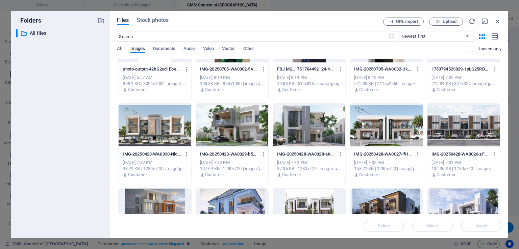
click at [360, 119] on div at bounding box center [386, 126] width 72 height 44
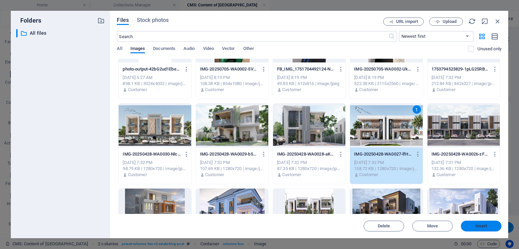
click at [475, 224] on span "Insert" at bounding box center [481, 226] width 12 height 4
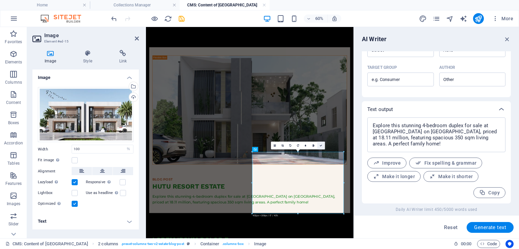
click at [322, 146] on icon at bounding box center [321, 146] width 2 height 2
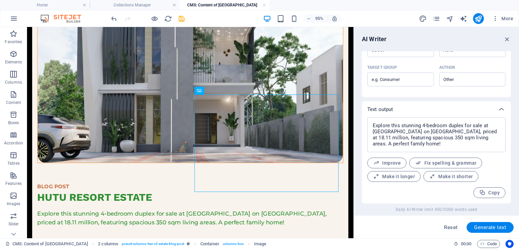
scroll to position [169, 0]
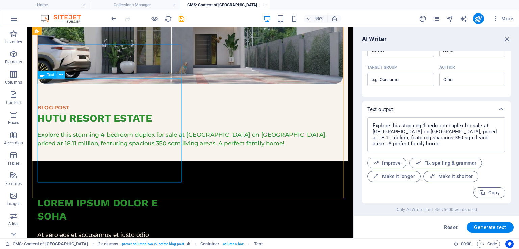
click at [59, 73] on icon at bounding box center [60, 74] width 3 height 7
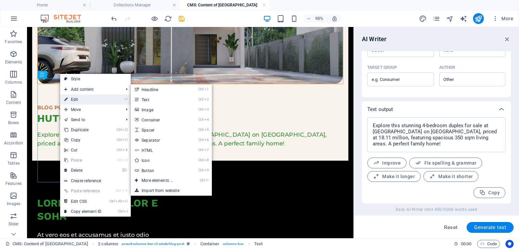
click at [77, 97] on link "⏎ Edit" at bounding box center [82, 100] width 45 height 10
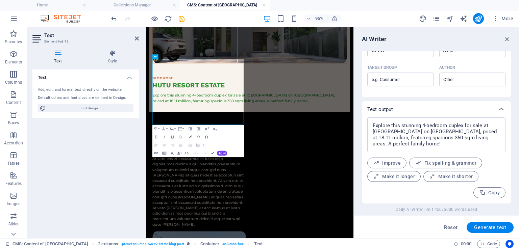
scroll to position [169, 0]
click at [223, 153] on button "AI" at bounding box center [222, 153] width 10 height 5
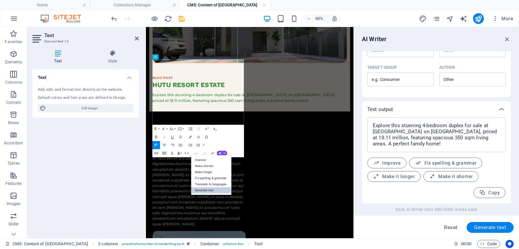
click at [211, 191] on link "Generate text" at bounding box center [211, 191] width 41 height 6
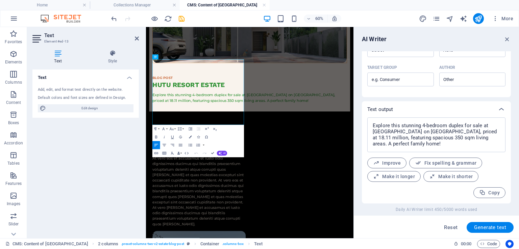
click at [511, 115] on div "AI Writer Text input Element #ed-13 ​ You can only choose headline and text ele…" at bounding box center [436, 133] width 165 height 212
drag, startPoint x: 511, startPoint y: 148, endPoint x: 510, endPoint y: 100, distance: 47.3
click at [510, 100] on div "Text input Element #ed-13 ​ You can only choose headline and text elements. Exi…" at bounding box center [436, 127] width 149 height 152
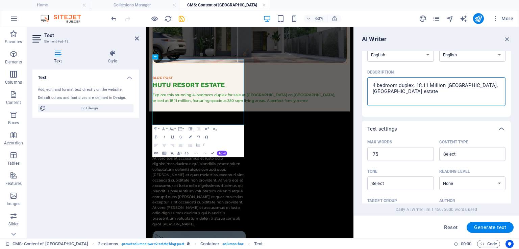
click at [451, 85] on textarea "4 bedroom duplex, 18.11 Million 350sqm airport road, hutu resort estate" at bounding box center [436, 92] width 131 height 22
click at [480, 226] on span "Generate text" at bounding box center [490, 227] width 32 height 5
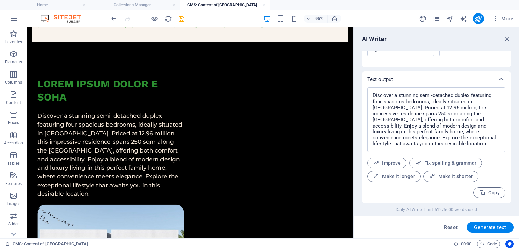
scroll to position [293, 0]
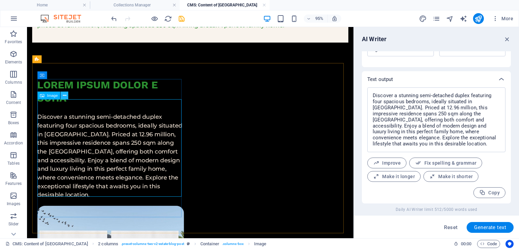
click at [64, 95] on icon at bounding box center [64, 95] width 3 height 7
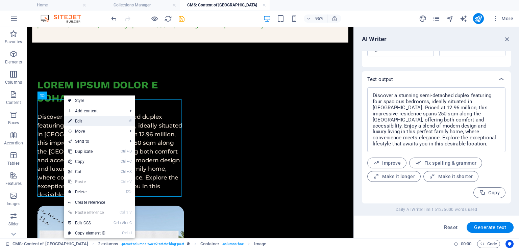
click at [88, 121] on link "⏎ Edit" at bounding box center [86, 121] width 45 height 10
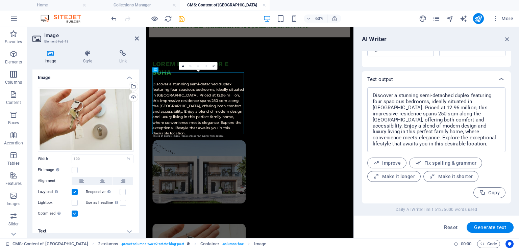
scroll to position [294, 0]
click at [134, 86] on div "Select files from the file manager, stock photos, or upload file(s)" at bounding box center [133, 87] width 10 height 10
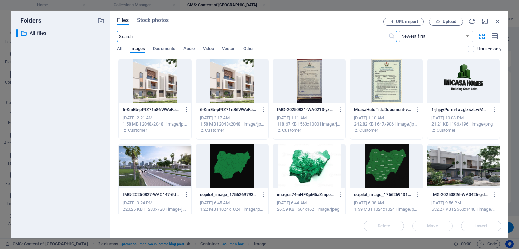
scroll to position [0, 0]
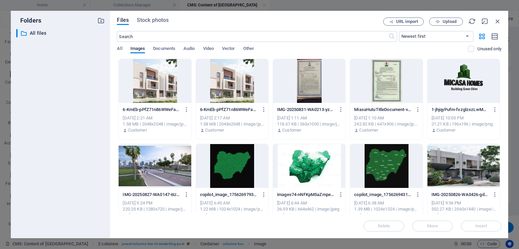
click at [214, 85] on div at bounding box center [232, 81] width 72 height 44
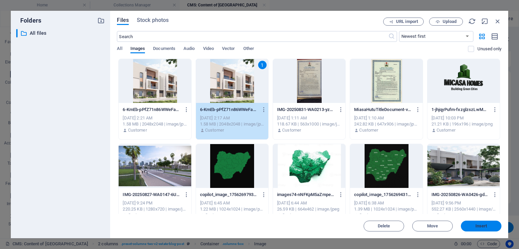
click at [485, 227] on span "Insert" at bounding box center [481, 226] width 12 height 4
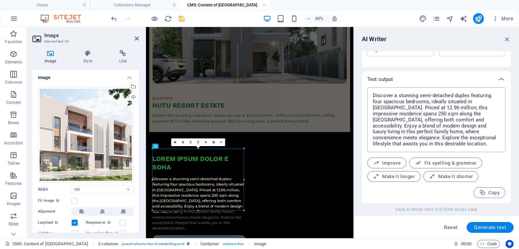
scroll to position [245, 0]
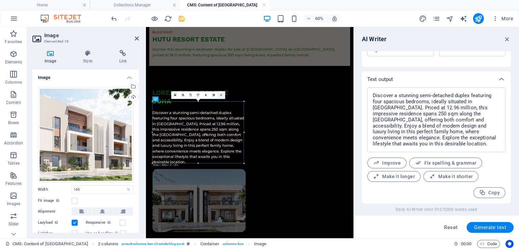
click at [222, 96] on link at bounding box center [222, 96] width 8 height 8
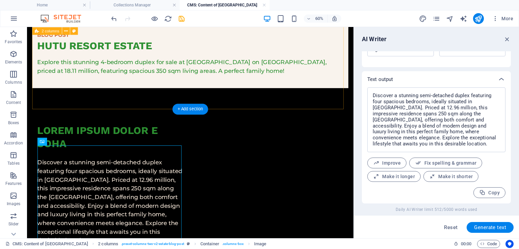
scroll to position [245, 0]
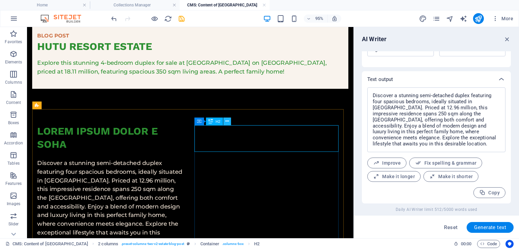
click at [227, 120] on icon at bounding box center [226, 121] width 3 height 7
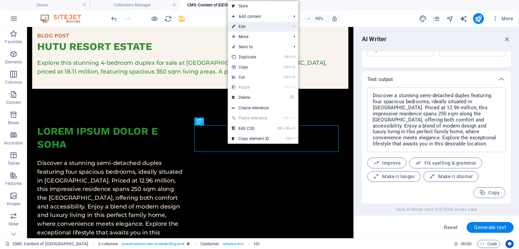
click at [253, 22] on link "⏎ Edit" at bounding box center [250, 27] width 45 height 10
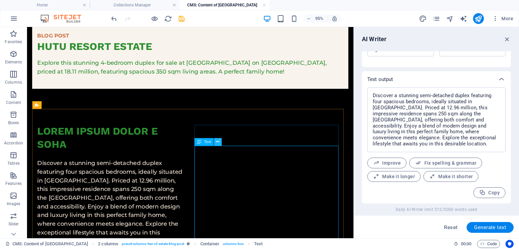
click at [216, 142] on icon at bounding box center [217, 142] width 3 height 7
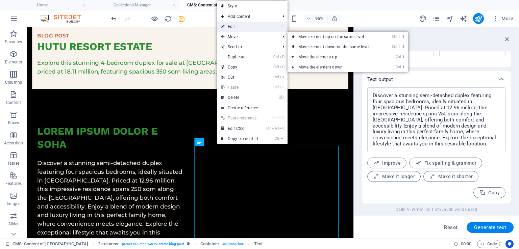
click at [236, 26] on link "⏎ Edit" at bounding box center [239, 27] width 45 height 10
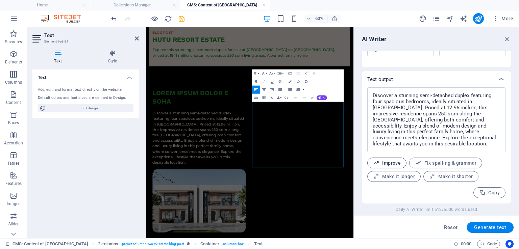
scroll to position [246, 0]
click at [497, 225] on span "Generate text" at bounding box center [490, 227] width 32 height 5
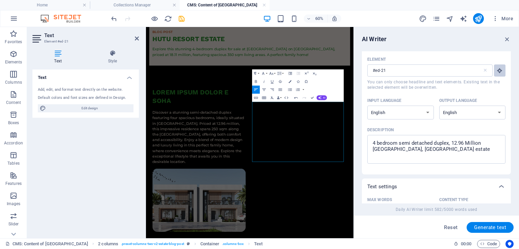
scroll to position [11, 0]
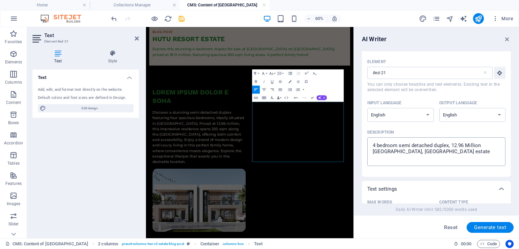
click at [375, 145] on textarea "4 bedroom semi detached duplex, 12.96 Million 250sqm airport road, Hutu resort …" at bounding box center [436, 152] width 131 height 22
drag, startPoint x: 433, startPoint y: 145, endPoint x: 399, endPoint y: 144, distance: 33.8
click at [399, 144] on textarea "3 bedroom semi detached duplex, 12.96 Million 250sqm airport road, Hutu resort …" at bounding box center [436, 152] width 131 height 22
drag, startPoint x: 434, startPoint y: 144, endPoint x: 485, endPoint y: 144, distance: 51.0
click at [485, 144] on textarea "3 bedroom terrace duplex, 12.96 Million 250sqm airport road, Hutu resort estate" at bounding box center [436, 152] width 131 height 22
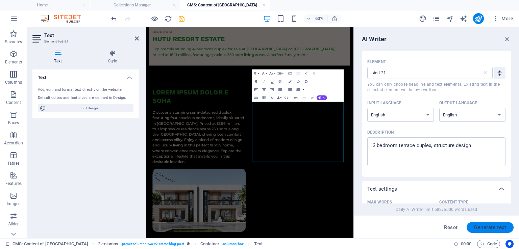
click at [487, 225] on span "Generate text" at bounding box center [490, 227] width 32 height 5
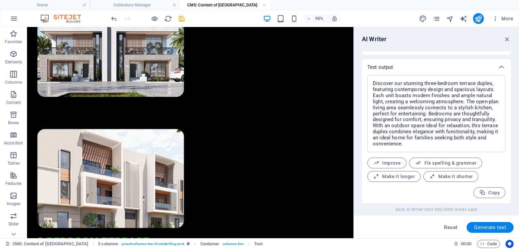
scroll to position [520, 0]
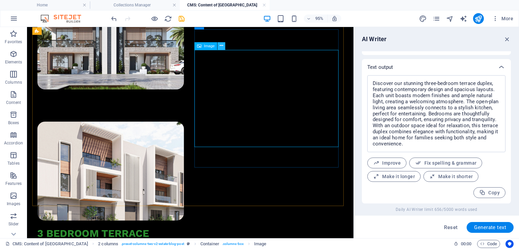
click at [222, 46] on icon at bounding box center [221, 46] width 3 height 7
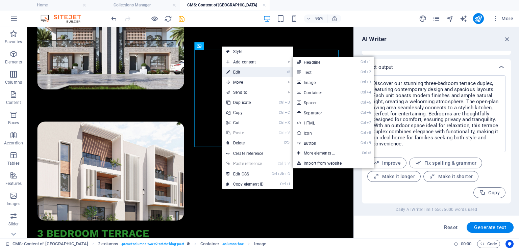
click at [239, 70] on link "⏎ Edit" at bounding box center [244, 72] width 45 height 10
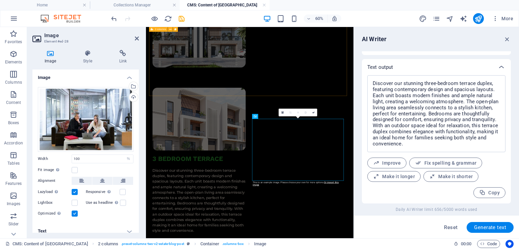
scroll to position [391, 0]
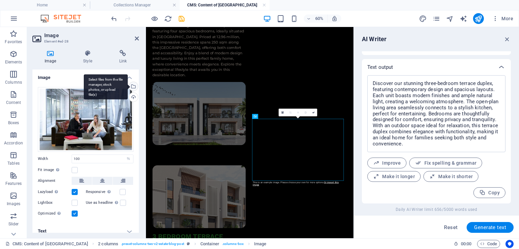
click at [128, 88] on div "Select files from the file manager, stock photos, or upload file(s)" at bounding box center [106, 86] width 44 height 25
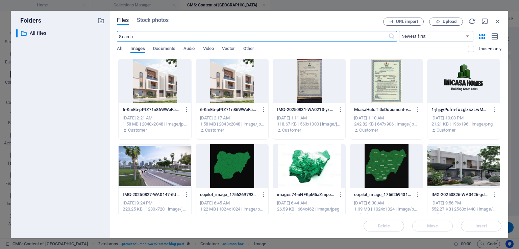
scroll to position [0, 0]
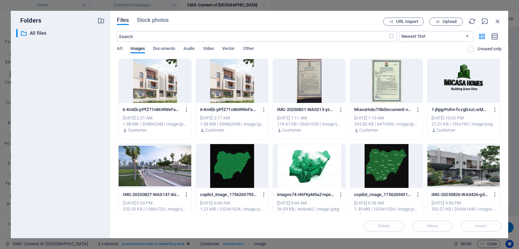
click at [467, 173] on div at bounding box center [463, 166] width 72 height 44
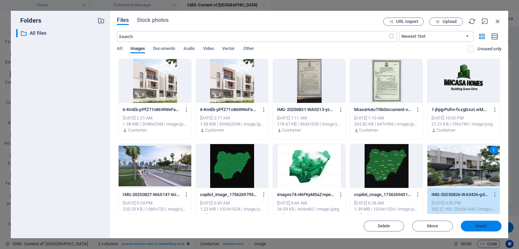
click at [487, 227] on span "Insert" at bounding box center [481, 226] width 12 height 4
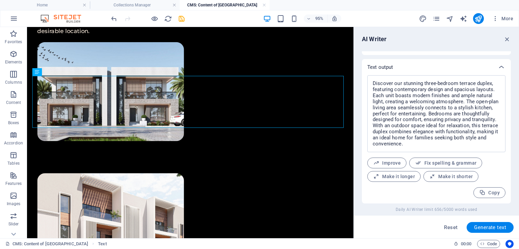
scroll to position [446, 0]
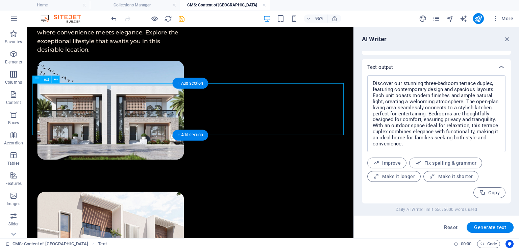
drag, startPoint x: 217, startPoint y: 116, endPoint x: 176, endPoint y: 179, distance: 74.9
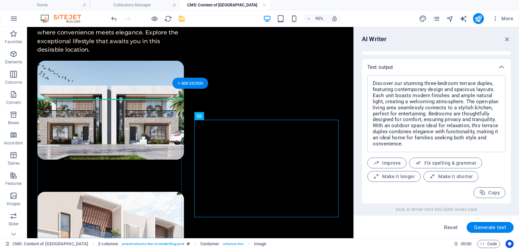
drag, startPoint x: 255, startPoint y: 142, endPoint x: 147, endPoint y: 110, distance: 113.2
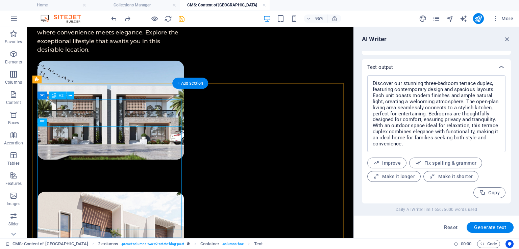
click at [66, 97] on button at bounding box center [70, 96] width 8 height 8
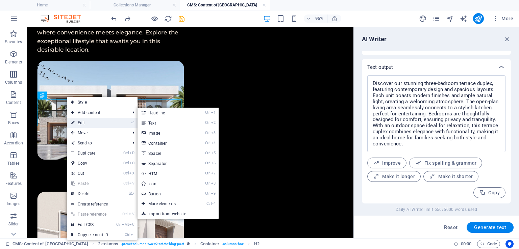
click at [88, 126] on link "⏎ Edit" at bounding box center [89, 123] width 45 height 10
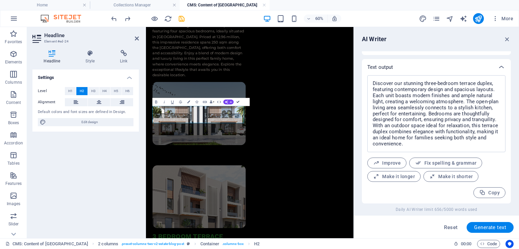
scroll to position [390, 0]
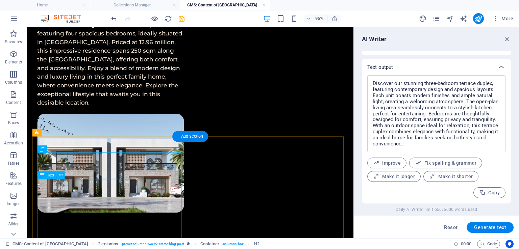
click at [61, 176] on icon at bounding box center [60, 175] width 3 height 7
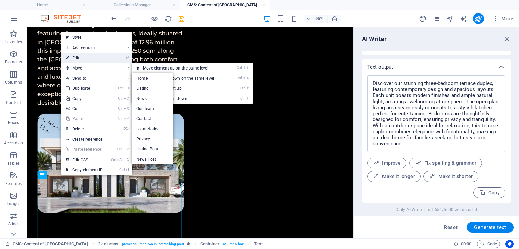
drag, startPoint x: 75, startPoint y: 55, endPoint x: 268, endPoint y: 111, distance: 201.5
click at [75, 55] on link "⏎ Edit" at bounding box center [83, 58] width 45 height 10
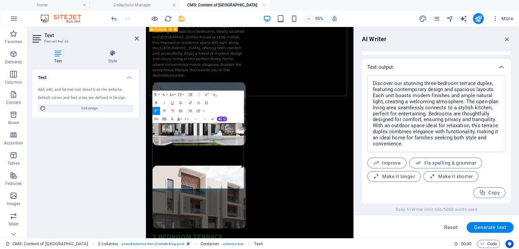
scroll to position [391, 0]
click at [224, 119] on span "AI" at bounding box center [224, 119] width 2 height 2
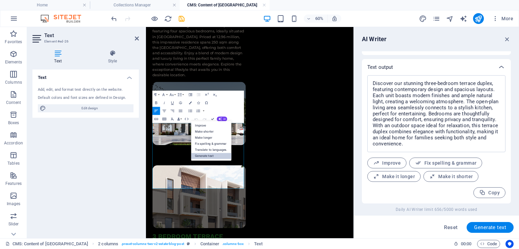
click at [222, 155] on link "Generate text" at bounding box center [211, 156] width 41 height 6
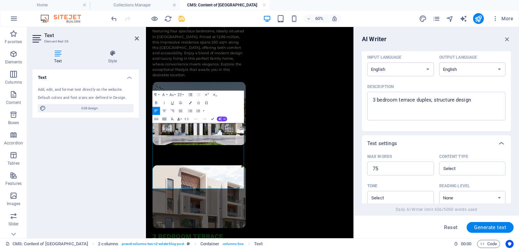
scroll to position [53, 0]
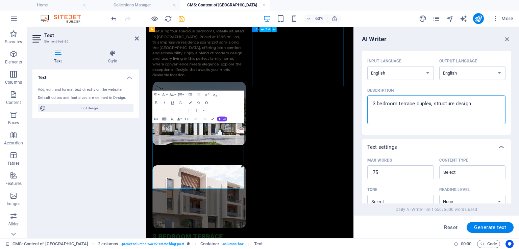
drag, startPoint x: 629, startPoint y: 127, endPoint x: 449, endPoint y: 106, distance: 180.3
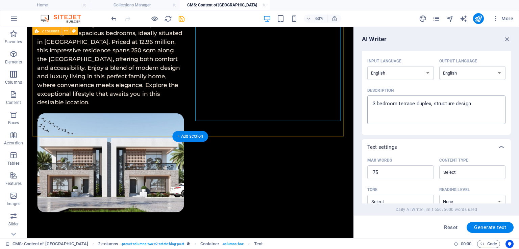
scroll to position [390, 0]
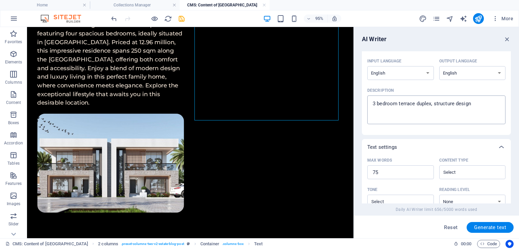
click at [478, 110] on textarea "3 bedroom terrace duplex, structure design" at bounding box center [436, 110] width 131 height 22
drag, startPoint x: 486, startPoint y: 107, endPoint x: 369, endPoint y: 90, distance: 117.8
click at [369, 90] on label "Description 3 bedroom terrace duplex, structure design x ​" at bounding box center [436, 104] width 138 height 39
click at [371, 99] on textarea "3 bedroom terrace duplex, structure design" at bounding box center [436, 110] width 131 height 22
click at [506, 230] on span "Generate text" at bounding box center [490, 227] width 32 height 5
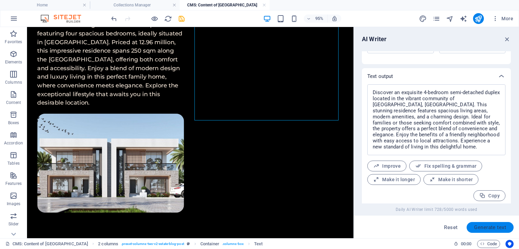
scroll to position [241, 0]
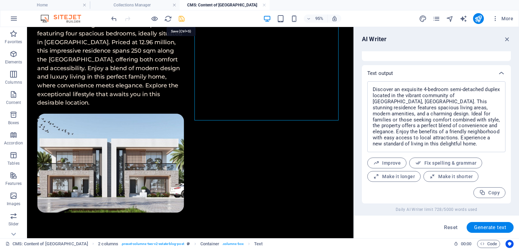
click at [179, 19] on icon "save" at bounding box center [182, 19] width 8 height 8
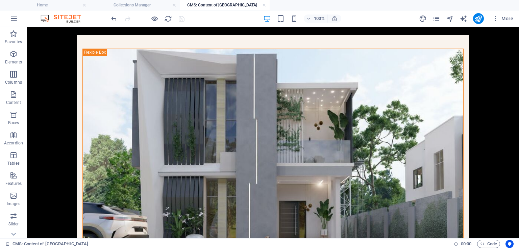
scroll to position [0, 0]
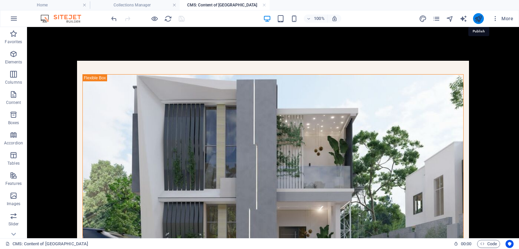
click at [479, 17] on icon "publish" at bounding box center [478, 19] width 8 height 8
click at [206, 4] on h4 "CMS: Content of Hutu Polo Golf Resort Estate" at bounding box center [225, 4] width 90 height 7
click at [134, 5] on h4 "Collections Manager" at bounding box center [135, 4] width 90 height 7
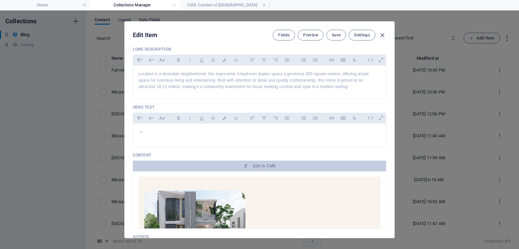
click at [134, 5] on h4 "Collections Manager" at bounding box center [135, 4] width 90 height 7
click at [333, 36] on span "Save" at bounding box center [336, 34] width 9 height 5
click at [382, 37] on icon "button" at bounding box center [382, 35] width 8 height 8
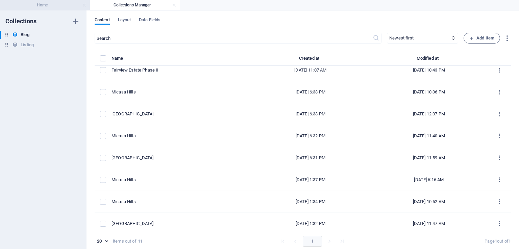
click at [53, 2] on h4 "Home" at bounding box center [45, 4] width 90 height 7
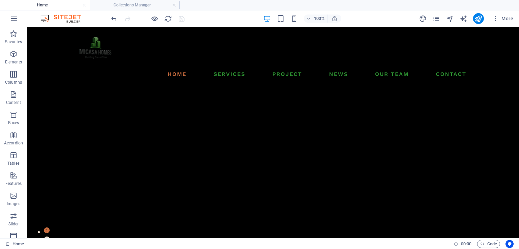
scroll to position [2651, 0]
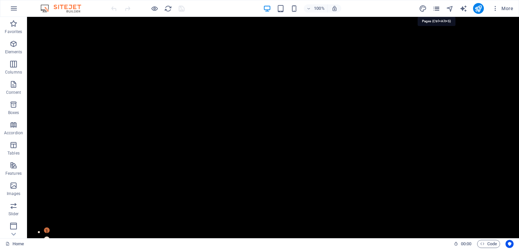
click at [438, 6] on icon "pages" at bounding box center [437, 9] width 8 height 8
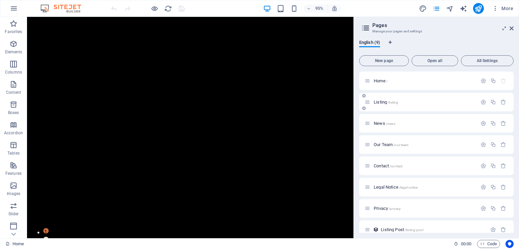
click at [385, 103] on span "Listing /listing" at bounding box center [386, 102] width 24 height 5
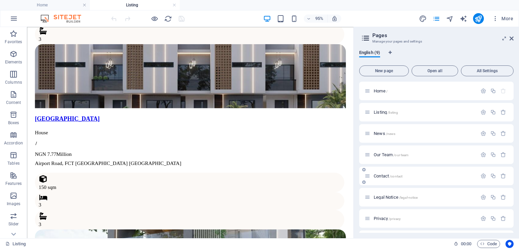
scroll to position [646, 0]
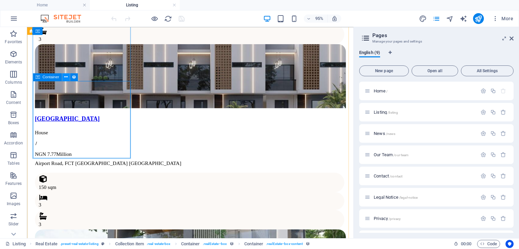
click at [0, 0] on icon at bounding box center [0, 0] width 0 height 0
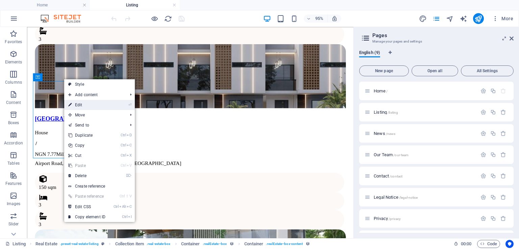
click at [95, 107] on link "⏎ Edit" at bounding box center [86, 105] width 45 height 10
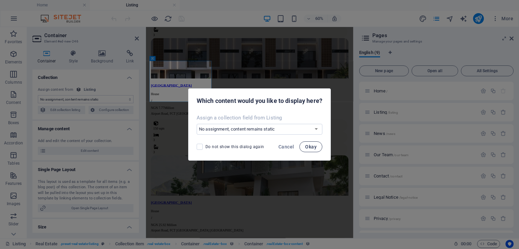
click at [316, 147] on span "Okay" at bounding box center [310, 146] width 11 height 5
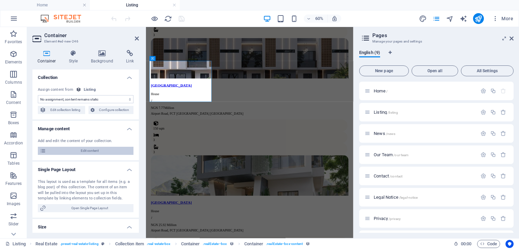
click at [107, 148] on span "Edit content" at bounding box center [89, 151] width 83 height 8
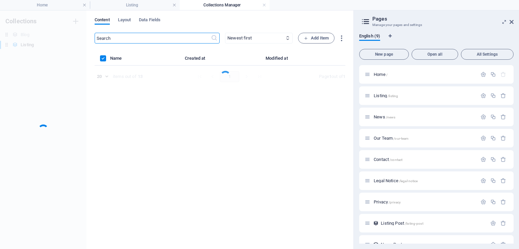
scroll to position [0, 0]
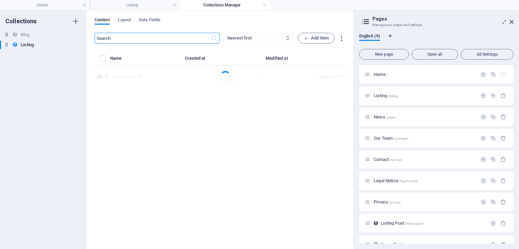
select select "House"
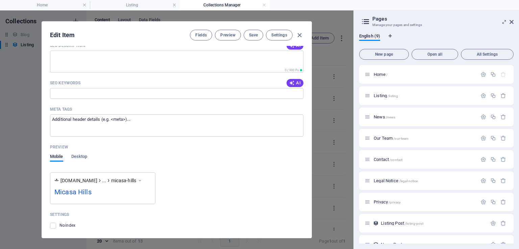
scroll to position [699, 0]
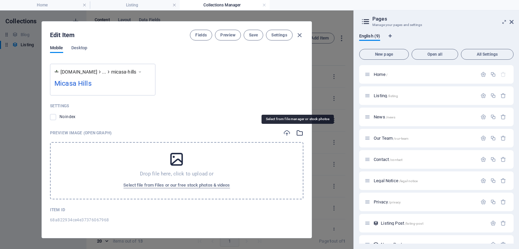
click at [296, 134] on icon "button" at bounding box center [299, 132] width 7 height 7
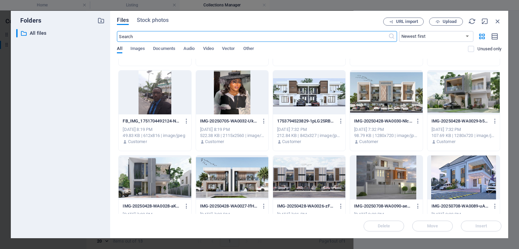
scroll to position [389, 0]
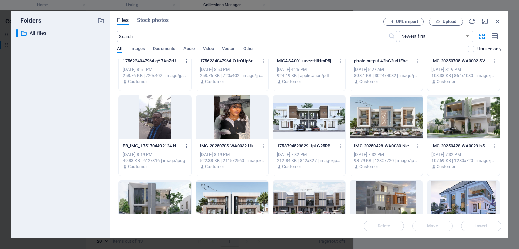
click at [477, 196] on div at bounding box center [463, 203] width 72 height 44
click at [468, 225] on span "Insert" at bounding box center [481, 226] width 35 height 4
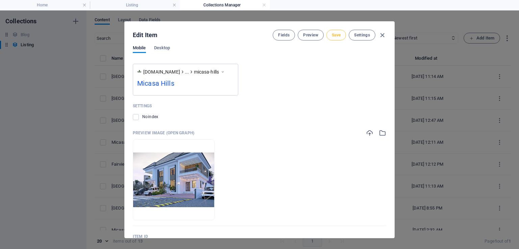
click at [334, 33] on span "Save" at bounding box center [336, 34] width 9 height 5
drag, startPoint x: 393, startPoint y: 210, endPoint x: 393, endPoint y: 72, distance: 137.9
click at [393, 72] on div "Name Micasa Hills ​ Slug www.example.com/listing-post/ micasa-hills ​ Image Dro…" at bounding box center [260, 142] width 270 height 192
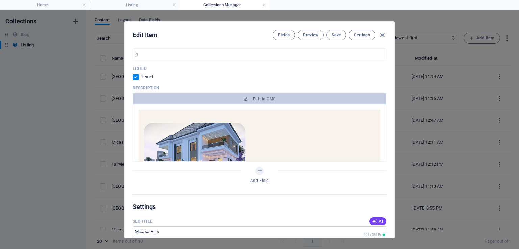
scroll to position [195, 0]
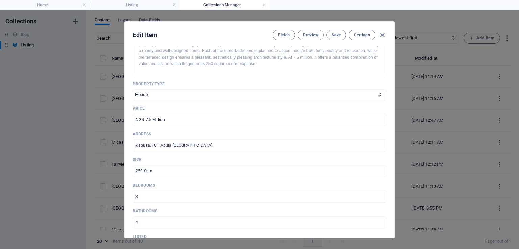
drag, startPoint x: 393, startPoint y: 105, endPoint x: 395, endPoint y: 141, distance: 35.9
click at [395, 141] on div "Edit Item Fields Preview Save Settings Name Micasa Hills ​ Slug www.example.com…" at bounding box center [259, 129] width 519 height 239
click at [395, 139] on div "Edit Item Fields Preview Save Settings Name Micasa Hills ​ Slug www.example.com…" at bounding box center [259, 129] width 519 height 239
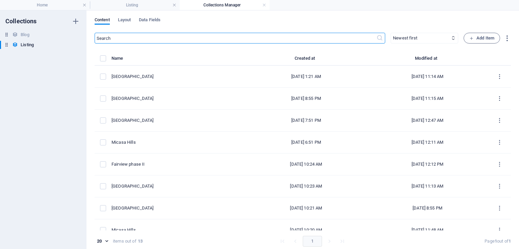
checkbox input "false"
type input "micasa-hills"
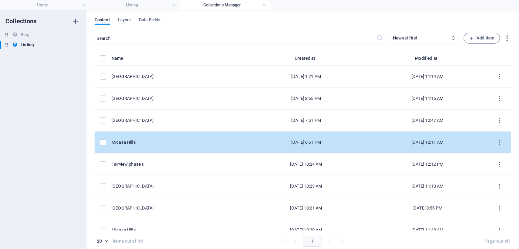
click at [394, 132] on td "[DATE] 12:11 AM" at bounding box center [427, 143] width 121 height 22
select select "House"
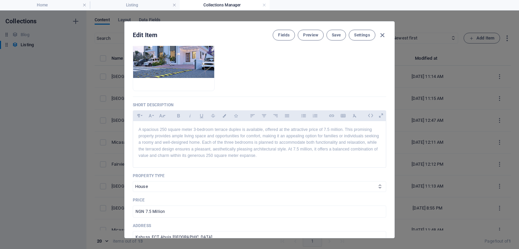
scroll to position [75, 0]
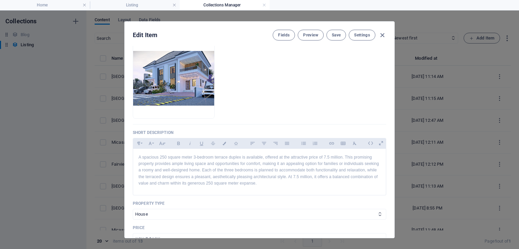
drag, startPoint x: 395, startPoint y: 95, endPoint x: 394, endPoint y: 156, distance: 60.8
click at [394, 156] on div "Edit Item Fields Preview Save Settings Name Micasa Hills ​ Slug www.example.com…" at bounding box center [259, 129] width 519 height 239
drag, startPoint x: 394, startPoint y: 92, endPoint x: 393, endPoint y: 125, distance: 32.8
click at [393, 125] on div "Edit Item Fields Preview Save Settings Name Micasa Hills ​ Slug www.example.com…" at bounding box center [259, 129] width 519 height 239
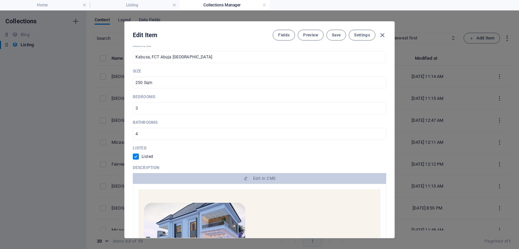
scroll to position [291, 0]
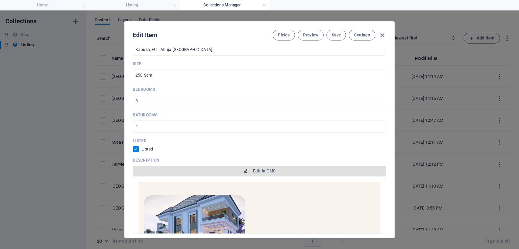
click at [334, 174] on button "Edit in CMS" at bounding box center [259, 171] width 253 height 11
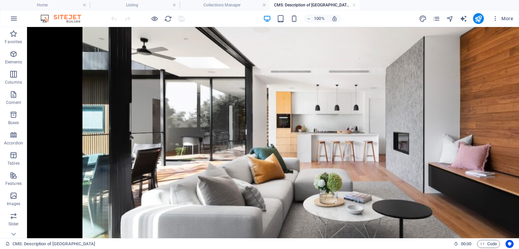
scroll to position [584, 0]
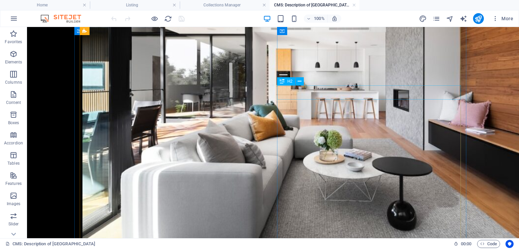
click at [301, 81] on icon at bounding box center [300, 81] width 4 height 7
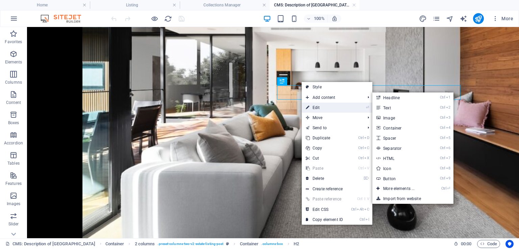
click at [322, 110] on link "⏎ Edit" at bounding box center [324, 108] width 45 height 10
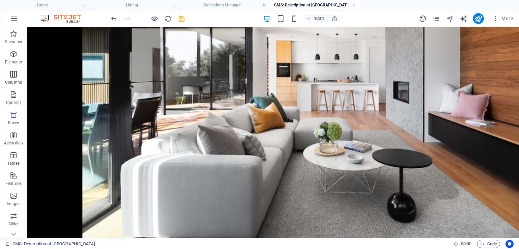
scroll to position [612, 0]
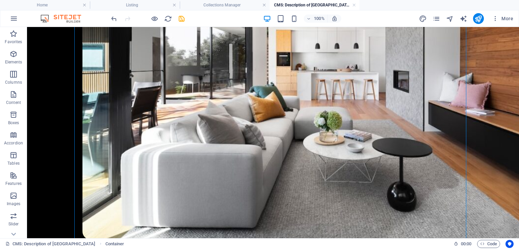
scroll to position [606, 0]
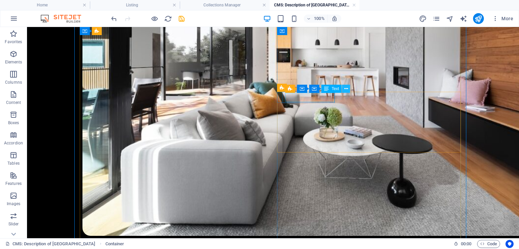
click at [345, 90] on icon at bounding box center [346, 88] width 4 height 7
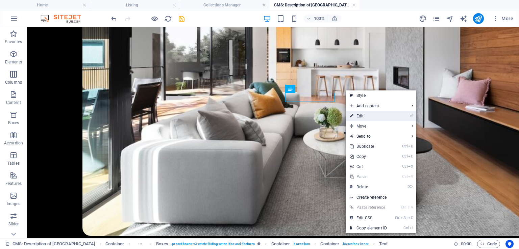
drag, startPoint x: 360, startPoint y: 116, endPoint x: 214, endPoint y: 88, distance: 148.5
click at [360, 115] on link "⏎ Edit" at bounding box center [368, 116] width 45 height 10
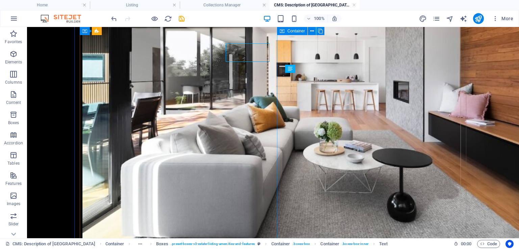
scroll to position [622, 0]
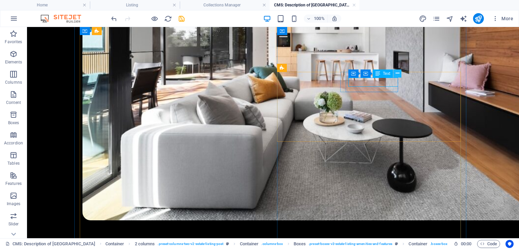
click at [398, 75] on icon at bounding box center [398, 73] width 4 height 7
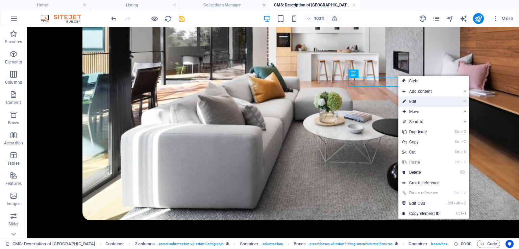
click at [409, 101] on link "⏎ Edit" at bounding box center [420, 102] width 45 height 10
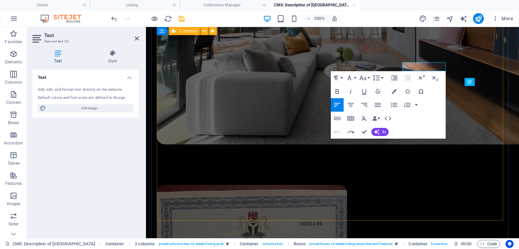
scroll to position [637, 0]
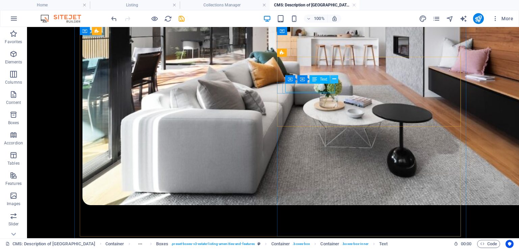
click at [335, 80] on icon at bounding box center [335, 79] width 4 height 7
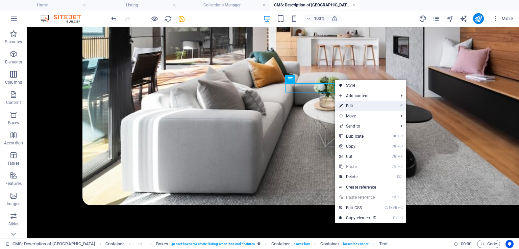
click at [366, 106] on link "⏎ Edit" at bounding box center [357, 106] width 45 height 10
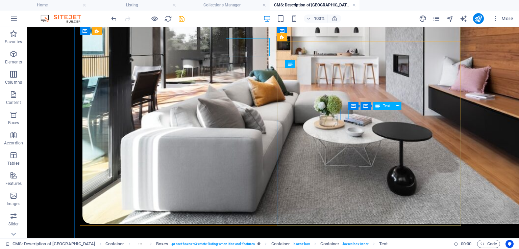
scroll to position [648, 0]
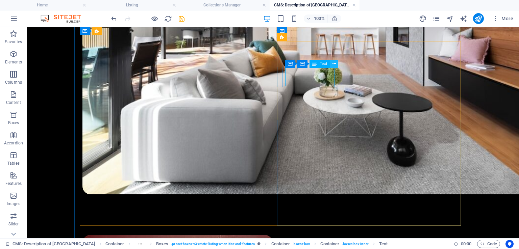
click at [335, 64] on icon at bounding box center [335, 63] width 4 height 7
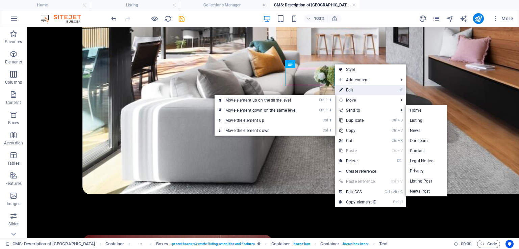
click at [349, 85] on link "⏎ Edit" at bounding box center [357, 90] width 45 height 10
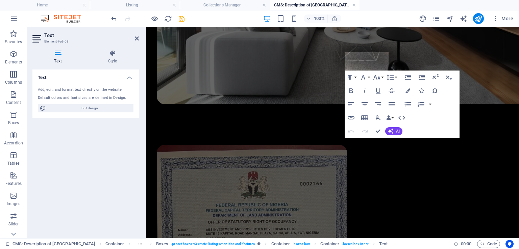
scroll to position [634, 0]
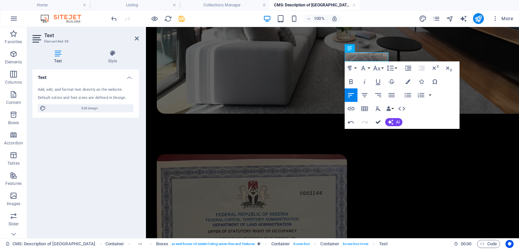
scroll to position [668, 0]
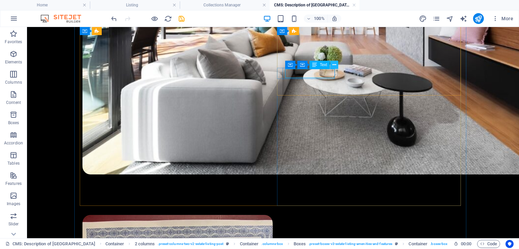
click at [334, 67] on icon at bounding box center [335, 64] width 4 height 7
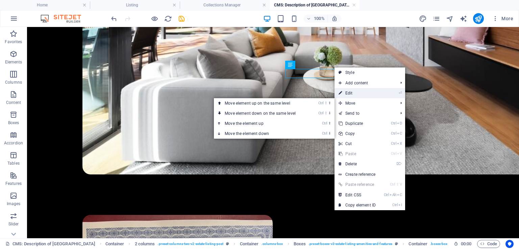
click at [348, 98] on link "⏎ Edit" at bounding box center [357, 93] width 45 height 10
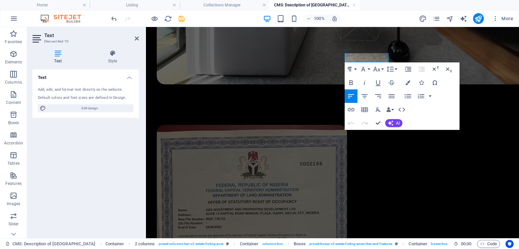
scroll to position [654, 0]
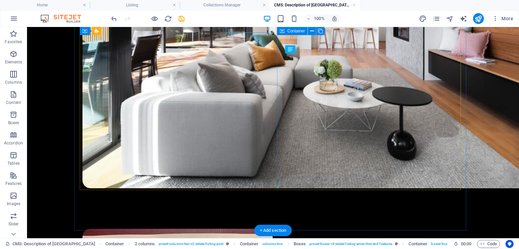
scroll to position [684, 0]
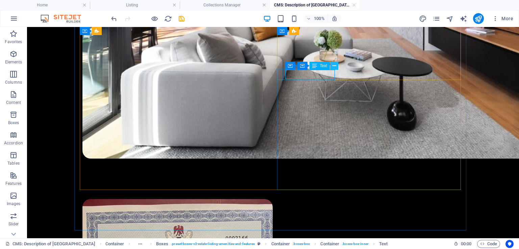
click at [334, 69] on icon at bounding box center [335, 66] width 4 height 7
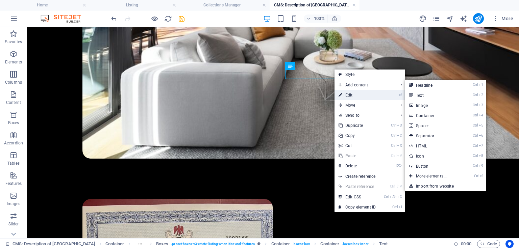
click at [352, 95] on link "⏎ Edit" at bounding box center [357, 95] width 45 height 10
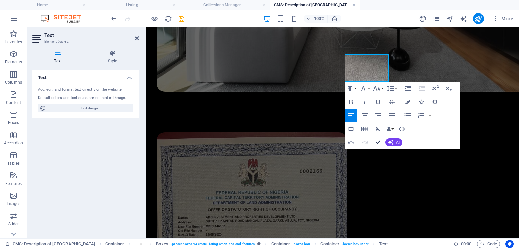
scroll to position [695, 0]
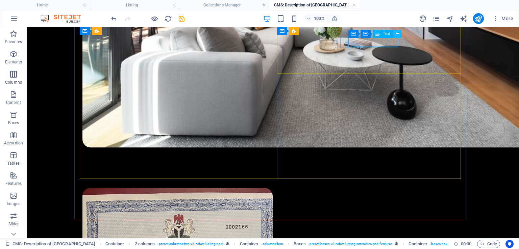
click at [396, 34] on icon at bounding box center [398, 33] width 4 height 7
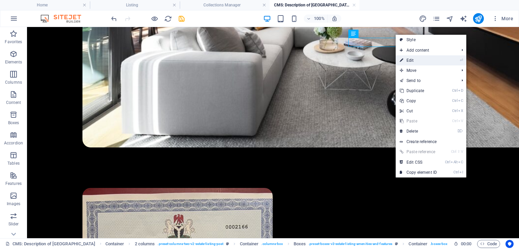
click at [408, 57] on link "⏎ Edit" at bounding box center [418, 60] width 45 height 10
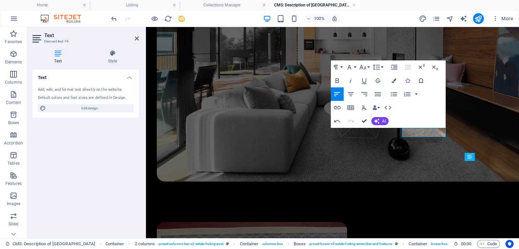
scroll to position [605, 0]
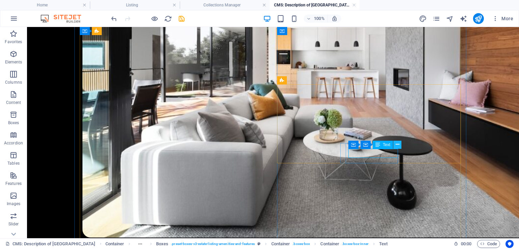
click at [395, 144] on button at bounding box center [397, 145] width 8 height 8
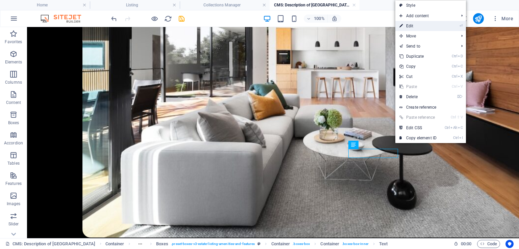
click at [410, 27] on link "⏎ Edit" at bounding box center [417, 26] width 45 height 10
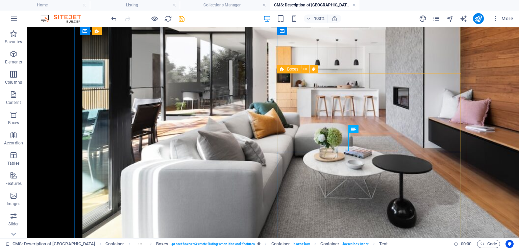
scroll to position [616, 0]
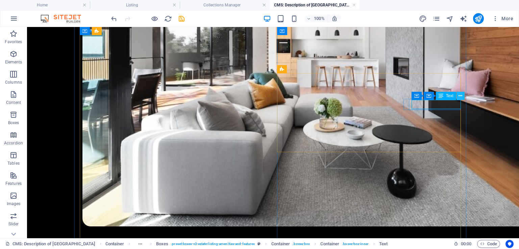
click at [462, 96] on icon at bounding box center [461, 96] width 4 height 7
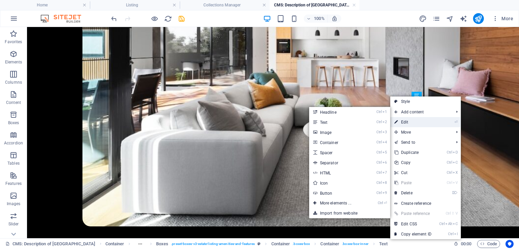
click at [404, 121] on link "⏎ Edit" at bounding box center [412, 122] width 45 height 10
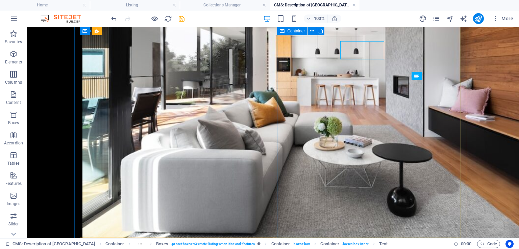
scroll to position [636, 0]
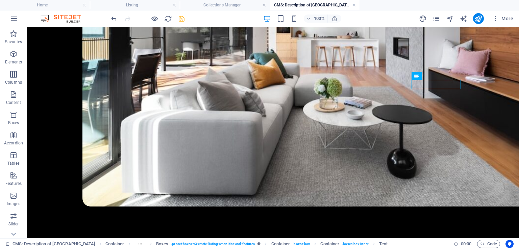
click at [182, 19] on icon "save" at bounding box center [182, 19] width 8 height 8
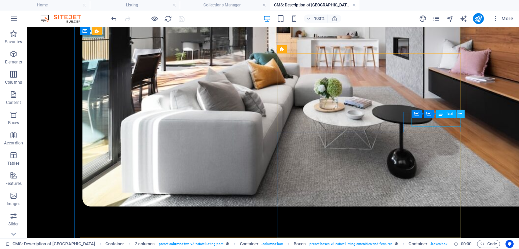
click at [461, 113] on icon at bounding box center [461, 113] width 4 height 7
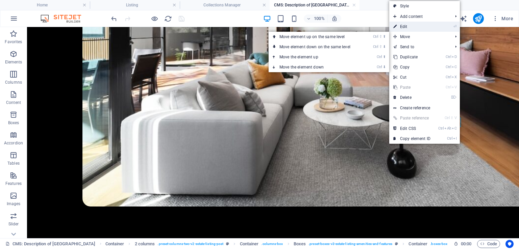
click at [405, 27] on link "⏎ Edit" at bounding box center [411, 27] width 45 height 10
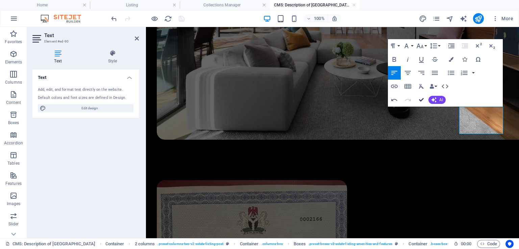
scroll to position [638, 0]
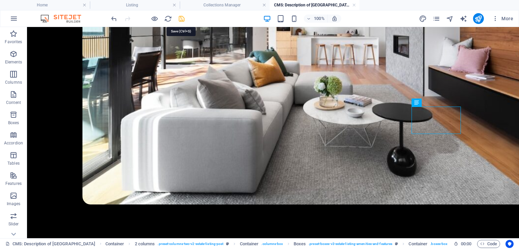
click at [181, 19] on icon "save" at bounding box center [182, 19] width 8 height 8
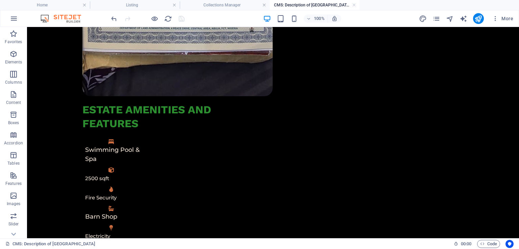
scroll to position [1130, 0]
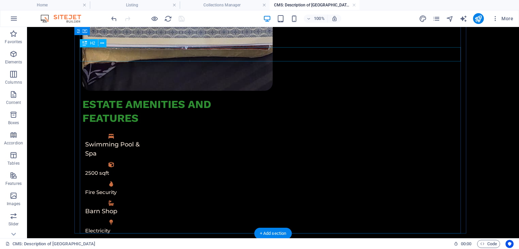
click at [103, 43] on icon at bounding box center [102, 43] width 4 height 7
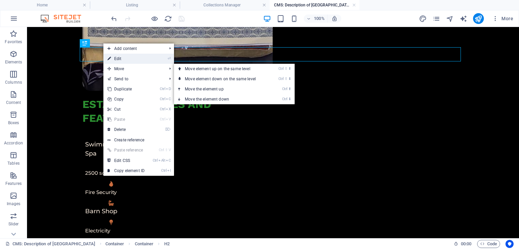
click at [128, 59] on link "⏎ Edit" at bounding box center [125, 59] width 45 height 10
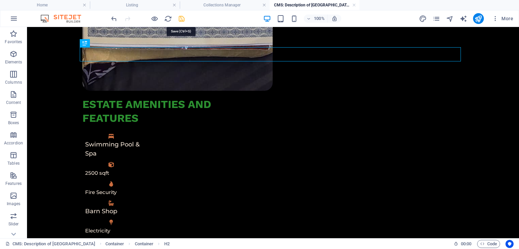
click at [180, 21] on icon "save" at bounding box center [182, 19] width 8 height 8
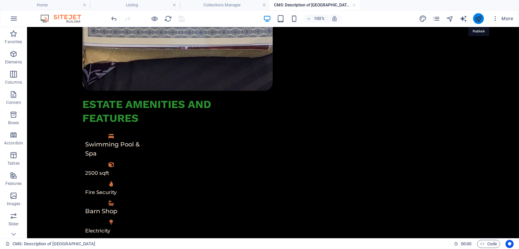
click at [478, 17] on icon "publish" at bounding box center [478, 19] width 8 height 8
click at [354, 5] on link at bounding box center [354, 5] width 4 height 6
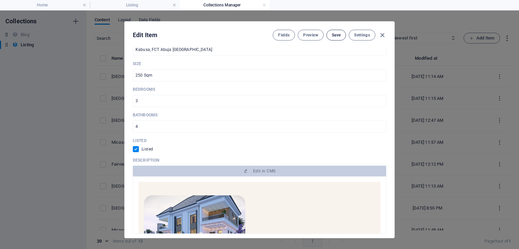
click at [337, 33] on span "Save" at bounding box center [336, 34] width 9 height 5
click at [379, 36] on icon "button" at bounding box center [382, 35] width 8 height 8
checkbox input "false"
type input "micasa-hills-250-sqm"
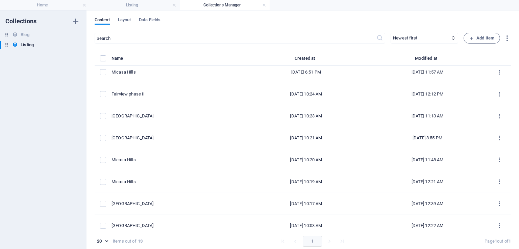
scroll to position [120, 0]
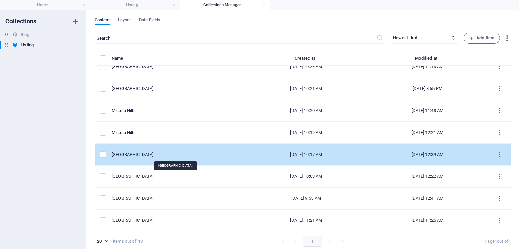
click at [184, 152] on div "[GEOGRAPHIC_DATA]" at bounding box center [176, 155] width 129 height 6
select select "Building"
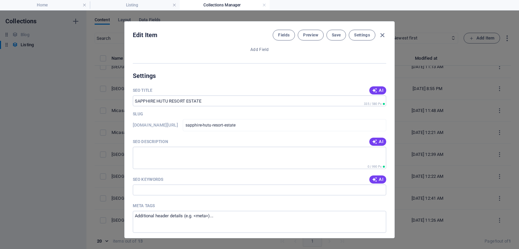
scroll to position [715, 0]
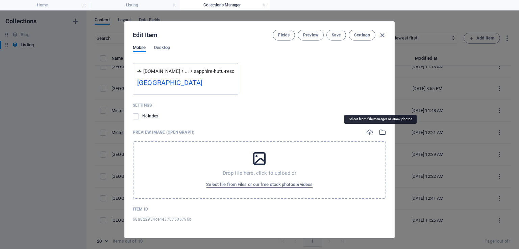
click at [381, 136] on icon "button" at bounding box center [382, 132] width 7 height 7
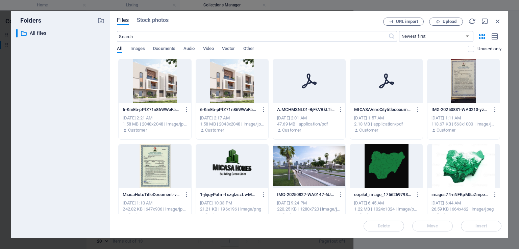
drag, startPoint x: 500, startPoint y: 98, endPoint x: 498, endPoint y: 140, distance: 42.6
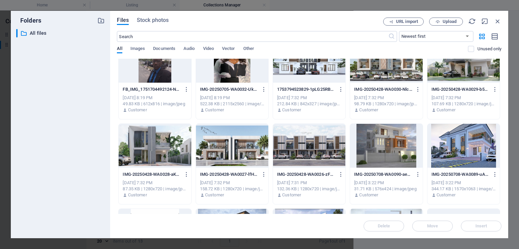
scroll to position [443, 0]
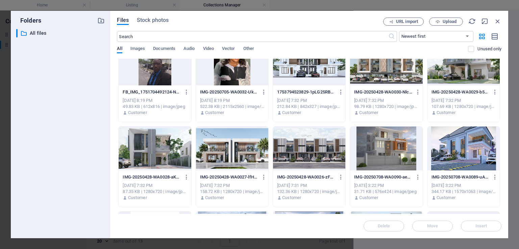
click at [506, 203] on div "Files Stock photos URL import Upload ​ Newest first Oldest first Name (A-Z) Nam…" at bounding box center [309, 125] width 398 height 228
click at [389, 145] on div at bounding box center [386, 149] width 72 height 44
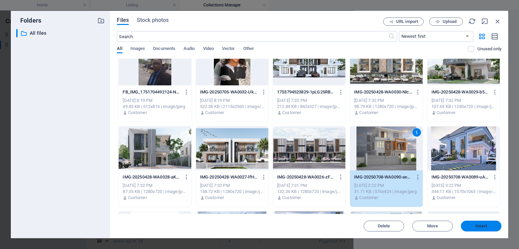
click at [476, 229] on button "Insert" at bounding box center [481, 226] width 41 height 11
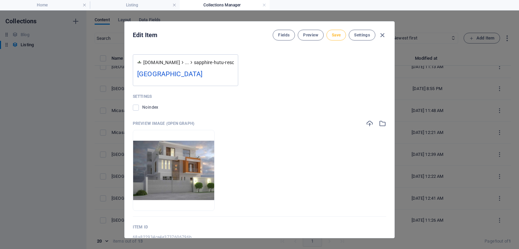
click at [341, 36] on button "Save" at bounding box center [336, 35] width 20 height 11
click at [383, 35] on icon "button" at bounding box center [382, 35] width 8 height 8
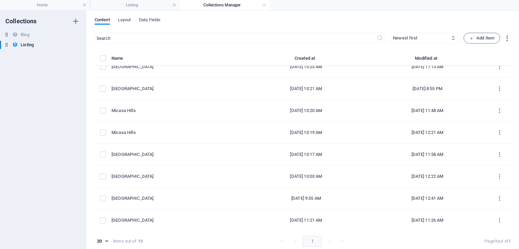
checkbox input "false"
type input "sapphire-hutu-resort-estate"
click at [38, 4] on h4 "Home" at bounding box center [45, 4] width 90 height 7
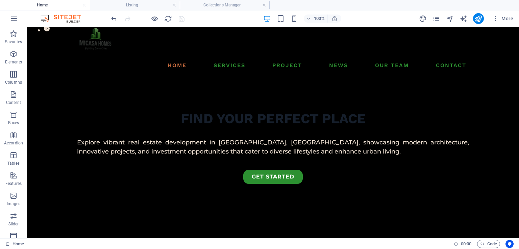
scroll to position [0, 0]
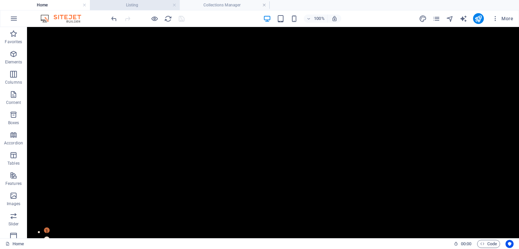
click at [140, 7] on h4 "Listing" at bounding box center [135, 4] width 90 height 7
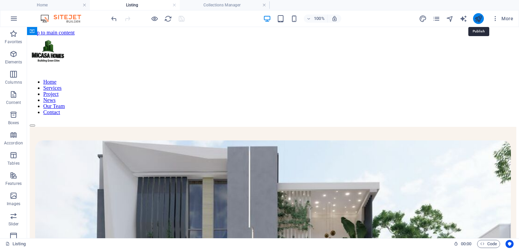
click at [0, 0] on icon "publish" at bounding box center [0, 0] width 0 height 0
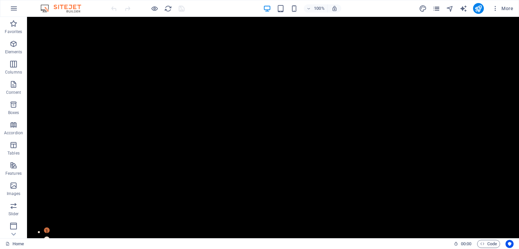
click at [439, 9] on icon "pages" at bounding box center [437, 9] width 8 height 8
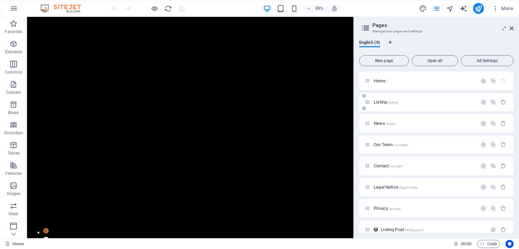
click at [387, 102] on span "Listing /listing" at bounding box center [386, 102] width 24 height 5
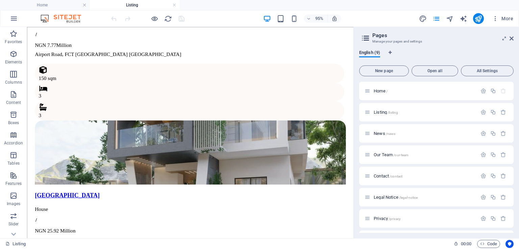
scroll to position [771, 0]
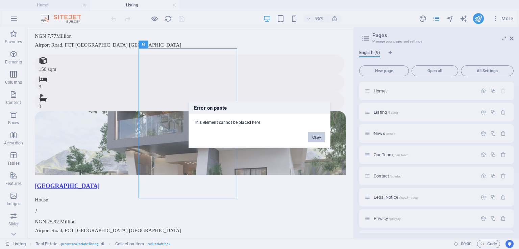
click at [0, 0] on button "Okay" at bounding box center [0, 0] width 0 height 0
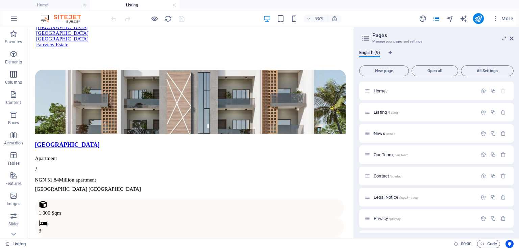
scroll to position [386, 0]
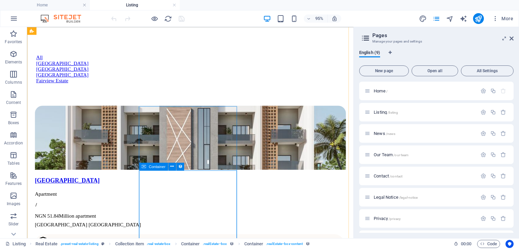
click at [173, 165] on icon at bounding box center [171, 166] width 3 height 7
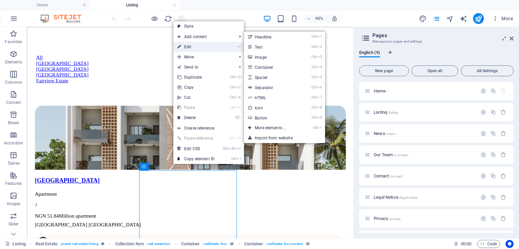
click at [184, 47] on link "⏎ Edit" at bounding box center [195, 47] width 45 height 10
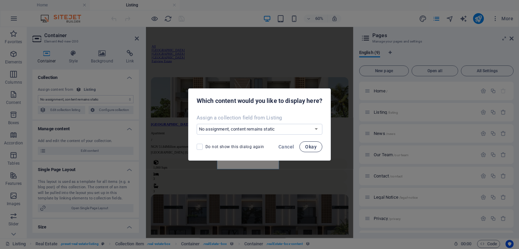
click at [308, 146] on span "Okay" at bounding box center [310, 146] width 11 height 5
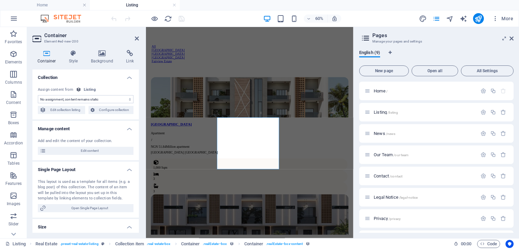
click at [107, 145] on div "Add and edit the content of your collection. Edit content" at bounding box center [85, 146] width 106 height 27
click at [100, 148] on span "Edit content" at bounding box center [89, 151] width 83 height 8
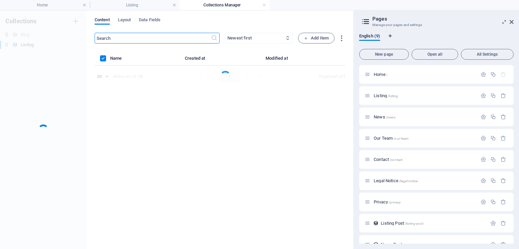
scroll to position [0, 0]
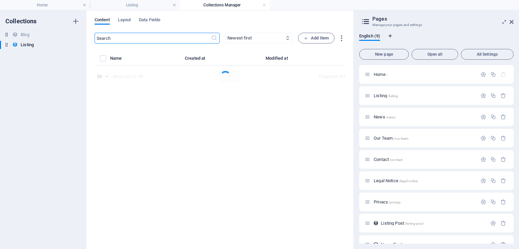
select select "Building"
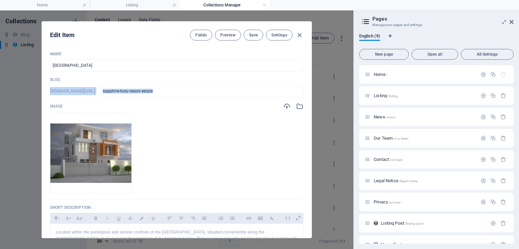
drag, startPoint x: 311, startPoint y: 77, endPoint x: 310, endPoint y: 94, distance: 16.3
click at [310, 94] on div "Edit Item Fields Preview Save Settings Name SAPPHIRE HUTU RESORT ESTATE ​ Slug …" at bounding box center [176, 129] width 353 height 239
click at [308, 83] on div "Name SAPPHIRE HUTU RESORT ESTATE ​ Slug www.example.com/listing-post/ sapphire-…" at bounding box center [177, 142] width 270 height 192
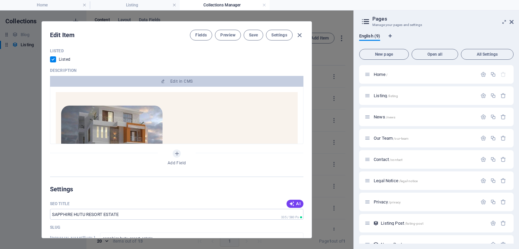
scroll to position [373, 0]
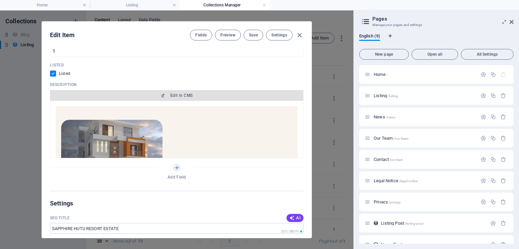
click at [231, 91] on button "Edit in CMS" at bounding box center [176, 95] width 253 height 11
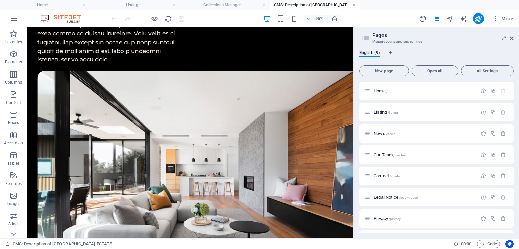
scroll to position [582, 0]
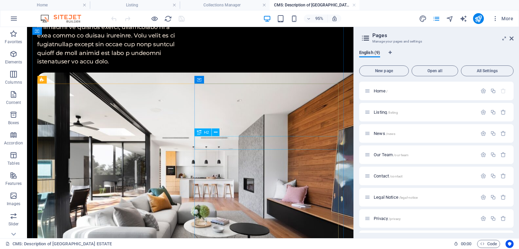
click at [214, 133] on icon at bounding box center [215, 132] width 3 height 7
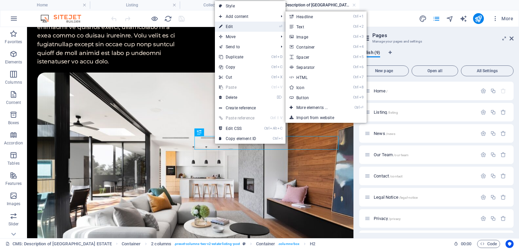
click at [235, 26] on link "⏎ Edit" at bounding box center [237, 27] width 45 height 10
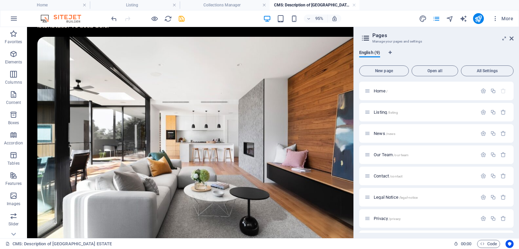
scroll to position [689, 0]
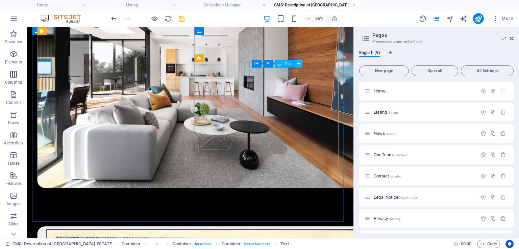
click at [298, 65] on icon at bounding box center [297, 63] width 3 height 7
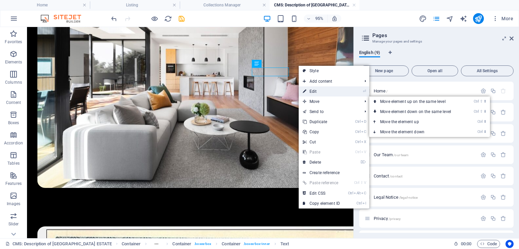
click at [312, 94] on link "⏎ Edit" at bounding box center [321, 92] width 45 height 10
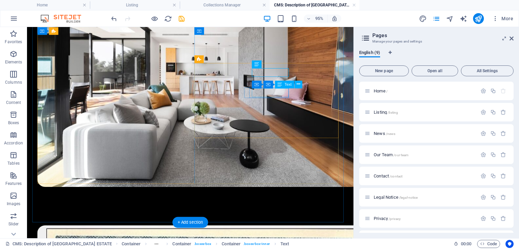
scroll to position [688, 0]
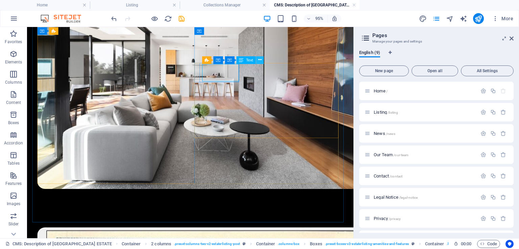
click at [259, 60] on icon at bounding box center [259, 60] width 3 height 7
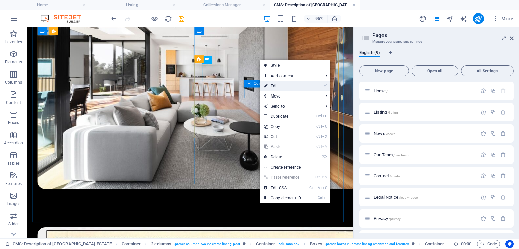
click at [270, 85] on link "⏎ Edit" at bounding box center [282, 86] width 45 height 10
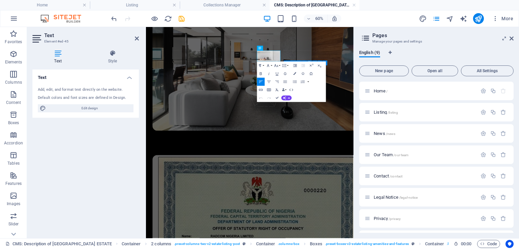
scroll to position [689, 0]
drag, startPoint x: 352, startPoint y: 78, endPoint x: 325, endPoint y: 70, distance: 28.4
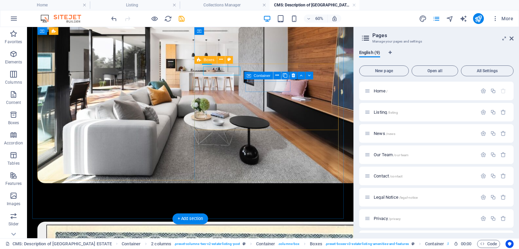
scroll to position [692, 0]
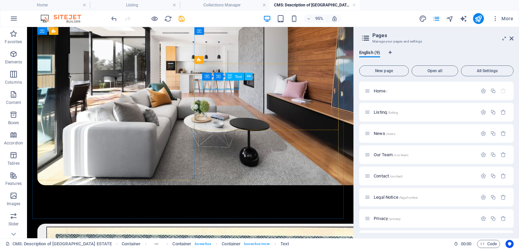
click at [247, 78] on icon at bounding box center [248, 76] width 3 height 7
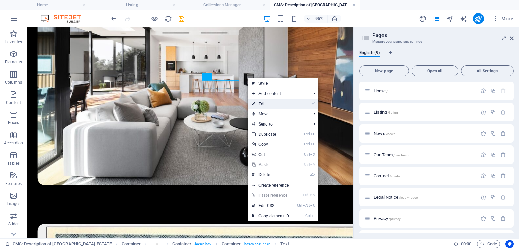
click at [264, 102] on link "⏎ Edit" at bounding box center [270, 104] width 45 height 10
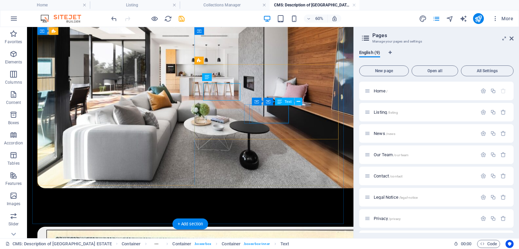
scroll to position [687, 0]
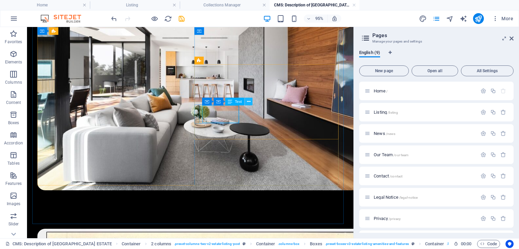
click at [247, 101] on icon at bounding box center [248, 101] width 3 height 7
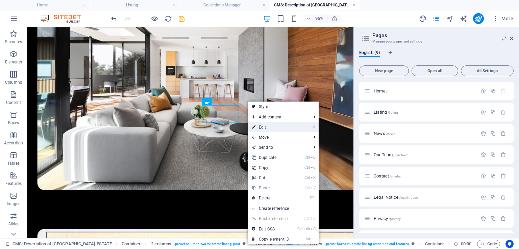
click at [258, 127] on link "⏎ Edit" at bounding box center [270, 127] width 45 height 10
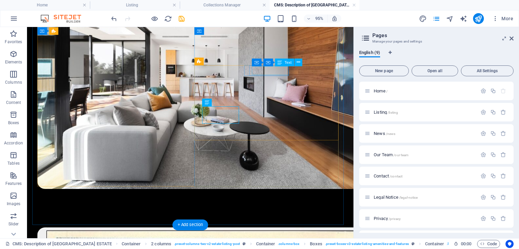
scroll to position [686, 0]
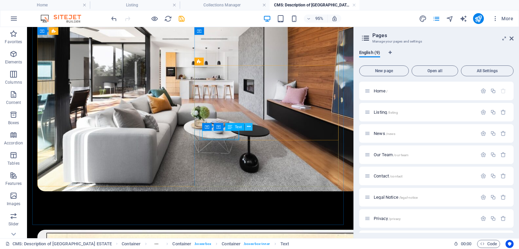
click at [249, 129] on icon at bounding box center [248, 126] width 3 height 7
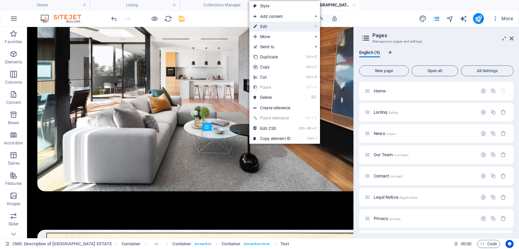
drag, startPoint x: 266, startPoint y: 28, endPoint x: 134, endPoint y: 80, distance: 141.5
click at [266, 28] on link "⏎ Edit" at bounding box center [271, 27] width 45 height 10
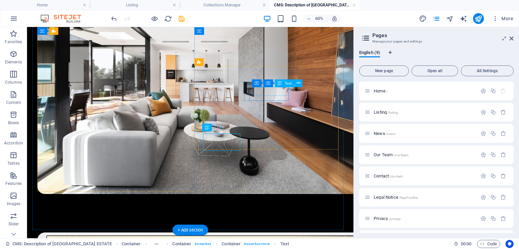
scroll to position [680, 0]
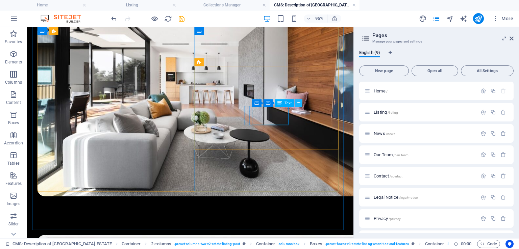
click at [296, 103] on icon at bounding box center [297, 103] width 3 height 7
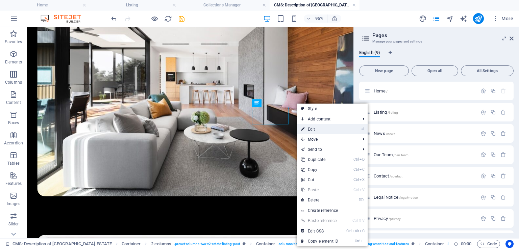
click at [314, 128] on link "⏎ Edit" at bounding box center [319, 129] width 45 height 10
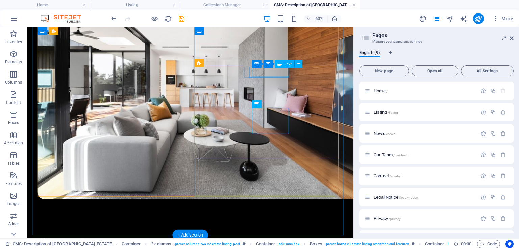
scroll to position [675, 0]
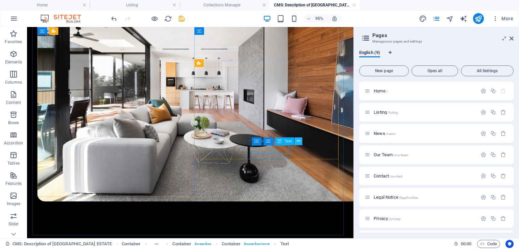
click at [298, 141] on icon at bounding box center [297, 141] width 3 height 7
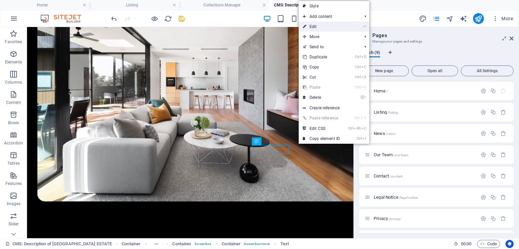
click at [312, 28] on link "⏎ Edit" at bounding box center [321, 27] width 45 height 10
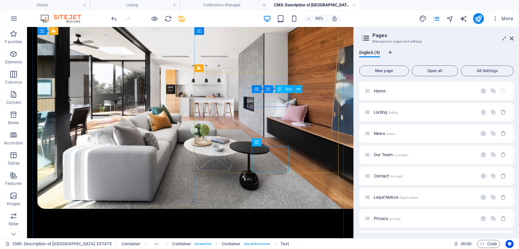
scroll to position [665, 0]
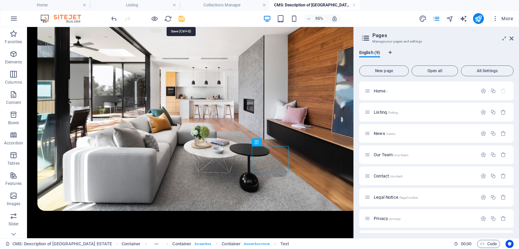
click at [180, 19] on icon "save" at bounding box center [182, 19] width 8 height 8
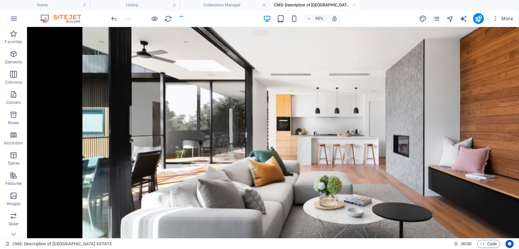
scroll to position [653, 0]
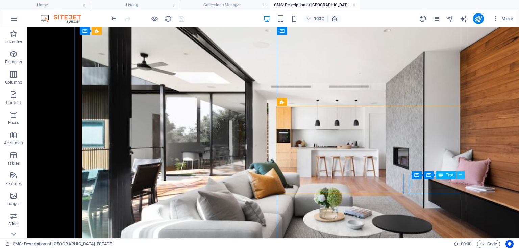
click at [460, 175] on icon at bounding box center [461, 175] width 4 height 7
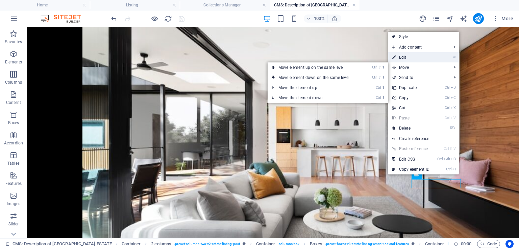
drag, startPoint x: 404, startPoint y: 58, endPoint x: 204, endPoint y: 75, distance: 201.1
click at [404, 58] on link "⏎ Edit" at bounding box center [410, 57] width 45 height 10
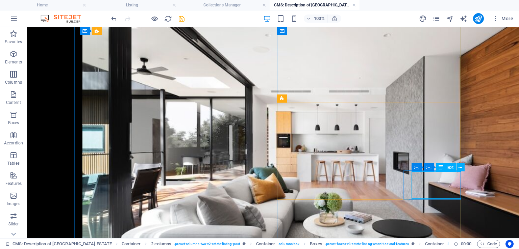
scroll to position [651, 0]
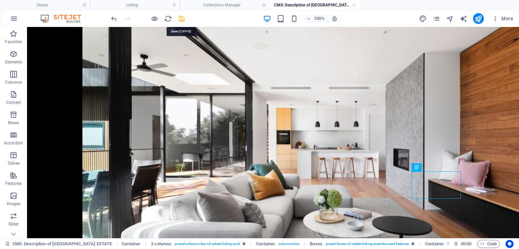
click at [180, 17] on icon "save" at bounding box center [182, 19] width 8 height 8
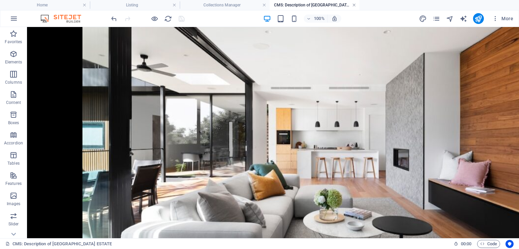
click at [354, 4] on link at bounding box center [354, 5] width 4 height 6
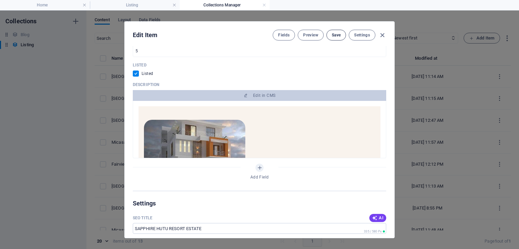
click at [338, 36] on span "Save" at bounding box center [336, 34] width 9 height 5
click at [383, 34] on icon "button" at bounding box center [382, 35] width 8 height 8
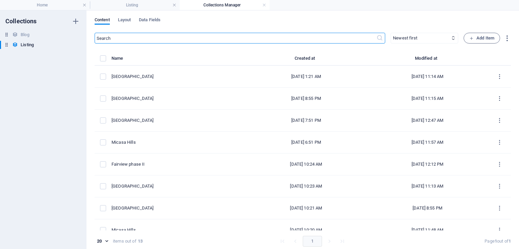
checkbox input "false"
type input "sapphire-hutu-resort-estate"
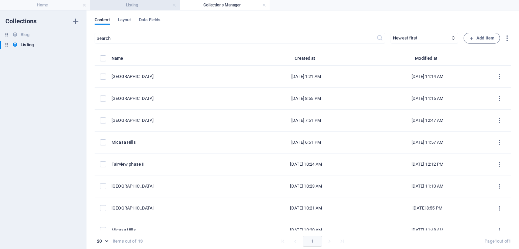
click at [124, 5] on h4 "Listing" at bounding box center [135, 4] width 90 height 7
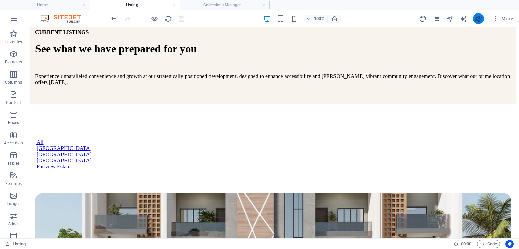
click at [0, 0] on button "publish" at bounding box center [0, 0] width 0 height 0
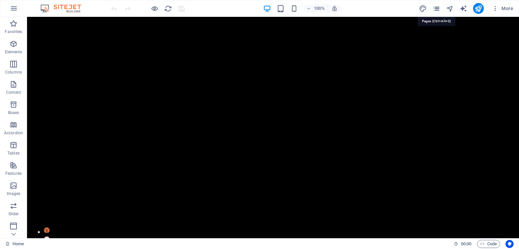
click at [436, 9] on icon "pages" at bounding box center [437, 9] width 8 height 8
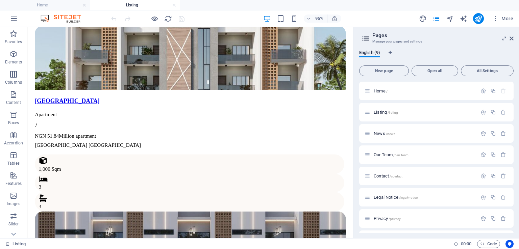
scroll to position [588, 0]
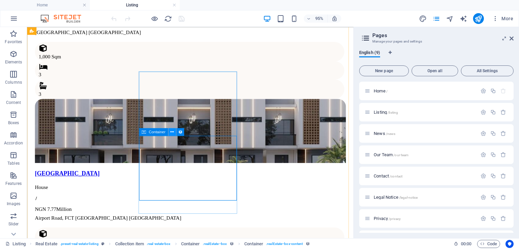
click at [0, 0] on icon at bounding box center [0, 0] width 0 height 0
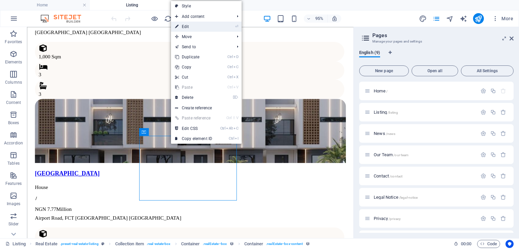
click at [190, 27] on link "⏎ Edit" at bounding box center [193, 27] width 45 height 10
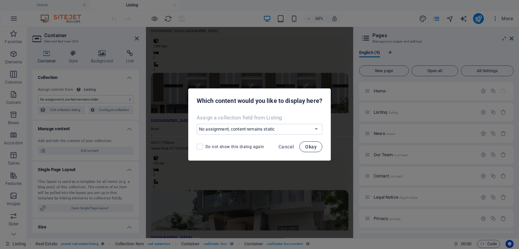
click at [312, 144] on span "Okay" at bounding box center [310, 146] width 11 height 5
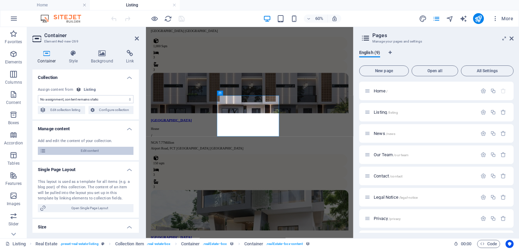
click at [93, 148] on span "Edit content" at bounding box center [89, 151] width 83 height 8
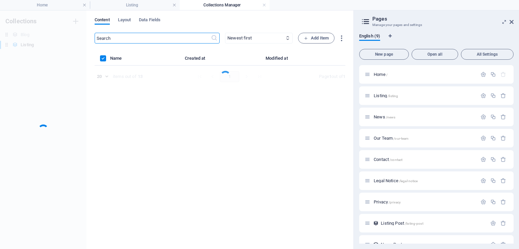
scroll to position [0, 0]
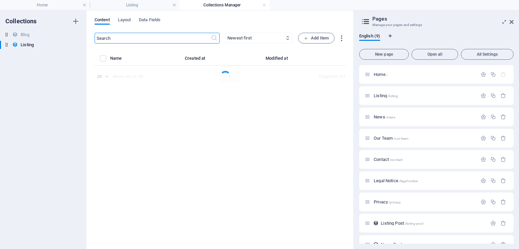
select select "House"
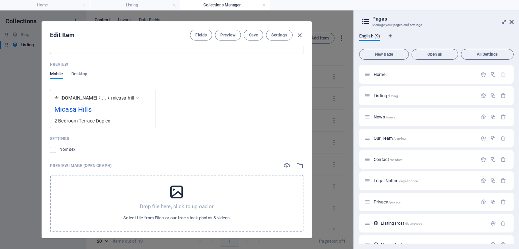
scroll to position [706, 0]
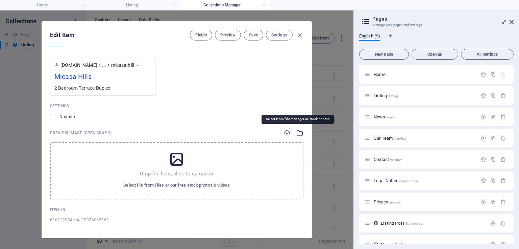
click at [298, 131] on icon "button" at bounding box center [299, 132] width 7 height 7
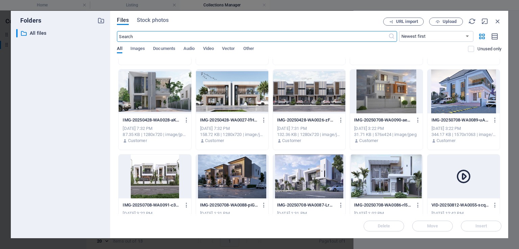
scroll to position [498, 0]
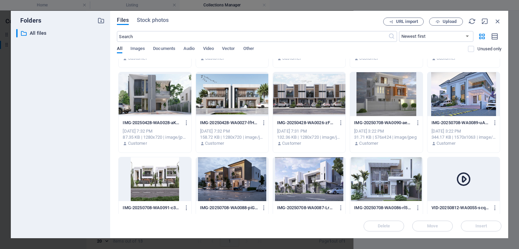
click at [268, 177] on div "IMG-20250708-WA0088-piG_cJbwJ9O5GvGGktWIgw.jpg IMG-20250708-WA0088-piG_cJbwJ9O5…" at bounding box center [232, 197] width 73 height 81
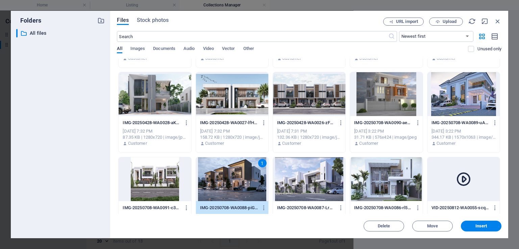
click at [492, 223] on button "Insert" at bounding box center [481, 226] width 41 height 11
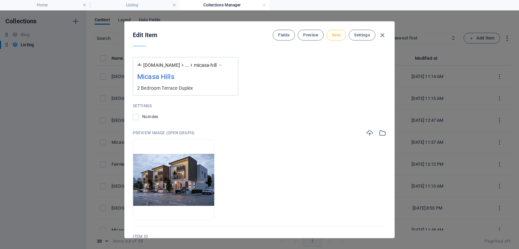
click at [335, 32] on span "Save" at bounding box center [336, 34] width 9 height 5
drag, startPoint x: 394, startPoint y: 206, endPoint x: 392, endPoint y: 184, distance: 22.7
click at [392, 184] on div "Edit Item Fields Preview Save Settings Name Micasa Hills ​ Slug [DOMAIN_NAME][U…" at bounding box center [259, 129] width 519 height 239
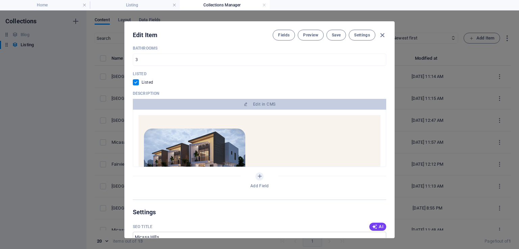
scroll to position [354, 0]
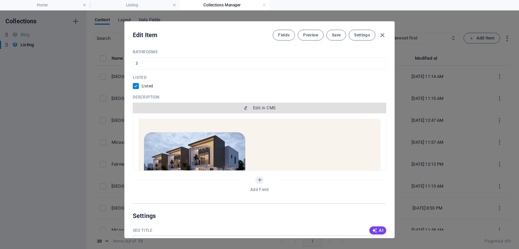
click at [275, 113] on button "Edit in CMS" at bounding box center [259, 108] width 253 height 11
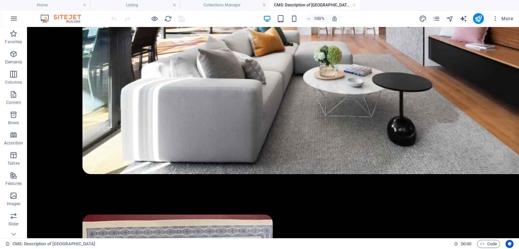
scroll to position [588, 0]
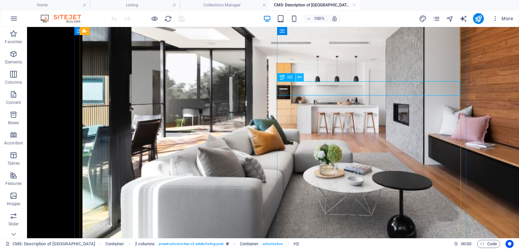
click at [301, 76] on icon at bounding box center [300, 77] width 4 height 7
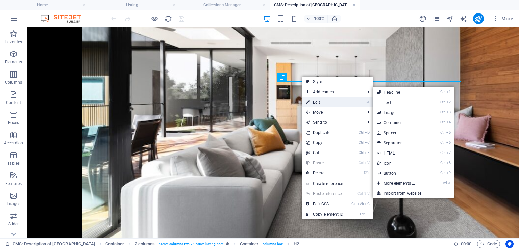
click at [316, 102] on link "⏎ Edit" at bounding box center [324, 102] width 45 height 10
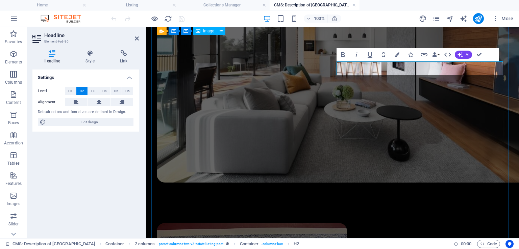
scroll to position [573, 0]
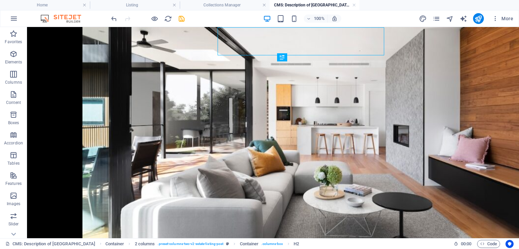
scroll to position [600, 0]
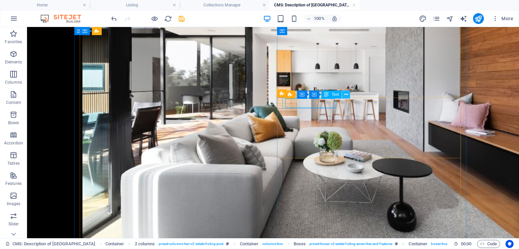
click at [345, 95] on icon at bounding box center [346, 94] width 4 height 7
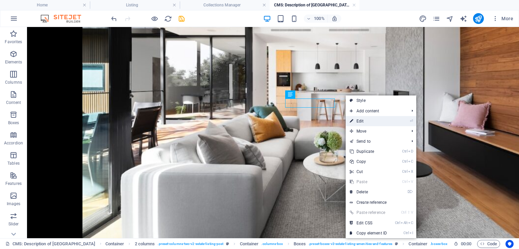
click at [363, 118] on link "⏎ Edit" at bounding box center [368, 121] width 45 height 10
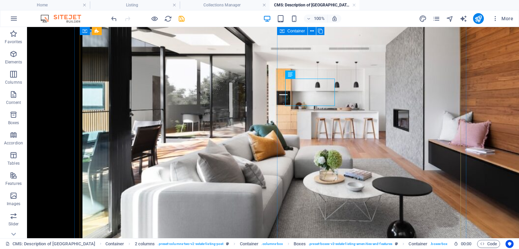
scroll to position [611, 0]
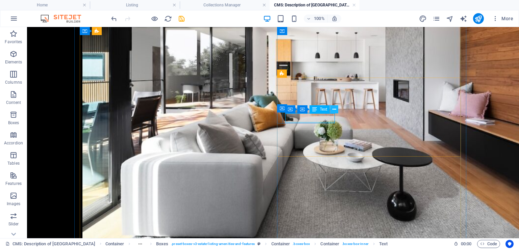
click at [335, 110] on icon at bounding box center [335, 109] width 4 height 7
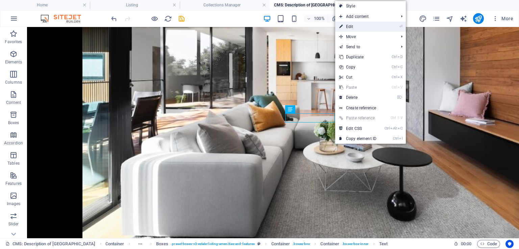
click at [368, 29] on link "⏎ Edit" at bounding box center [357, 27] width 45 height 10
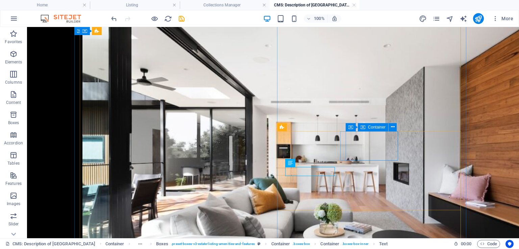
scroll to position [558, 0]
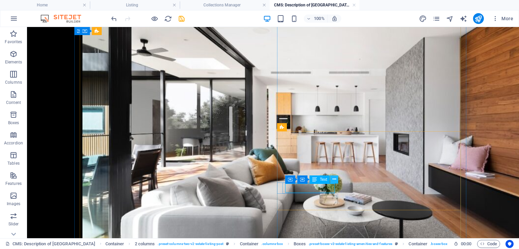
click at [334, 182] on icon at bounding box center [335, 179] width 4 height 7
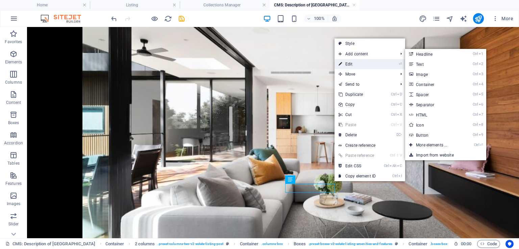
click at [357, 60] on link "⏎ Edit" at bounding box center [357, 64] width 45 height 10
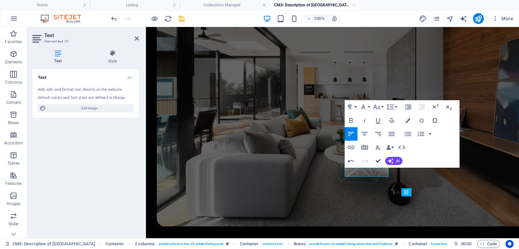
scroll to position [573, 0]
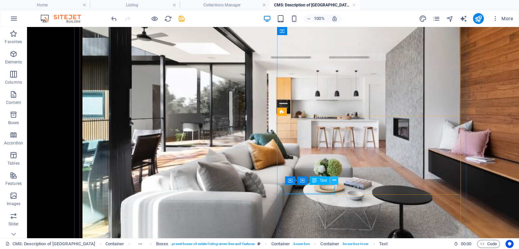
click at [338, 179] on button at bounding box center [334, 181] width 8 height 8
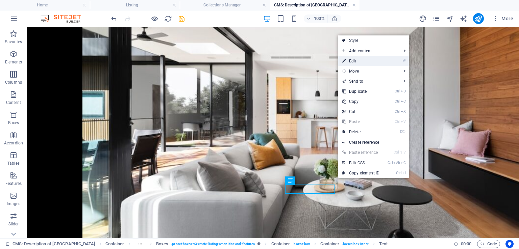
click at [355, 62] on link "⏎ Edit" at bounding box center [360, 61] width 45 height 10
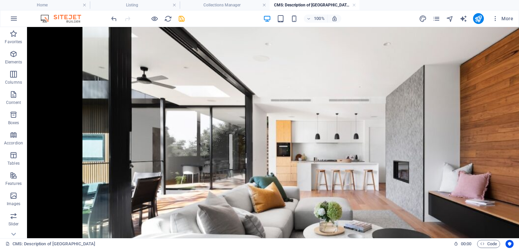
scroll to position [514, 0]
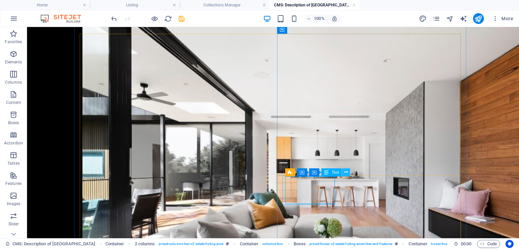
click at [345, 172] on icon at bounding box center [346, 172] width 4 height 7
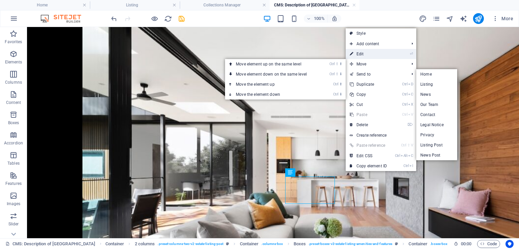
click at [360, 54] on link "⏎ Edit" at bounding box center [368, 54] width 45 height 10
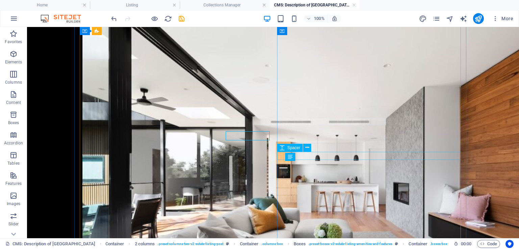
scroll to position [538, 0]
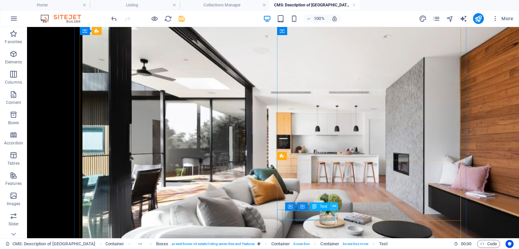
click at [333, 207] on icon at bounding box center [335, 206] width 4 height 7
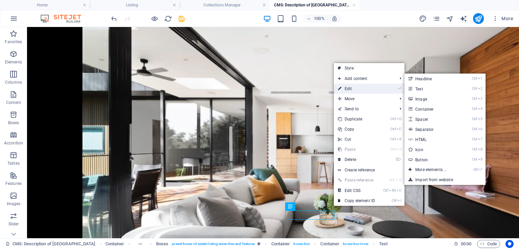
click at [342, 92] on link "⏎ Edit" at bounding box center [356, 89] width 45 height 10
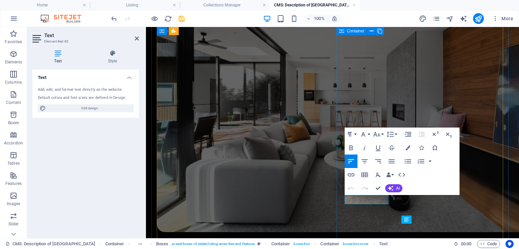
scroll to position [524, 0]
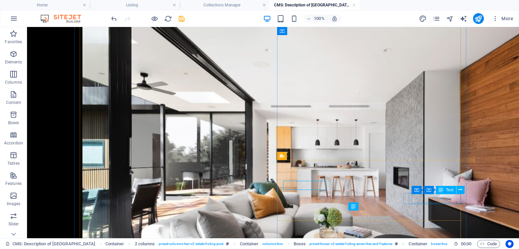
scroll to position [538, 0]
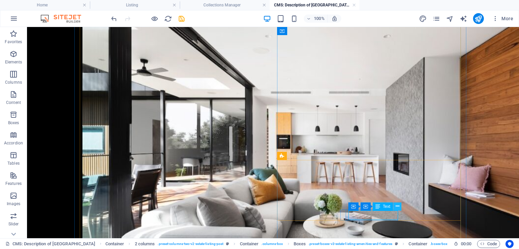
click at [396, 207] on icon at bounding box center [398, 206] width 4 height 7
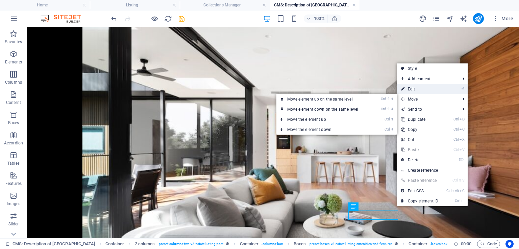
click at [418, 91] on link "⏎ Edit" at bounding box center [419, 89] width 45 height 10
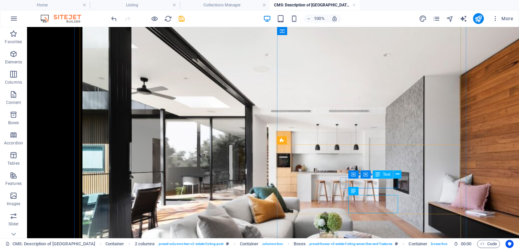
scroll to position [549, 0]
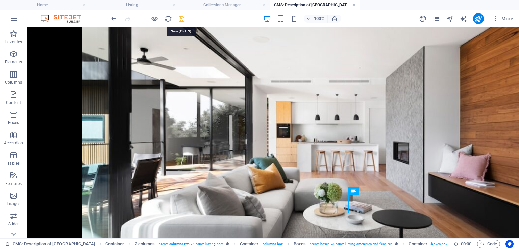
click at [183, 17] on icon "save" at bounding box center [182, 19] width 8 height 8
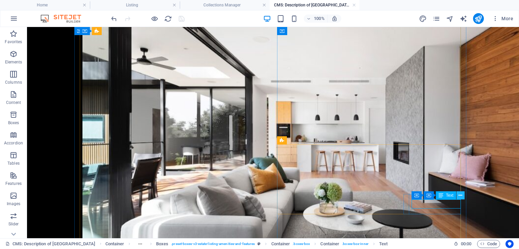
click at [460, 198] on icon at bounding box center [461, 195] width 4 height 7
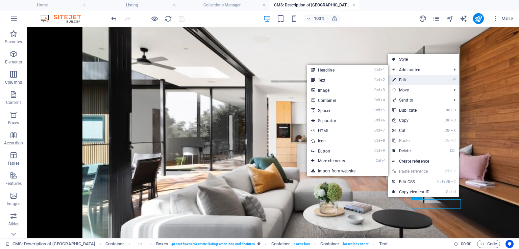
click at [401, 79] on link "⏎ Edit" at bounding box center [410, 80] width 45 height 10
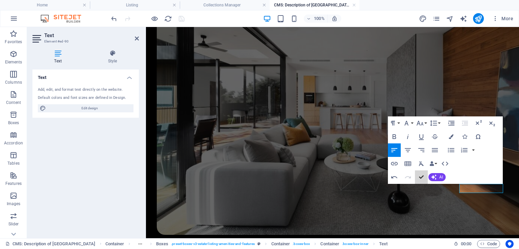
scroll to position [565, 0]
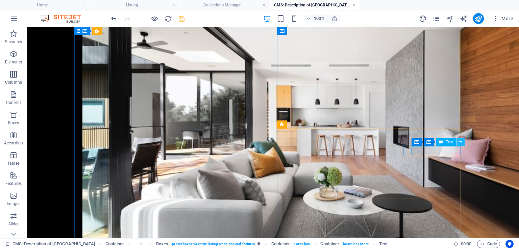
click at [459, 142] on icon at bounding box center [461, 142] width 4 height 7
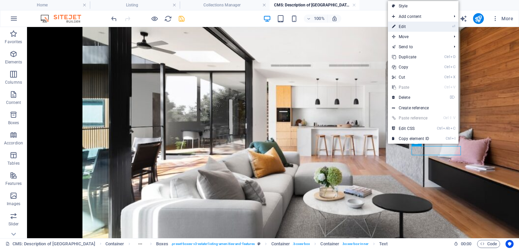
click at [404, 31] on link "⏎ Edit" at bounding box center [410, 27] width 45 height 10
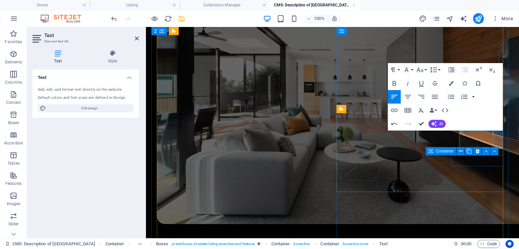
scroll to position [576, 0]
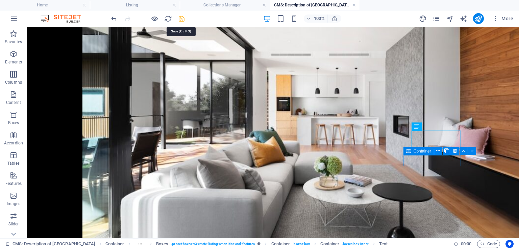
click at [181, 17] on icon "save" at bounding box center [182, 19] width 8 height 8
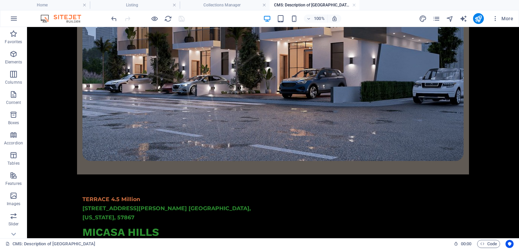
scroll to position [0, 0]
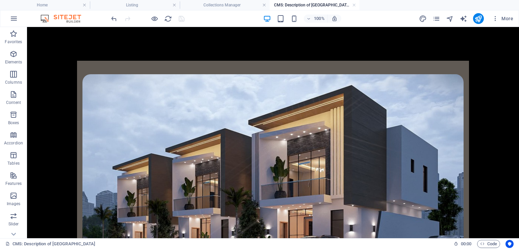
drag, startPoint x: 517, startPoint y: 137, endPoint x: 543, endPoint y: 29, distance: 110.7
click at [223, 4] on h4 "Collections Manager" at bounding box center [225, 4] width 90 height 7
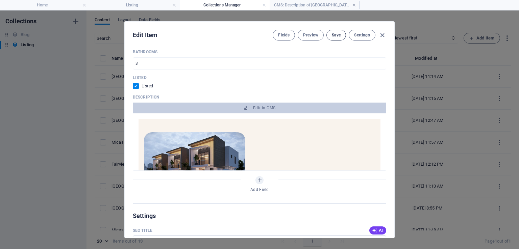
click at [335, 37] on span "Save" at bounding box center [336, 34] width 9 height 5
click at [384, 34] on icon "button" at bounding box center [382, 35] width 8 height 8
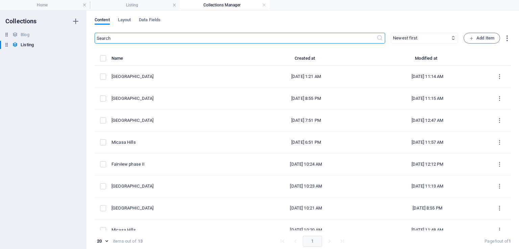
checkbox input "false"
type input "micasa-hill"
click at [145, 5] on h4 "Listing" at bounding box center [135, 4] width 90 height 7
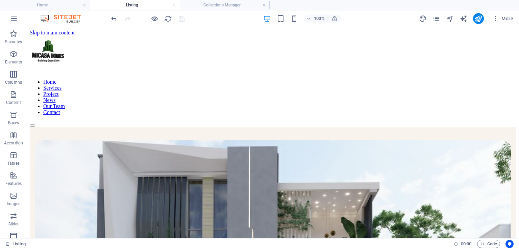
scroll to position [588, 0]
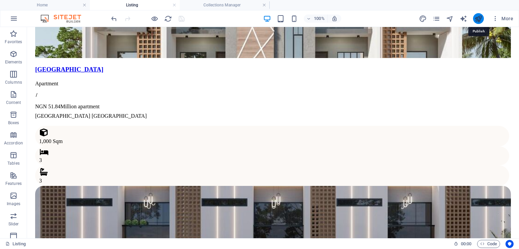
click at [0, 0] on icon "publish" at bounding box center [0, 0] width 0 height 0
